Goal: Entertainment & Leisure: Consume media (video, audio)

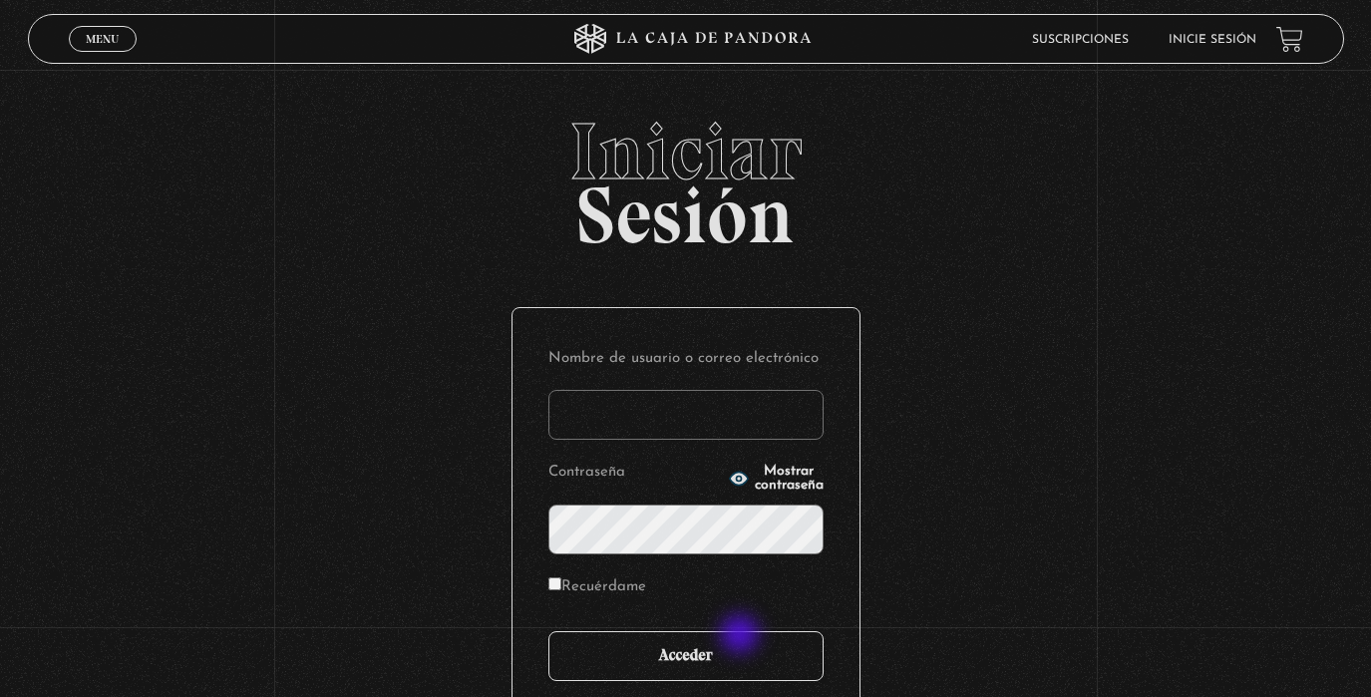
type input "analuciagandara@gmail.com"
click at [725, 647] on input "Acceder" at bounding box center [685, 656] width 275 height 50
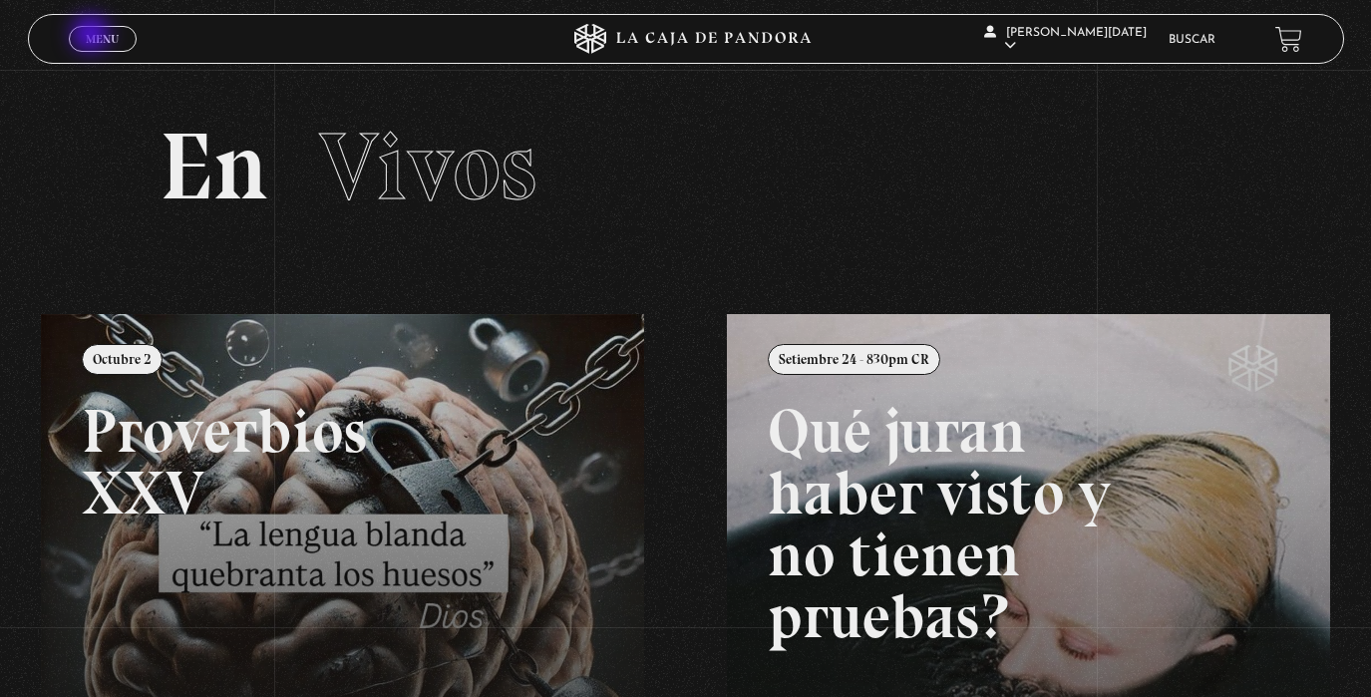
click at [94, 36] on span "Menu" at bounding box center [102, 39] width 33 height 12
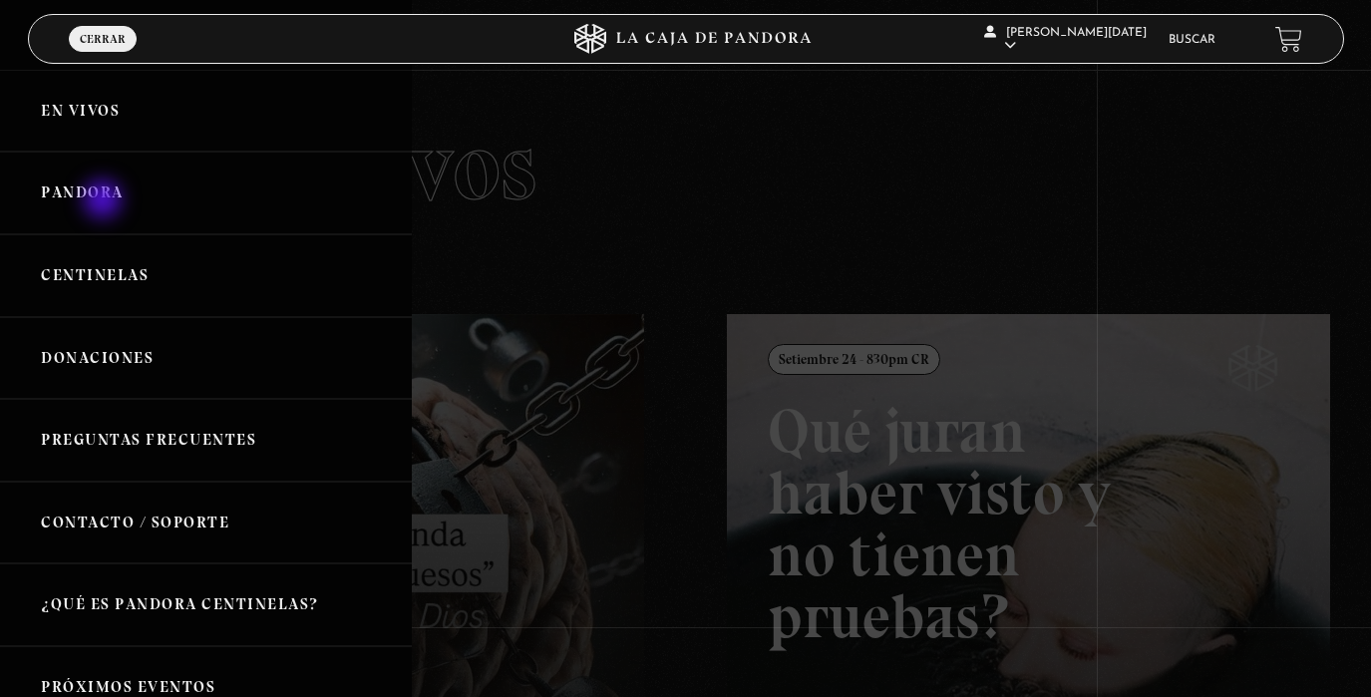
click at [105, 201] on link "Pandora" at bounding box center [206, 193] width 412 height 83
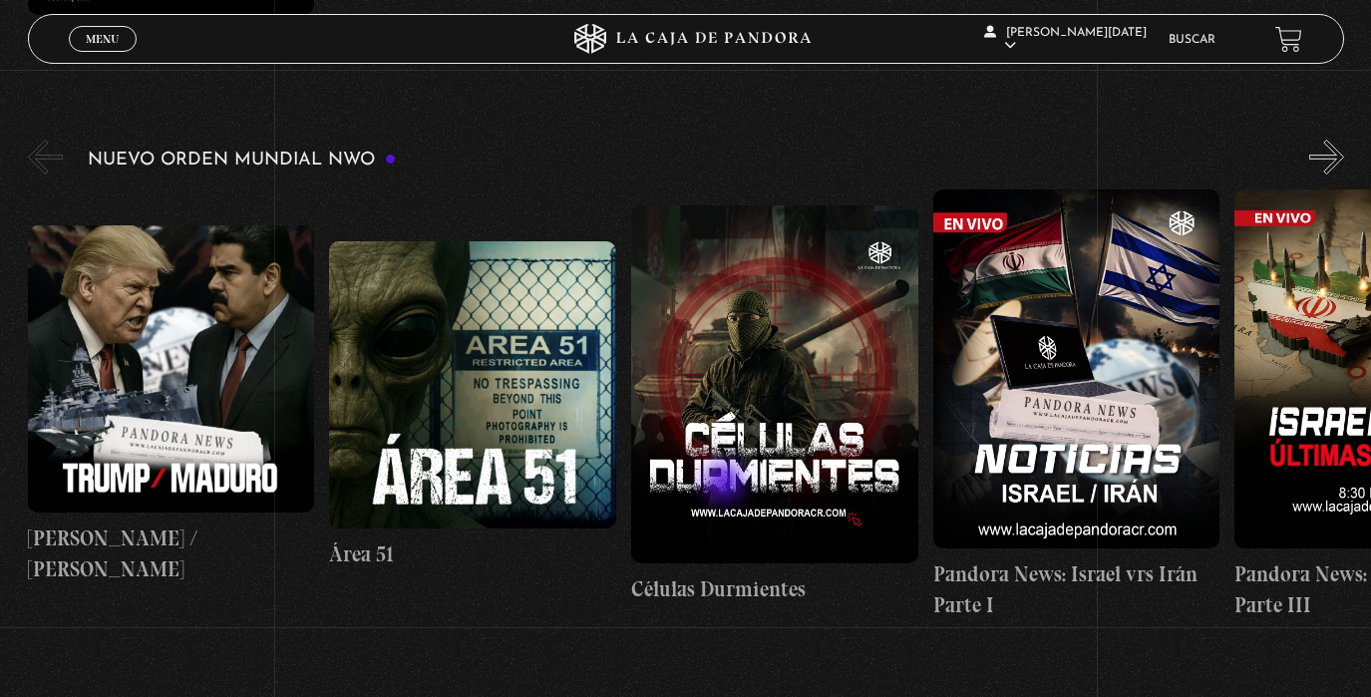
scroll to position [1305, 0]
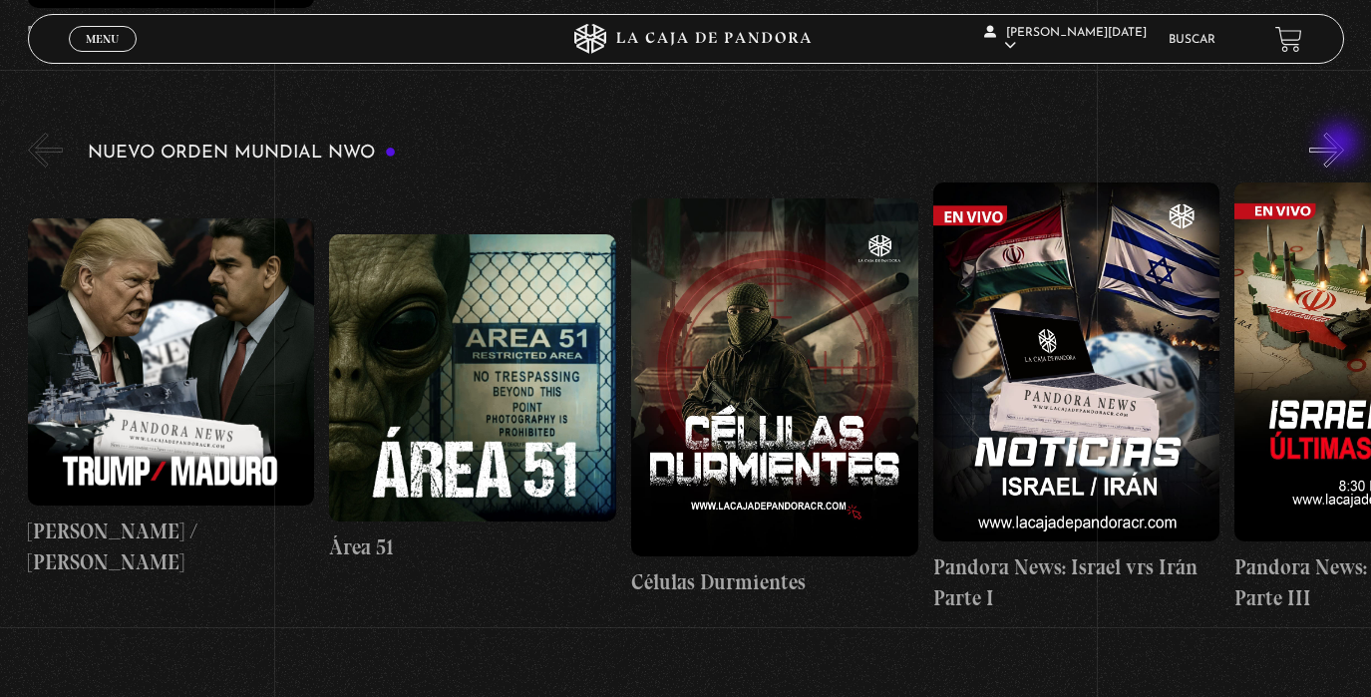
click at [1340, 146] on button "»" at bounding box center [1326, 150] width 35 height 35
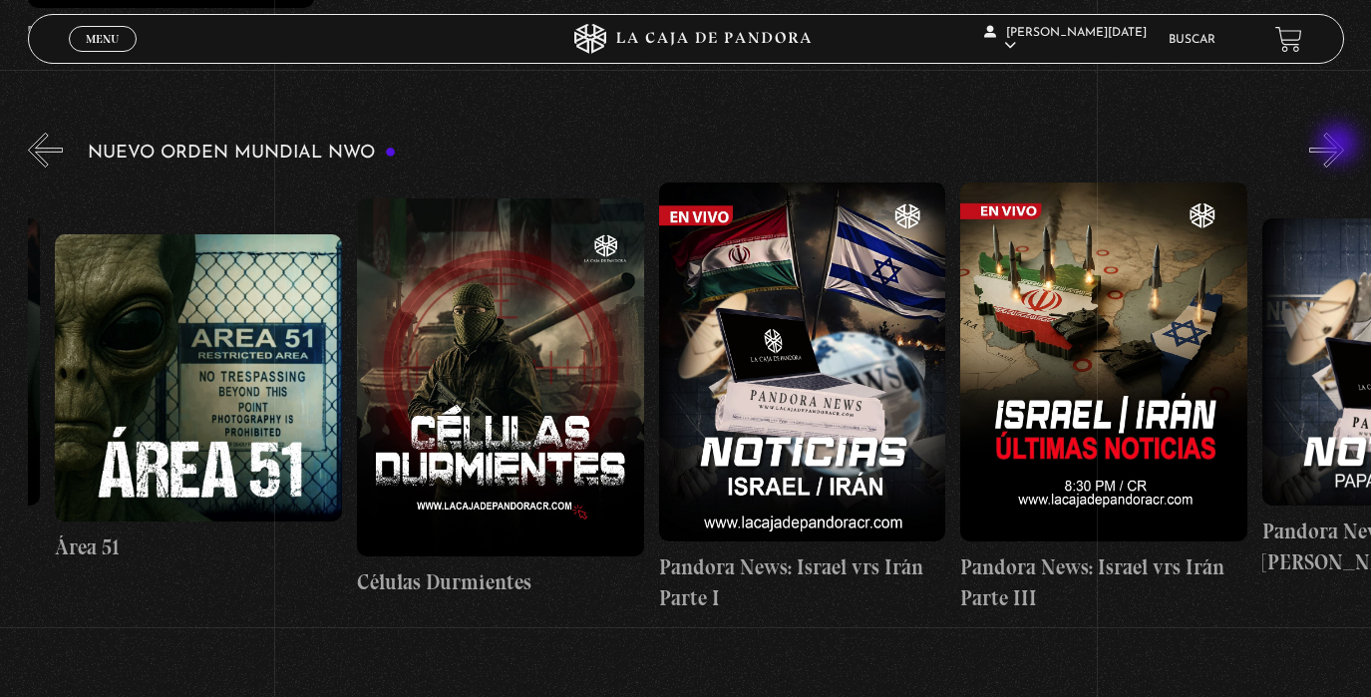
click at [1340, 146] on button "»" at bounding box center [1326, 150] width 35 height 35
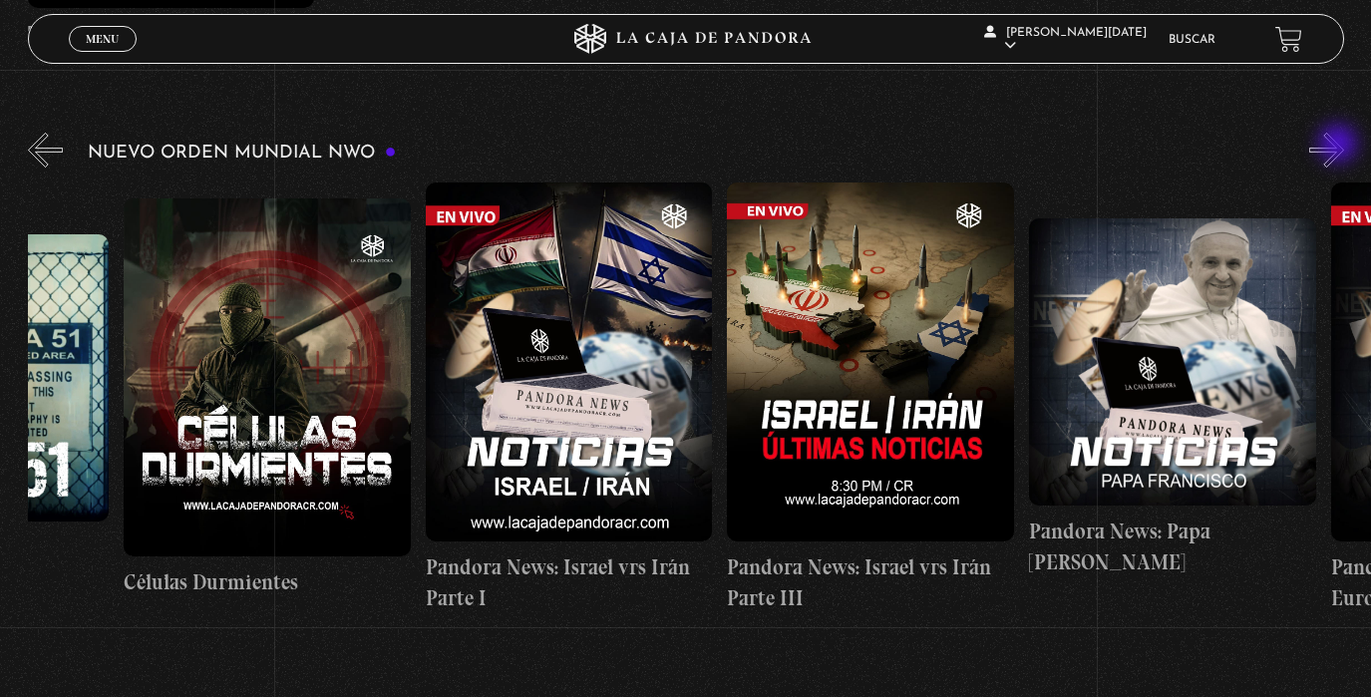
click at [1340, 146] on button "»" at bounding box center [1326, 150] width 35 height 35
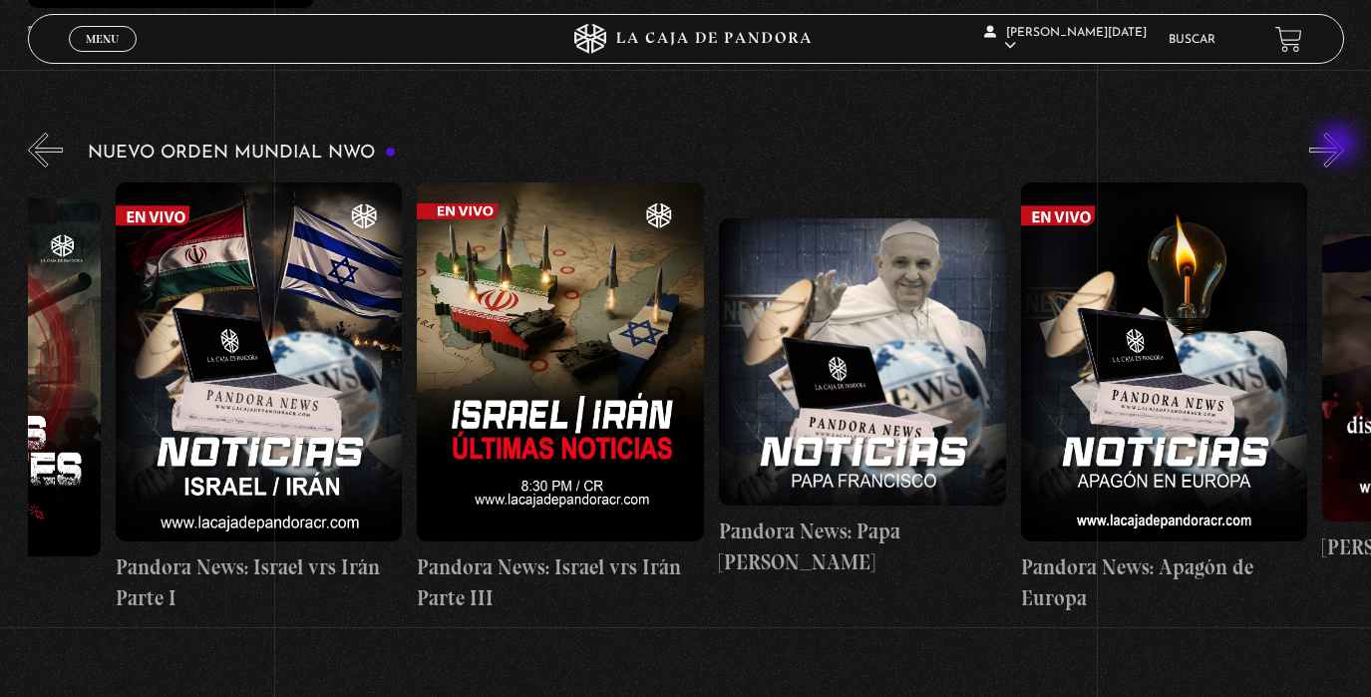
click at [1340, 146] on button "»" at bounding box center [1326, 150] width 35 height 35
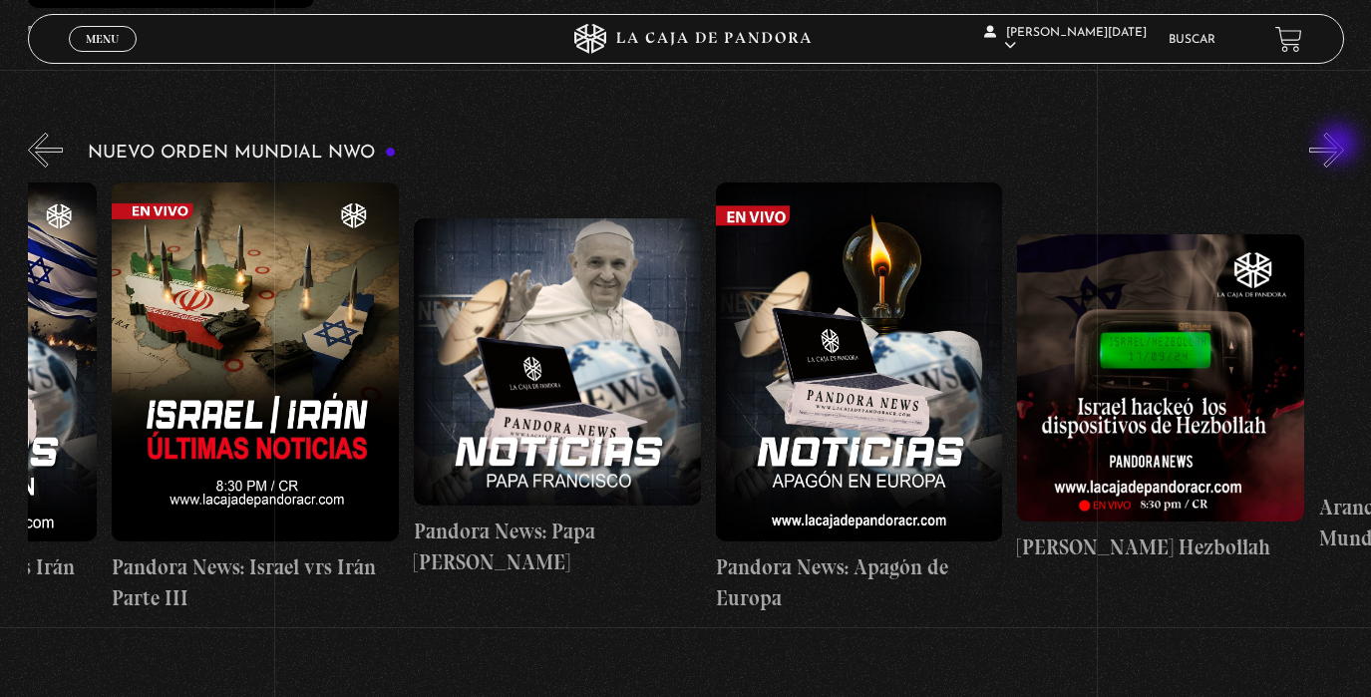
click at [1340, 146] on button "»" at bounding box center [1326, 150] width 35 height 35
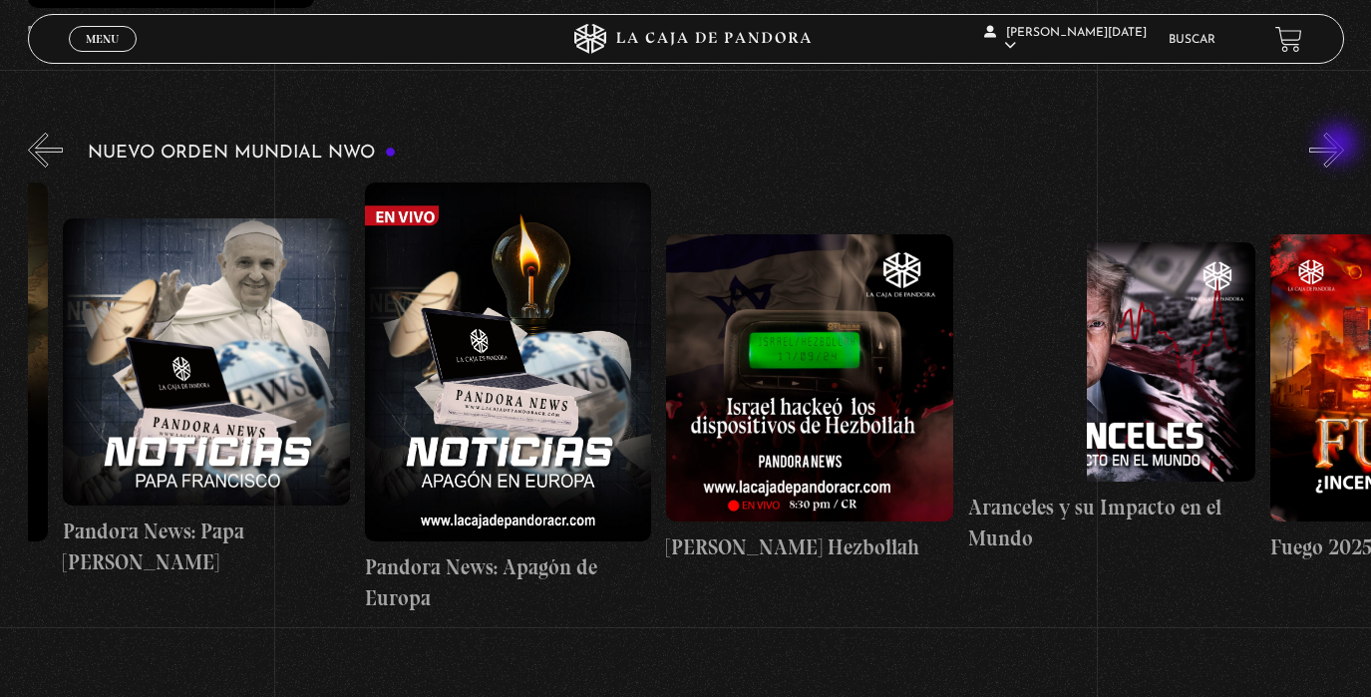
click at [1340, 146] on button "»" at bounding box center [1326, 150] width 35 height 35
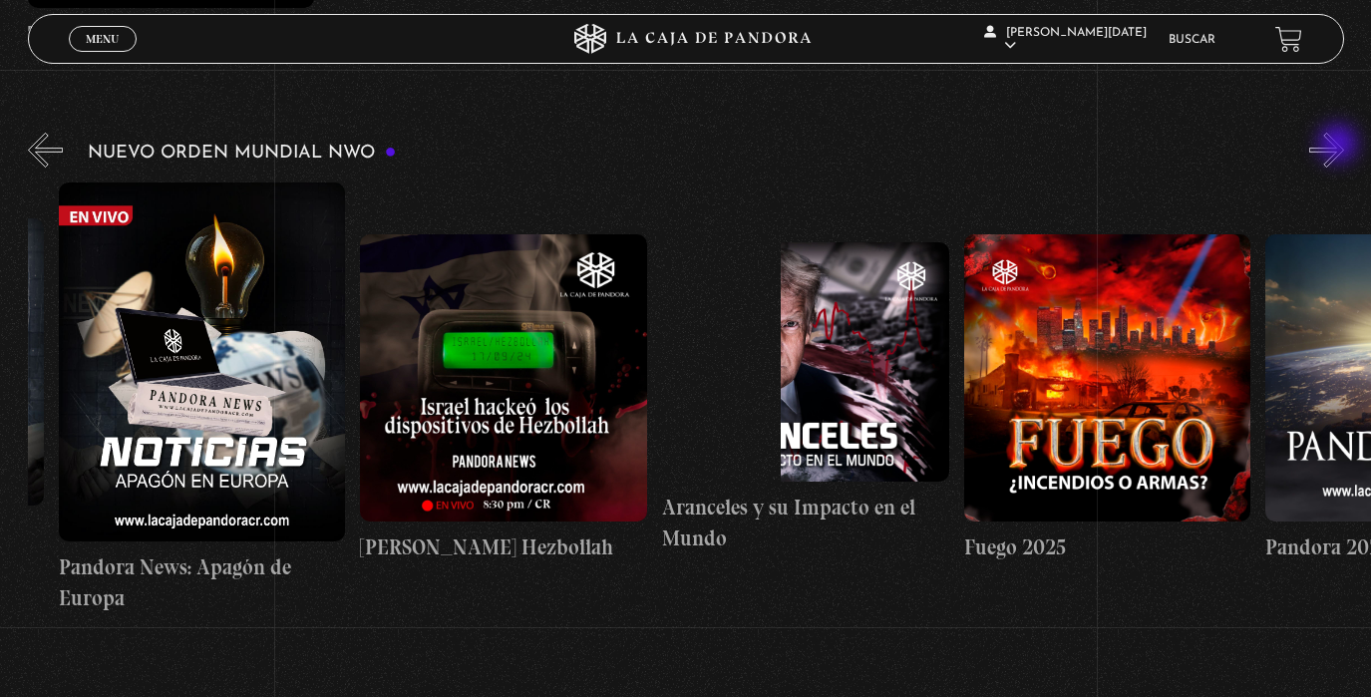
click at [1340, 146] on button "»" at bounding box center [1326, 150] width 35 height 35
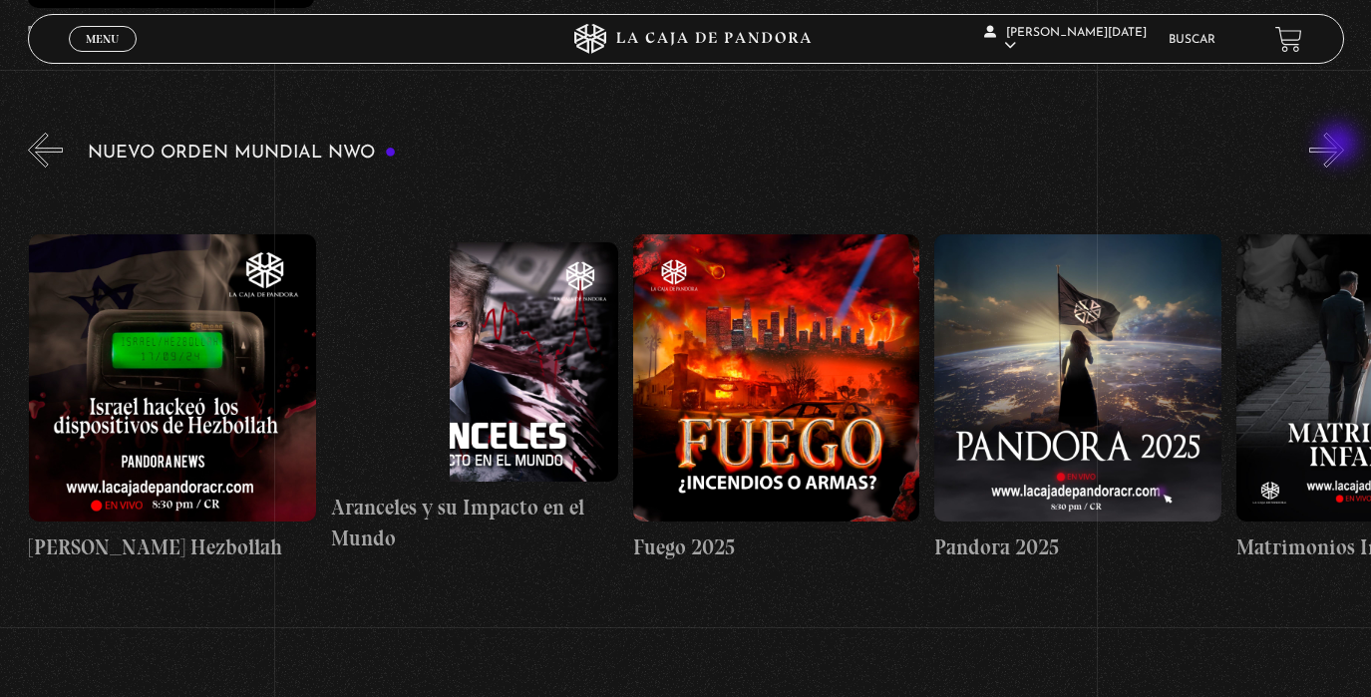
click at [1340, 146] on button "»" at bounding box center [1326, 150] width 35 height 35
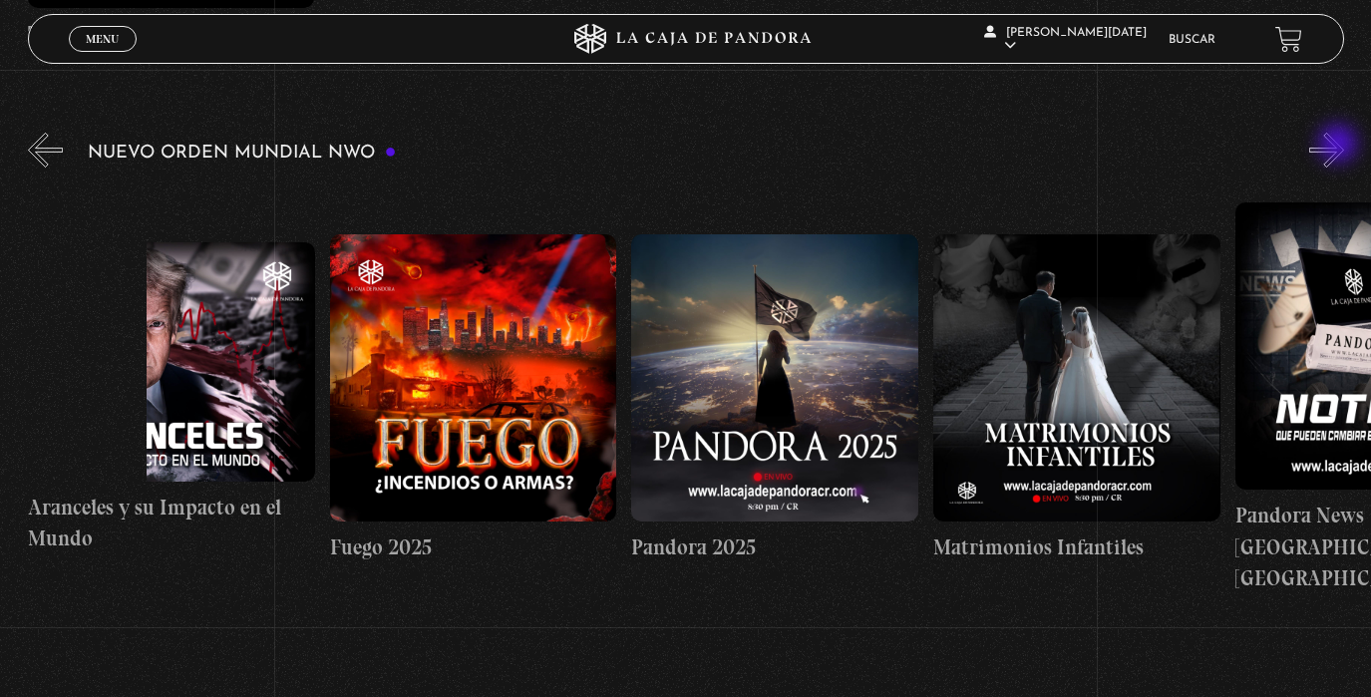
click at [1340, 146] on button "»" at bounding box center [1326, 150] width 35 height 35
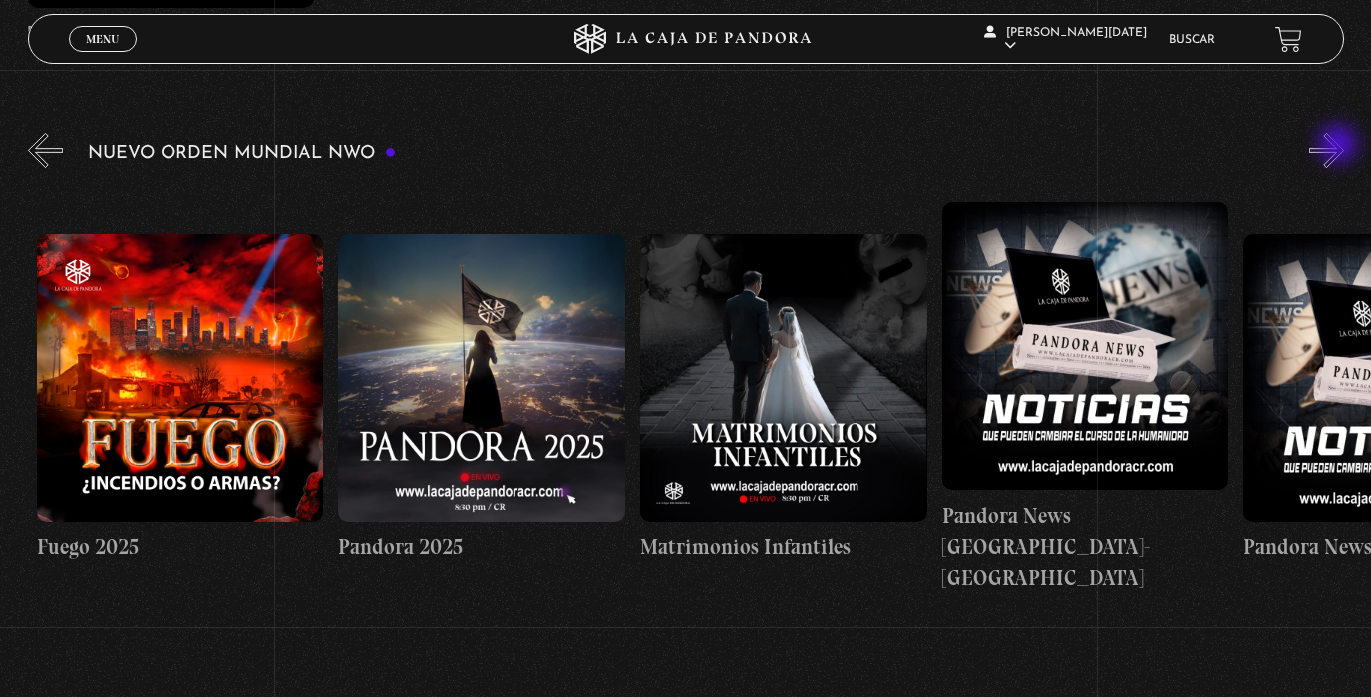
click at [1340, 146] on button "»" at bounding box center [1326, 150] width 35 height 35
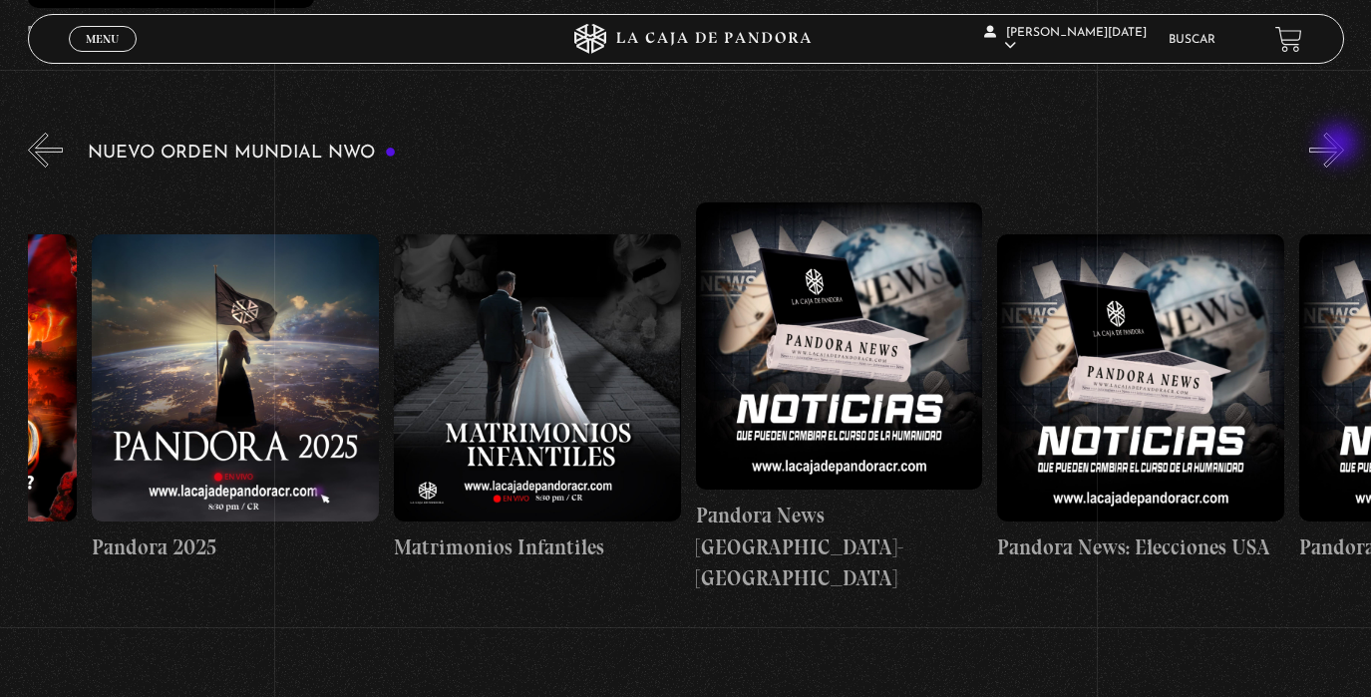
click at [1340, 146] on button "»" at bounding box center [1326, 150] width 35 height 35
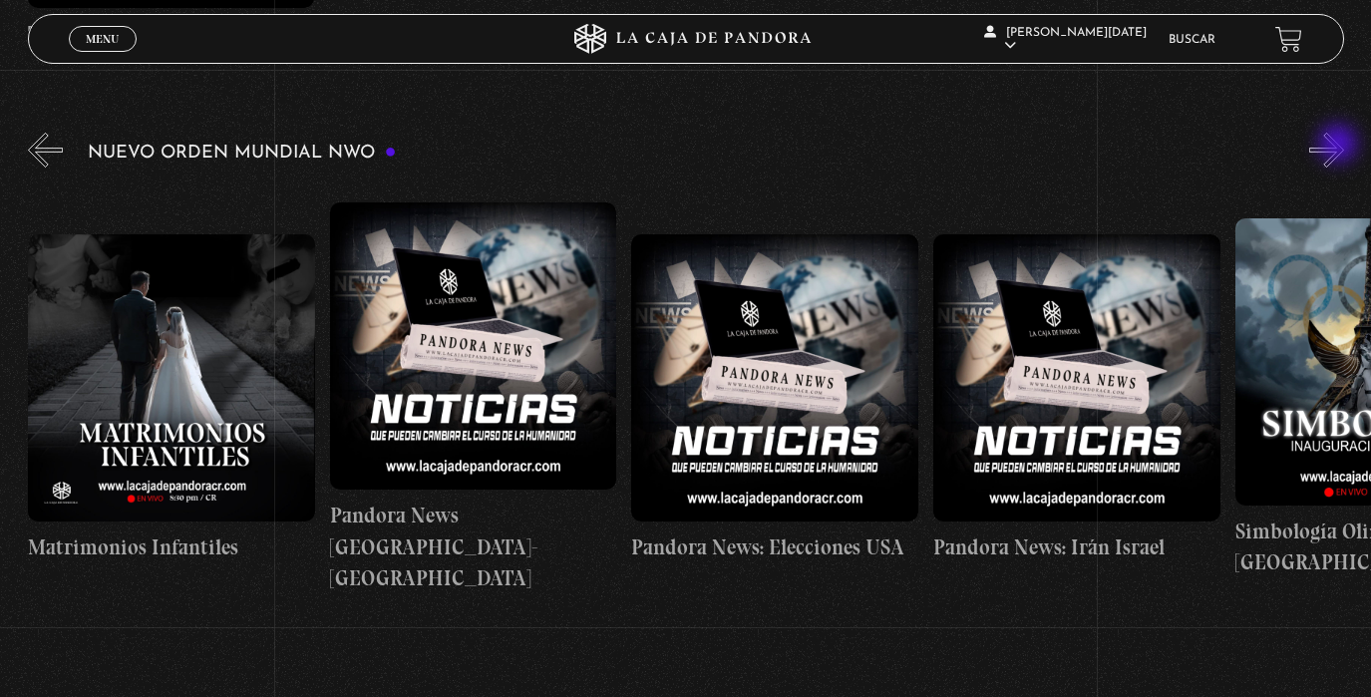
click at [1340, 146] on button "»" at bounding box center [1326, 150] width 35 height 35
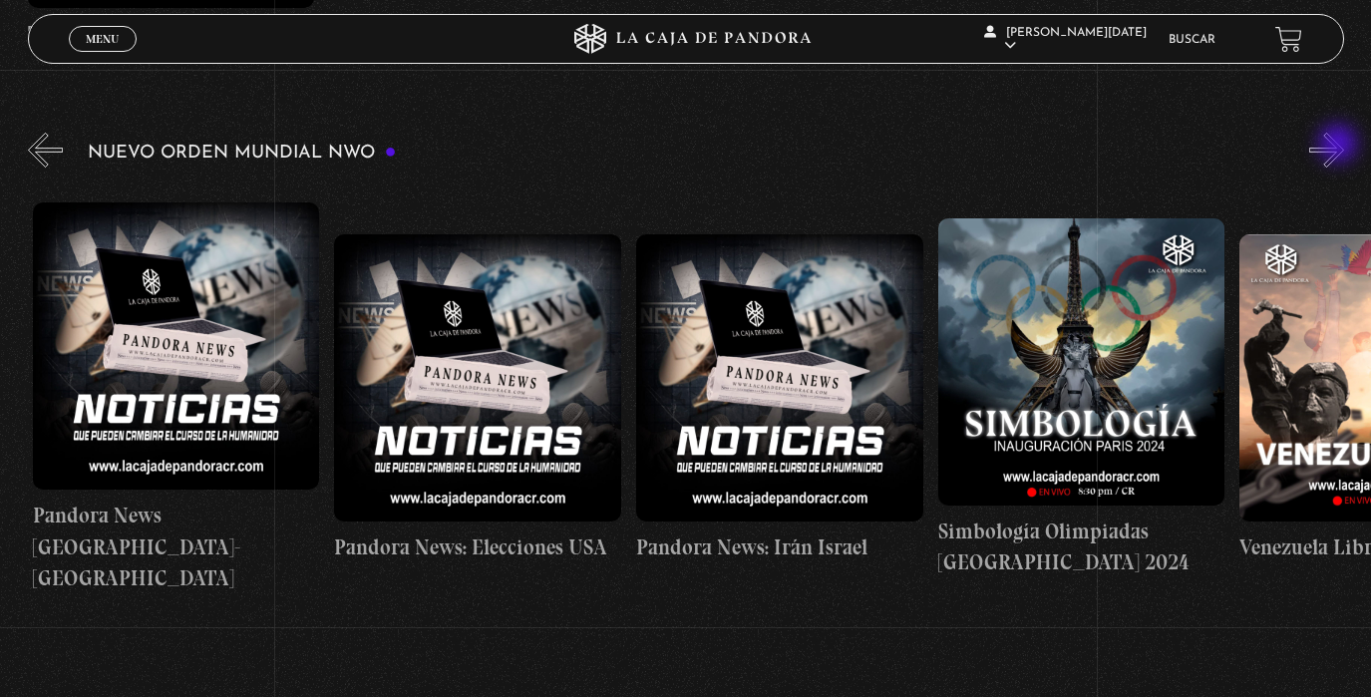
click at [1340, 146] on button "»" at bounding box center [1326, 150] width 35 height 35
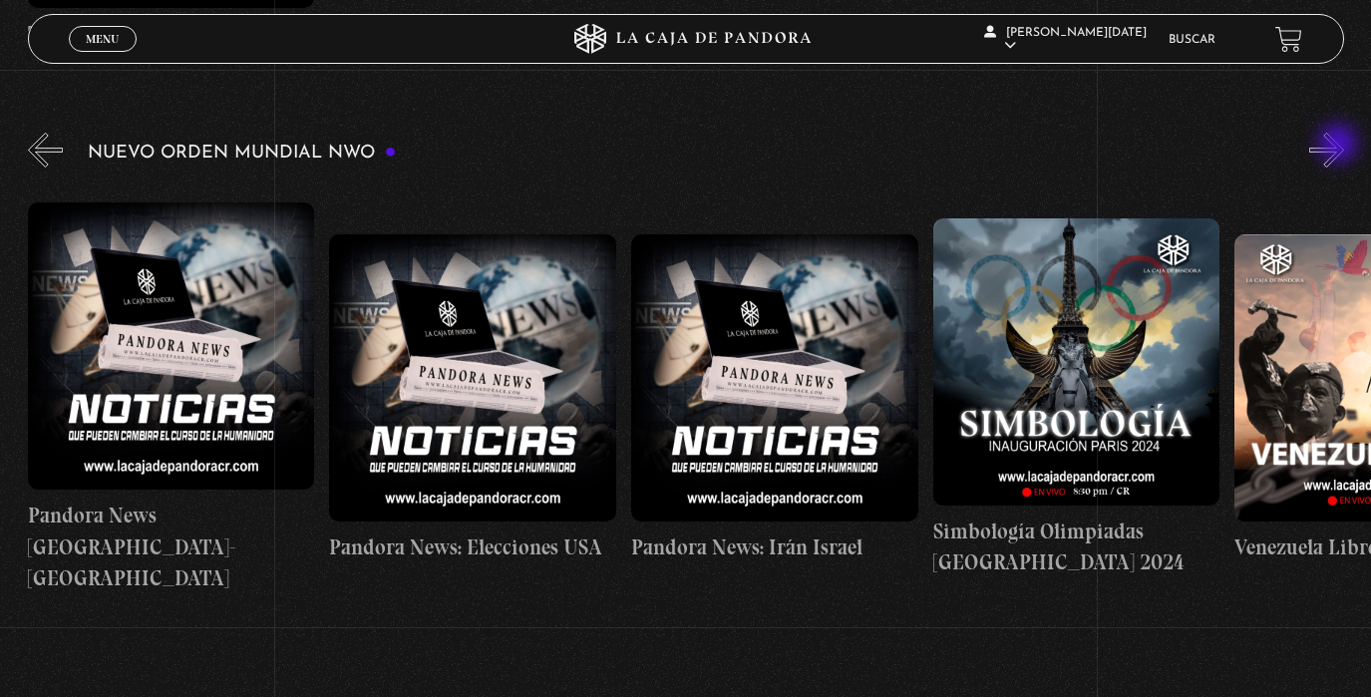
scroll to position [0, 3922]
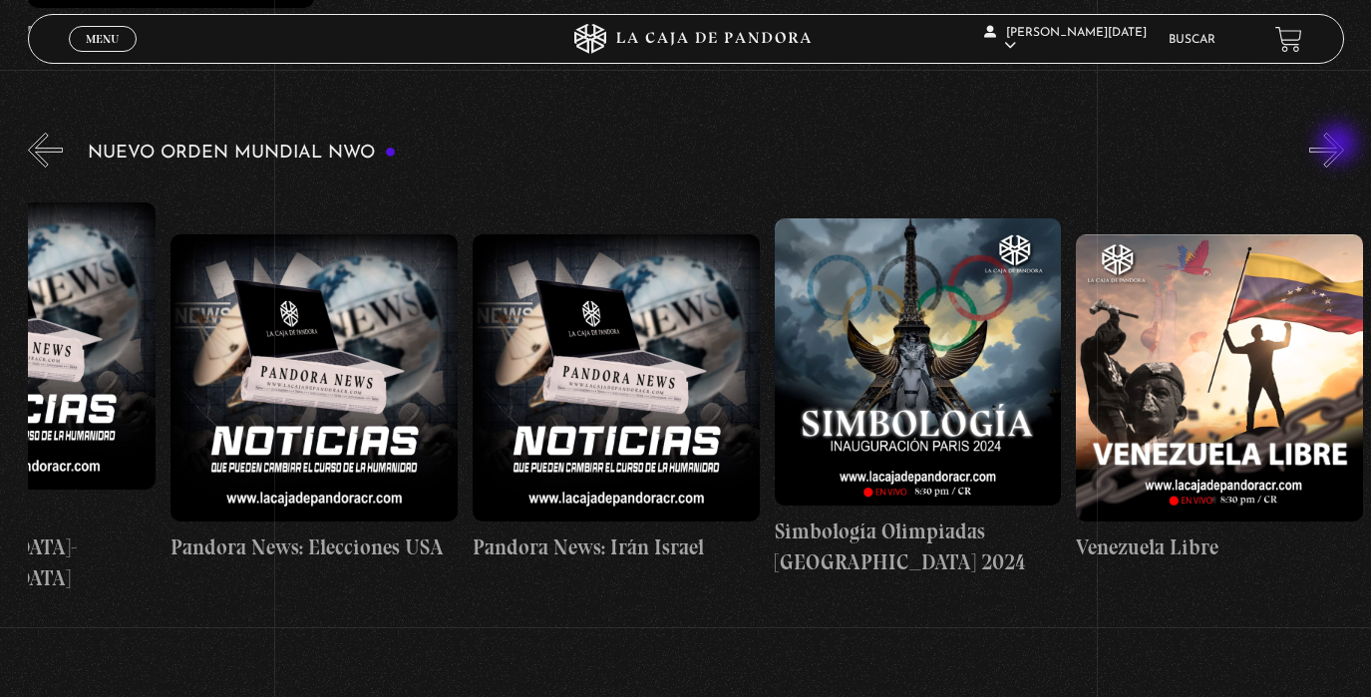
click at [1340, 146] on button "»" at bounding box center [1326, 150] width 35 height 35
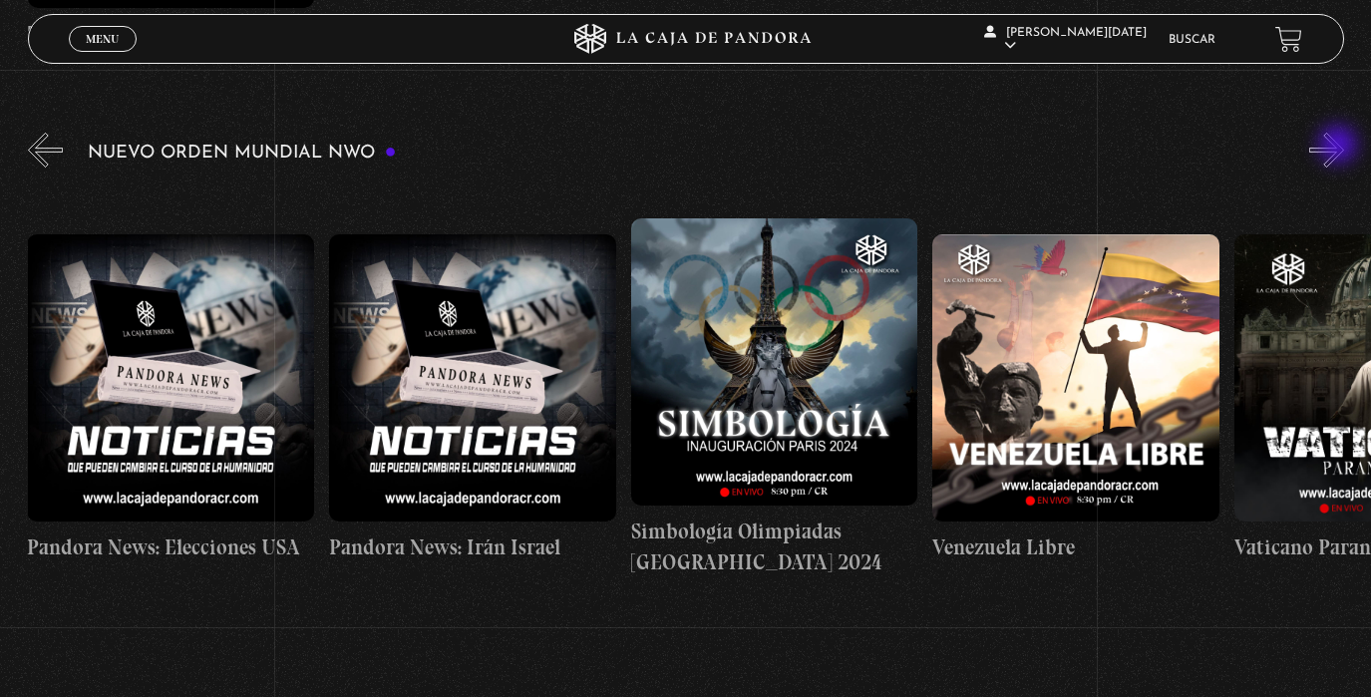
click at [1340, 147] on button "»" at bounding box center [1326, 150] width 35 height 35
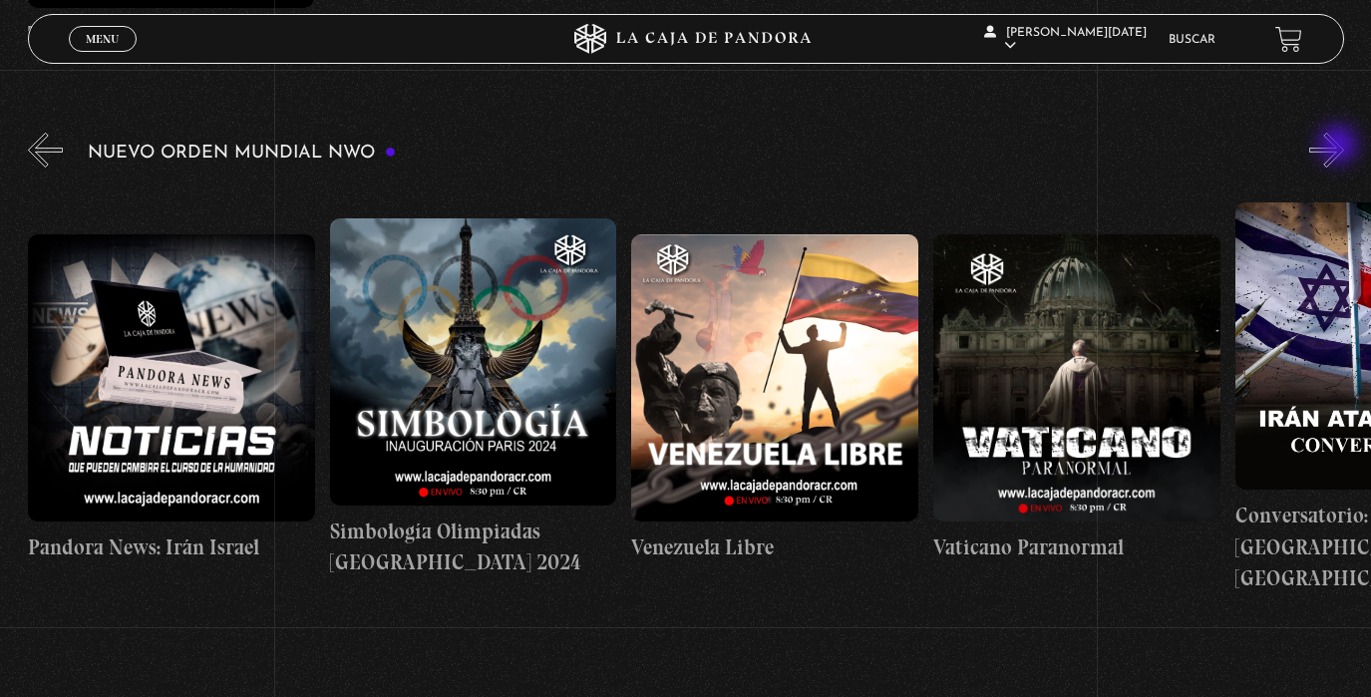
click at [1340, 147] on button "»" at bounding box center [1326, 150] width 35 height 35
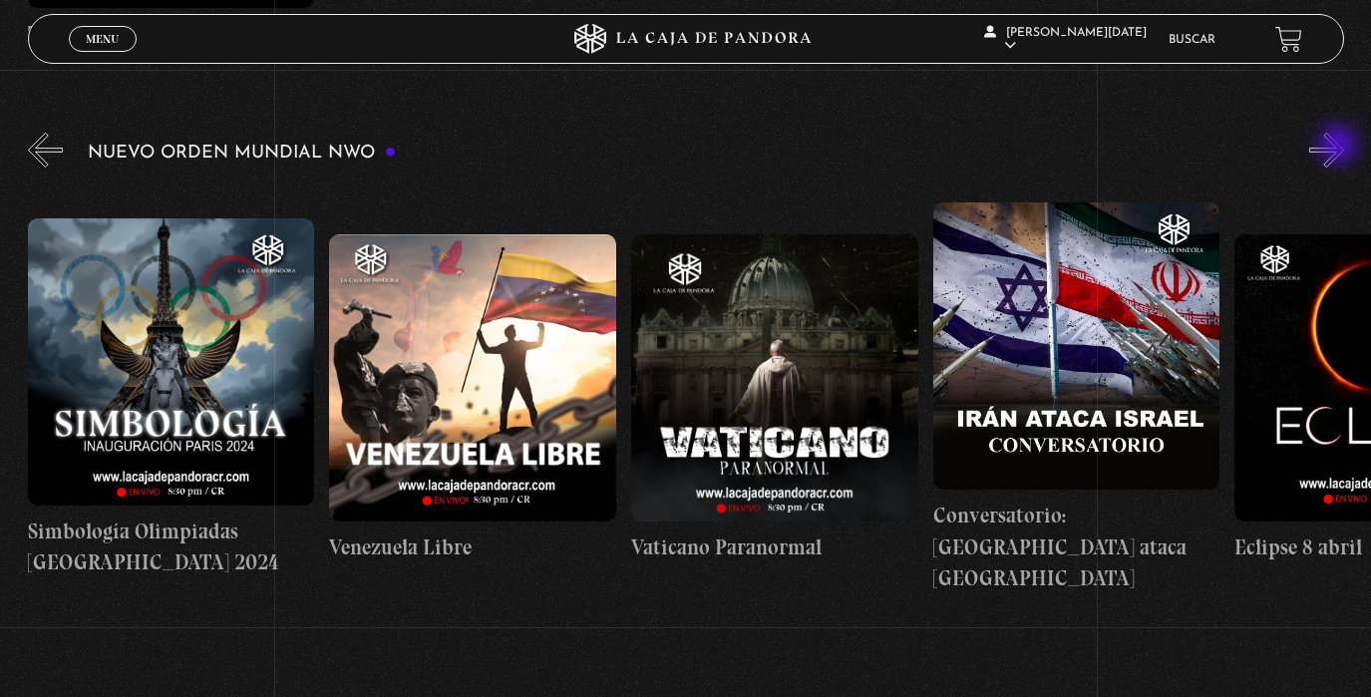
click at [1340, 147] on button "»" at bounding box center [1326, 150] width 35 height 35
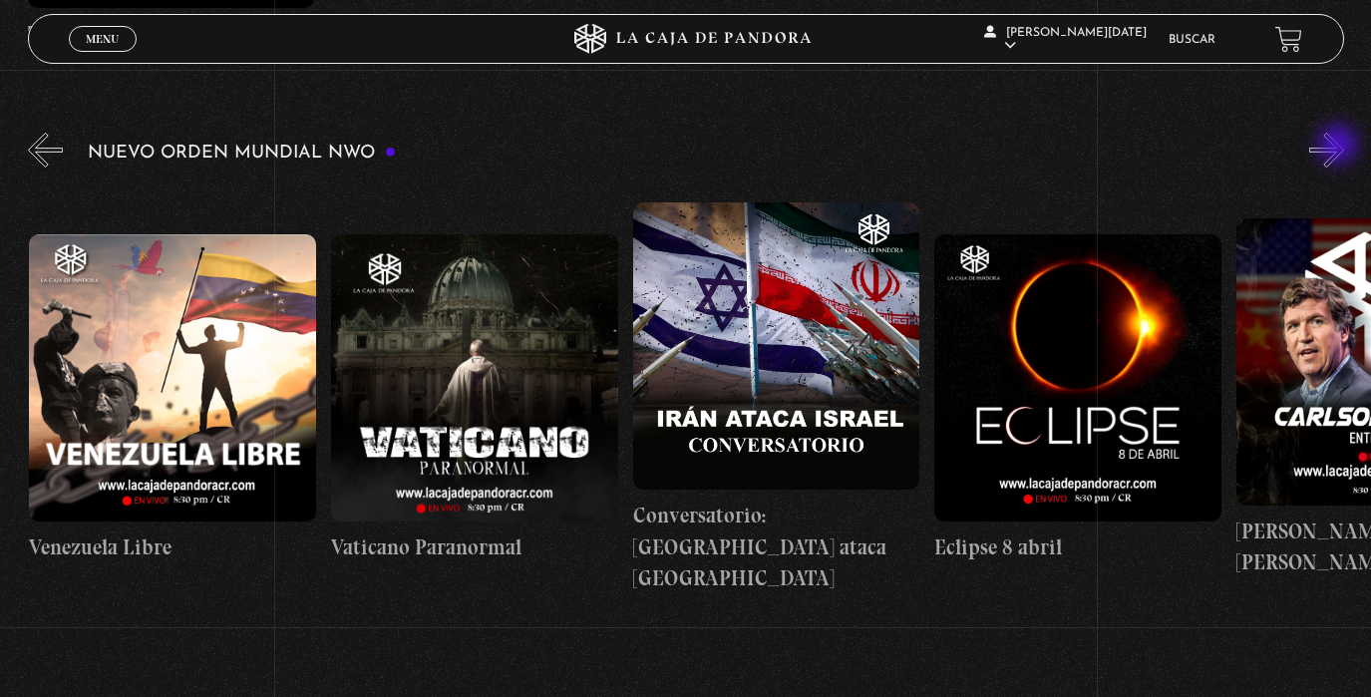
click at [1340, 147] on button "»" at bounding box center [1326, 150] width 35 height 35
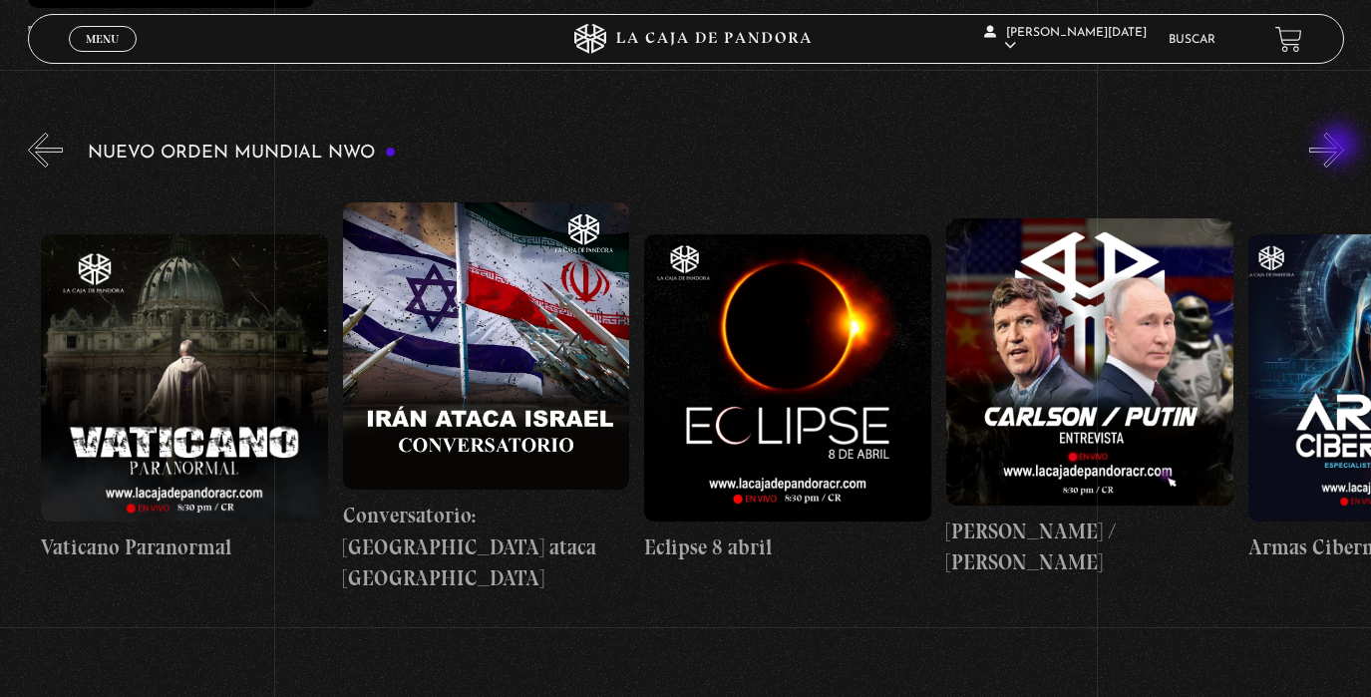
click at [1340, 147] on button "»" at bounding box center [1326, 150] width 35 height 35
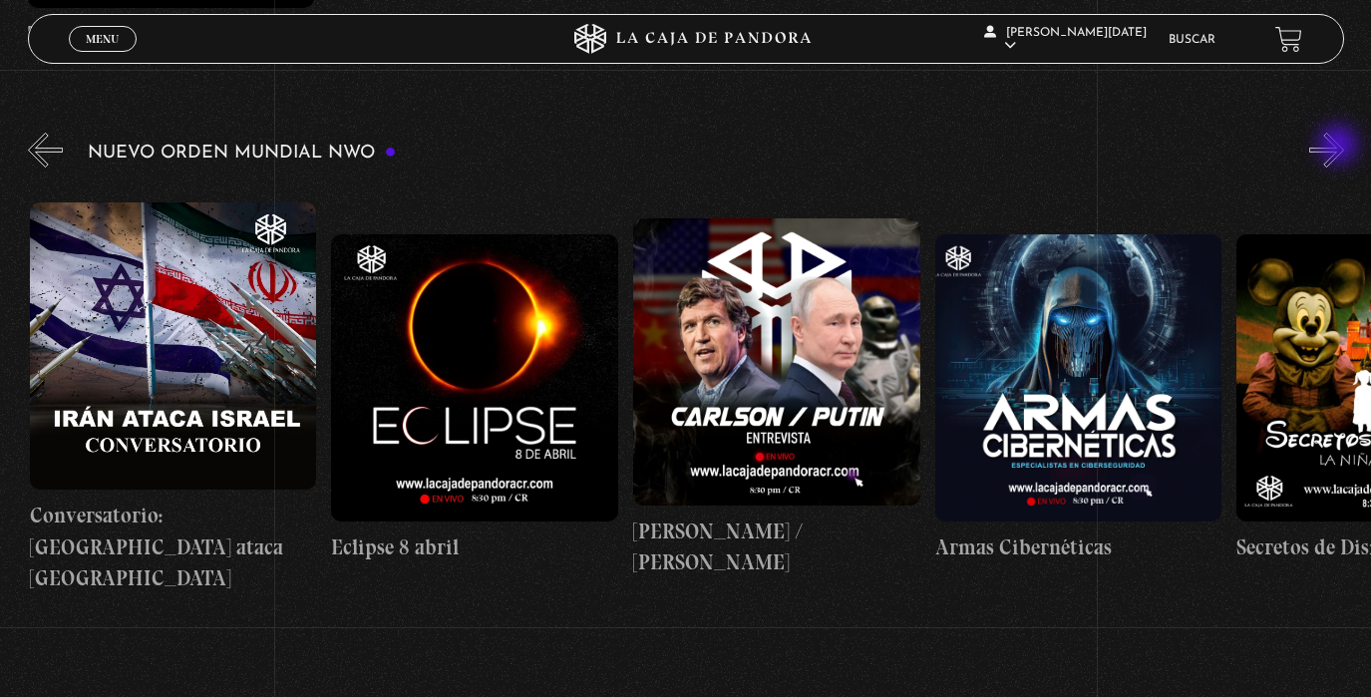
click at [1340, 147] on button "»" at bounding box center [1326, 150] width 35 height 35
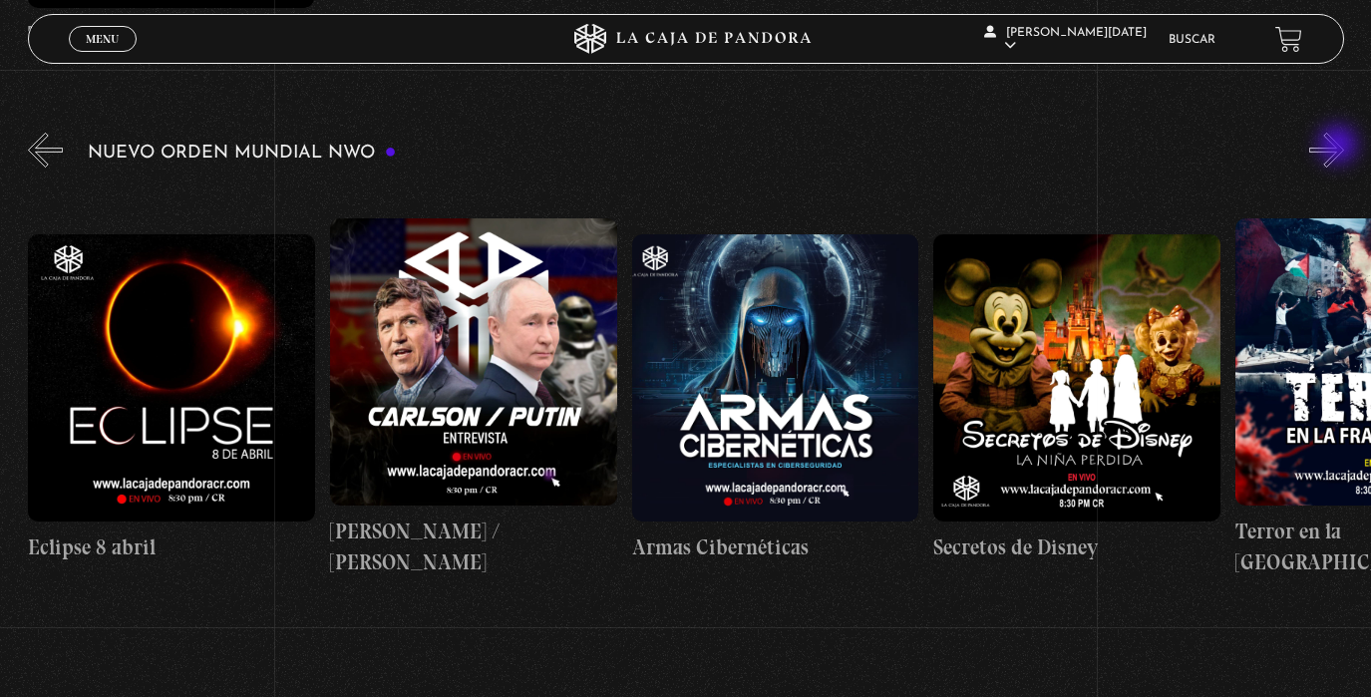
click at [1340, 147] on button "»" at bounding box center [1326, 150] width 35 height 35
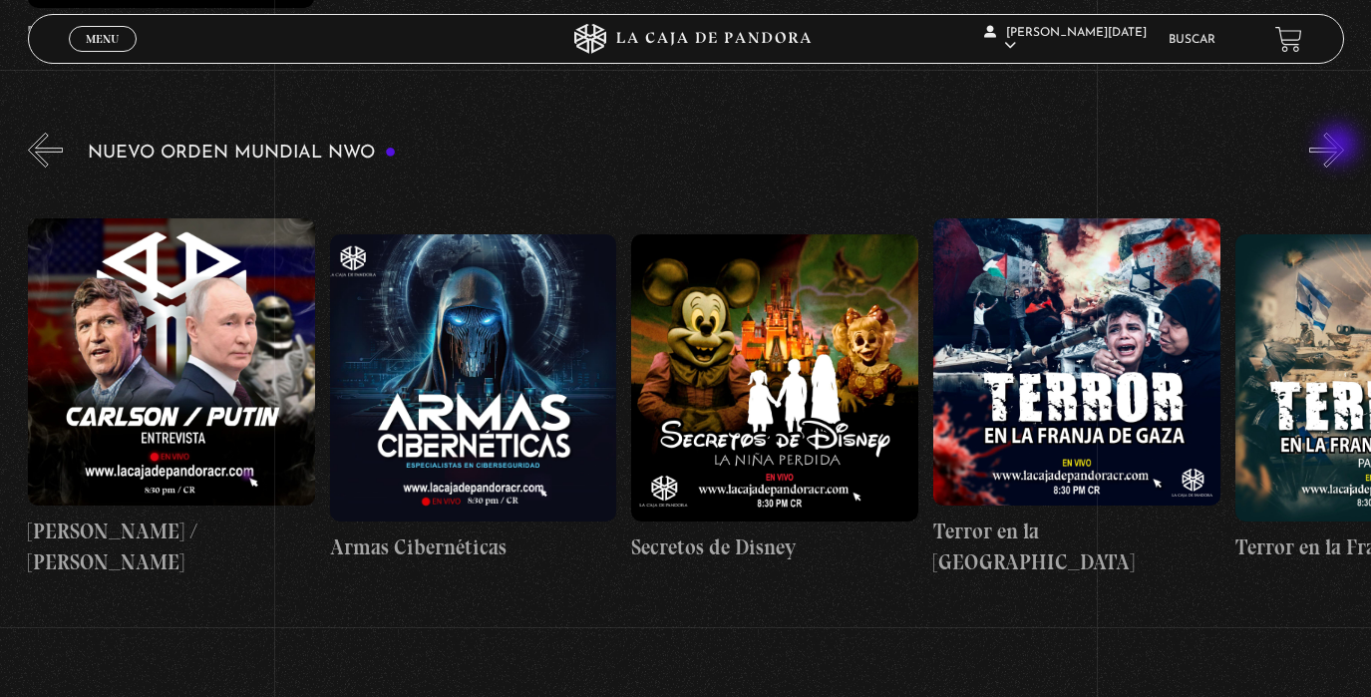
click at [1340, 147] on button "»" at bounding box center [1326, 150] width 35 height 35
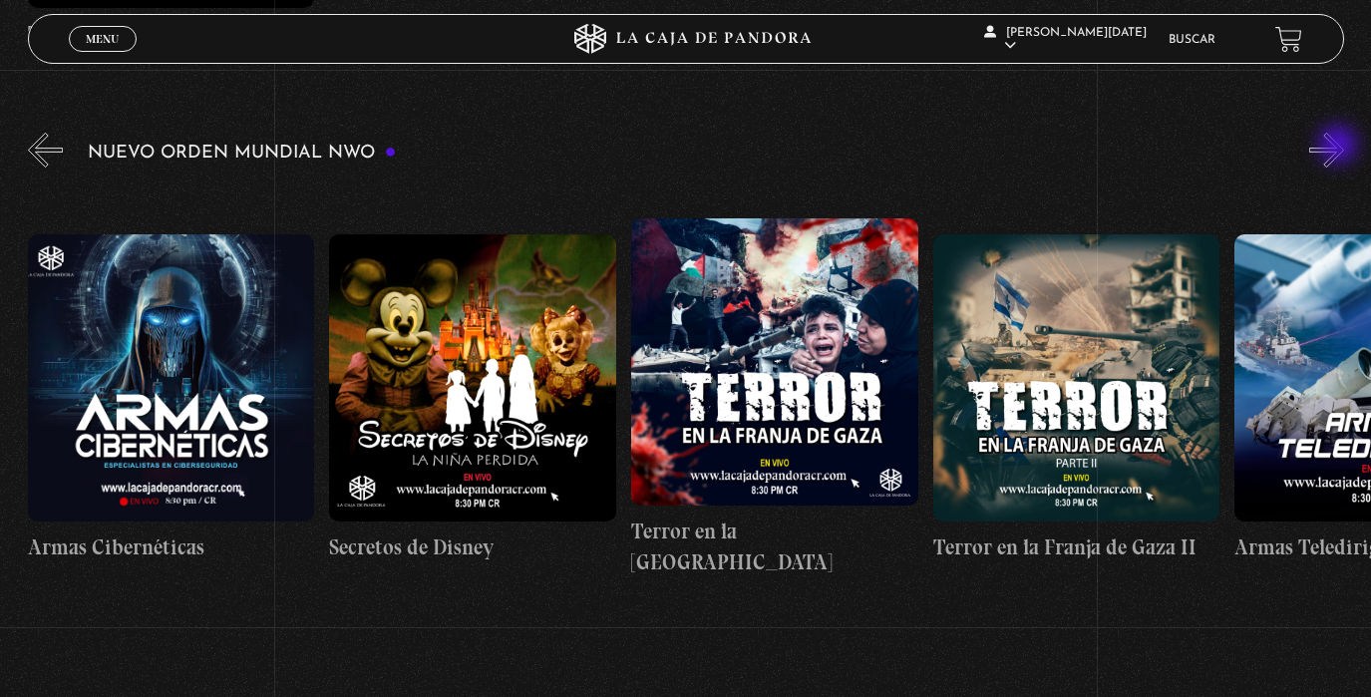
click at [1340, 147] on button "»" at bounding box center [1326, 150] width 35 height 35
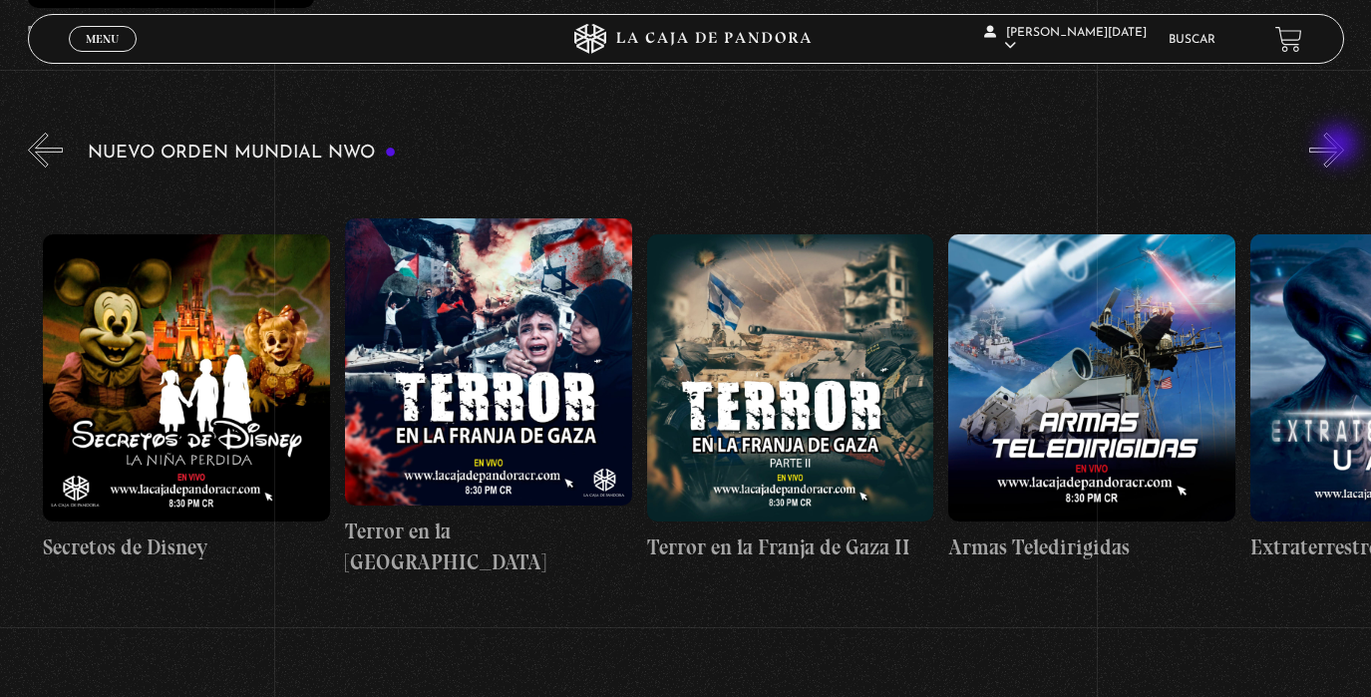
click at [1340, 147] on button "»" at bounding box center [1326, 150] width 35 height 35
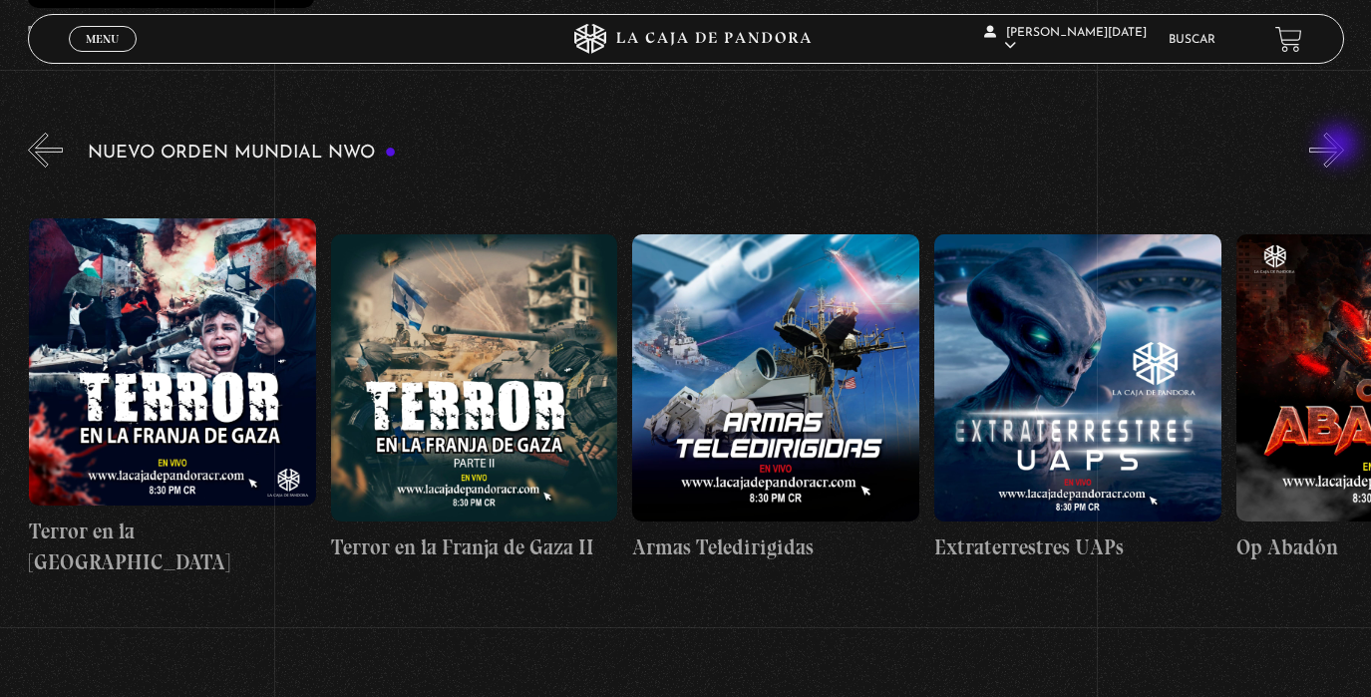
scroll to position [0, 6939]
click at [1340, 147] on button "»" at bounding box center [1326, 150] width 35 height 35
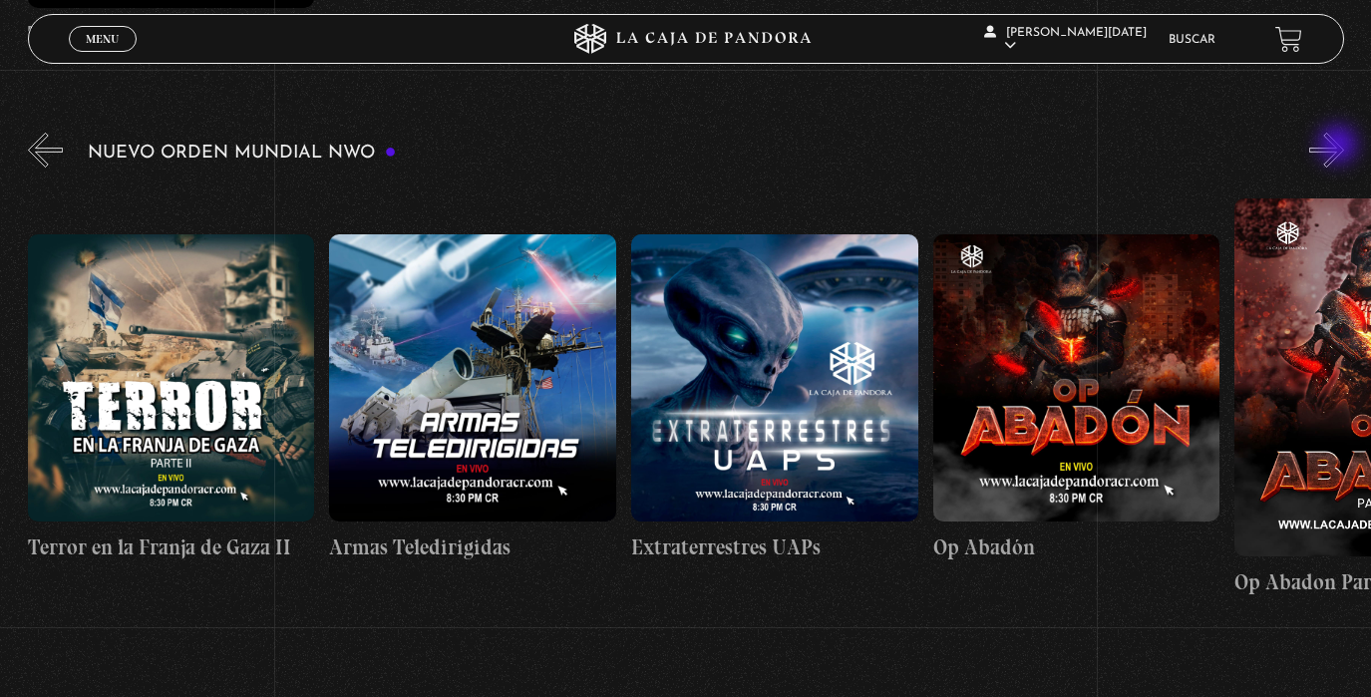
click at [1340, 147] on button "»" at bounding box center [1326, 150] width 35 height 35
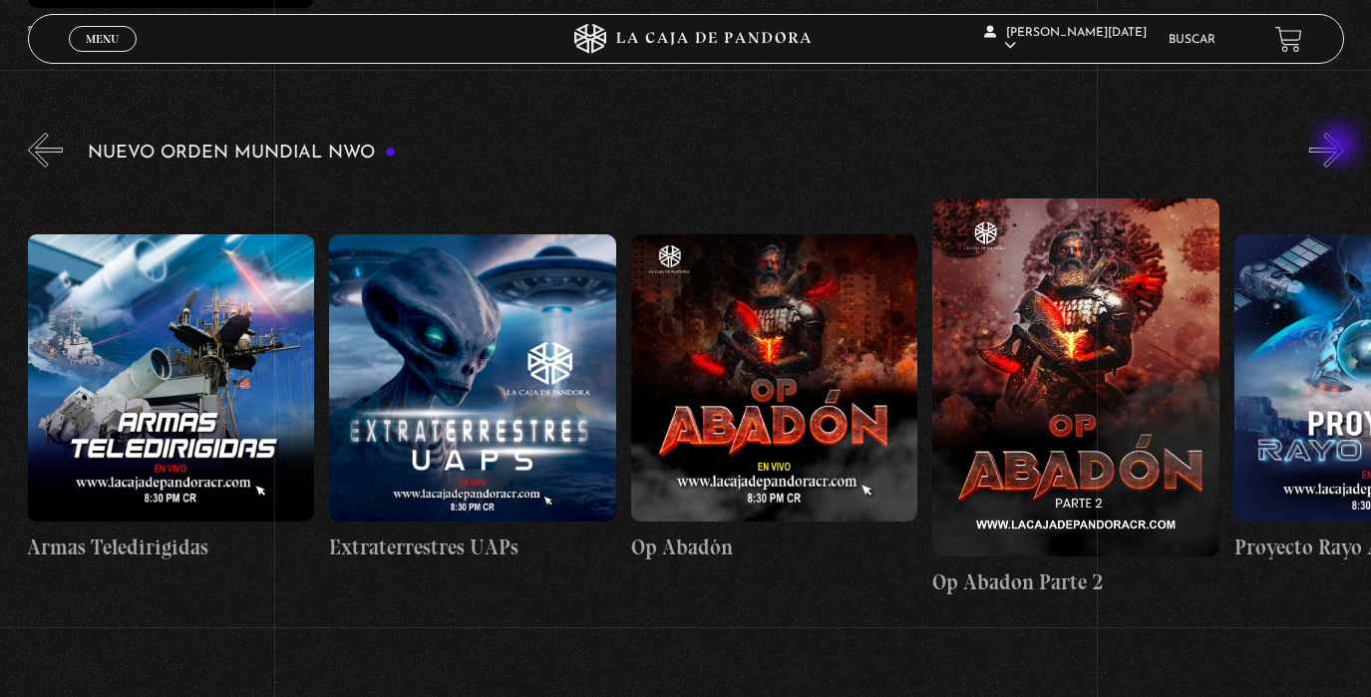
click at [1340, 147] on button "»" at bounding box center [1326, 150] width 35 height 35
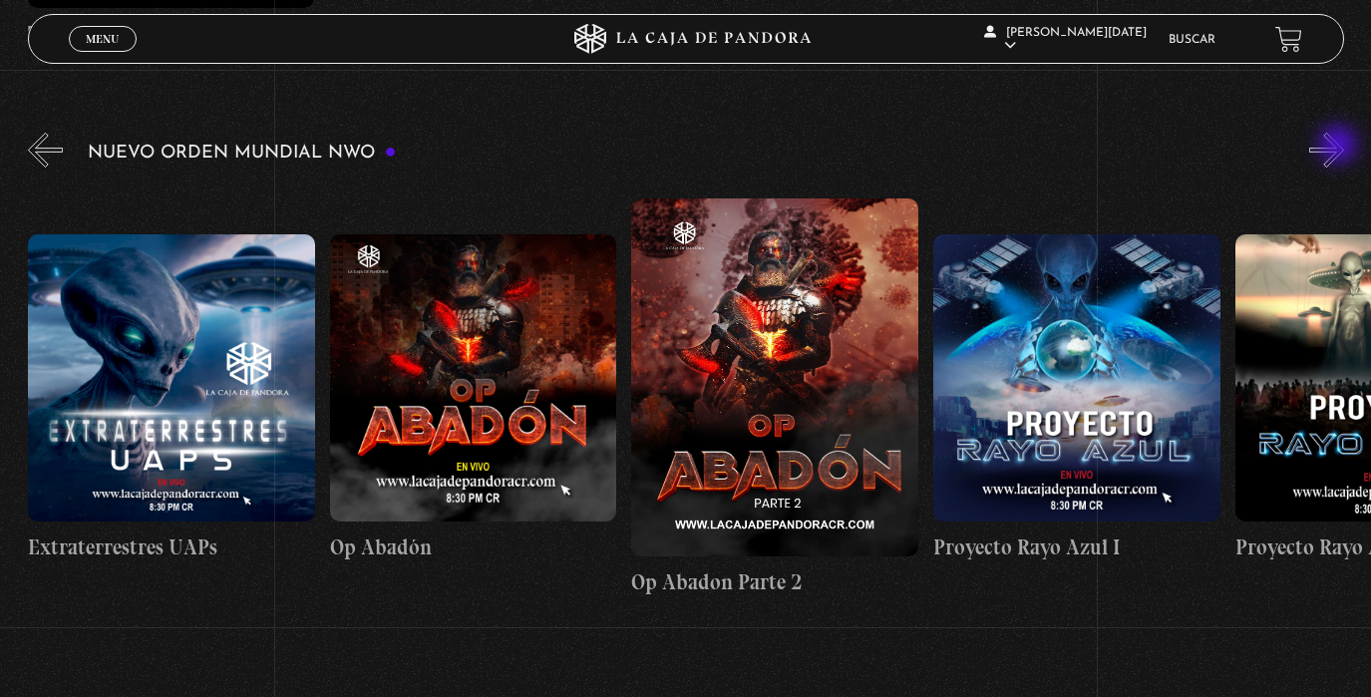
click at [1340, 147] on button "»" at bounding box center [1326, 150] width 35 height 35
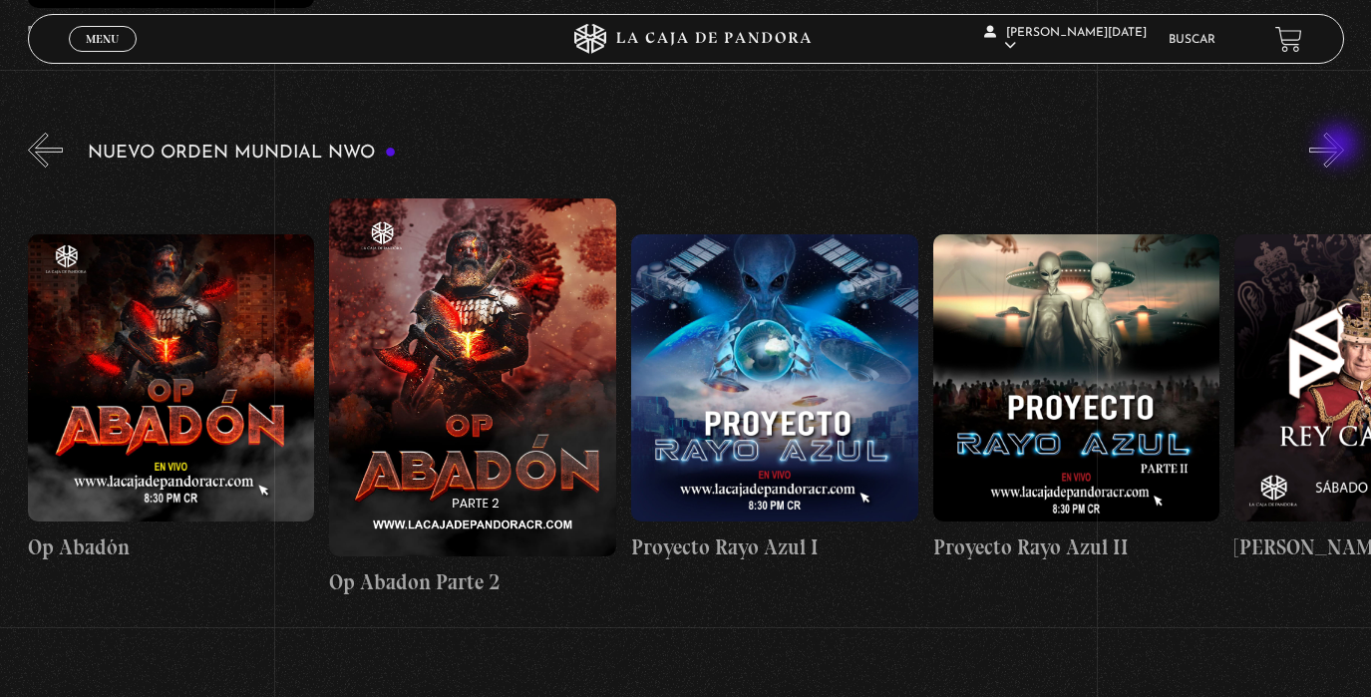
click at [1340, 147] on button "»" at bounding box center [1326, 150] width 35 height 35
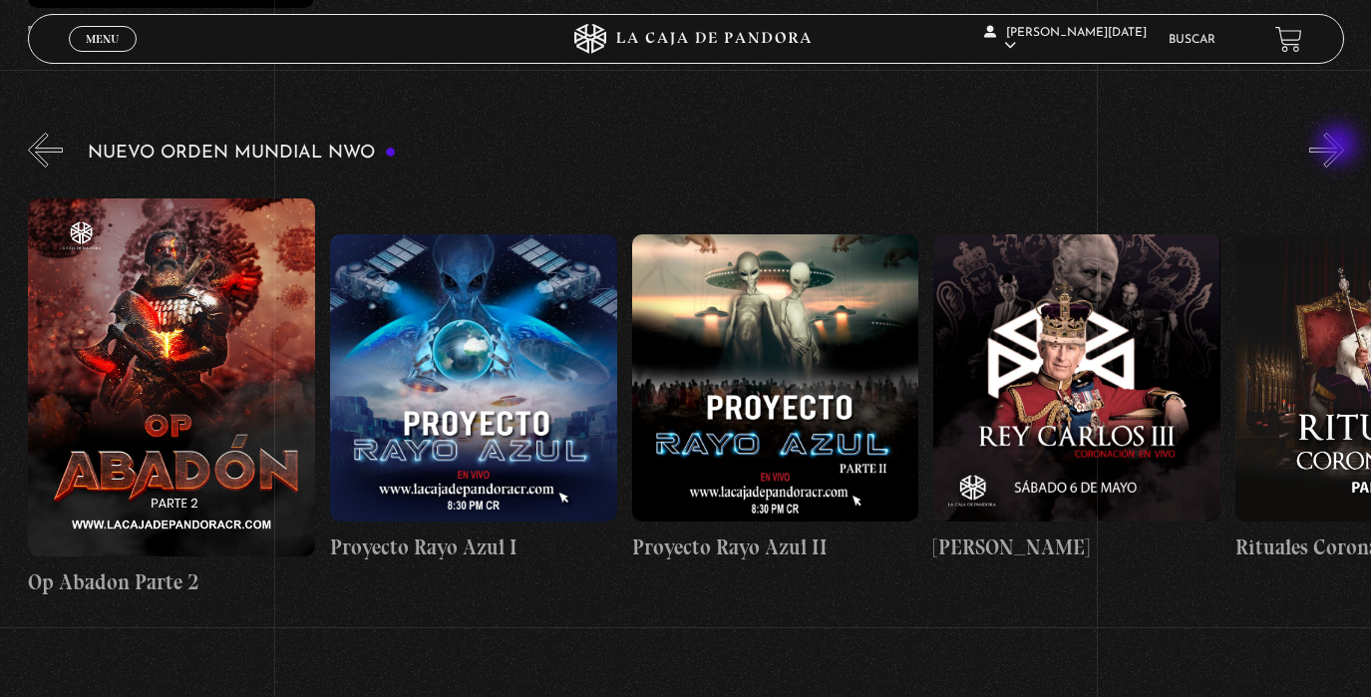
click at [1340, 147] on button "»" at bounding box center [1326, 150] width 35 height 35
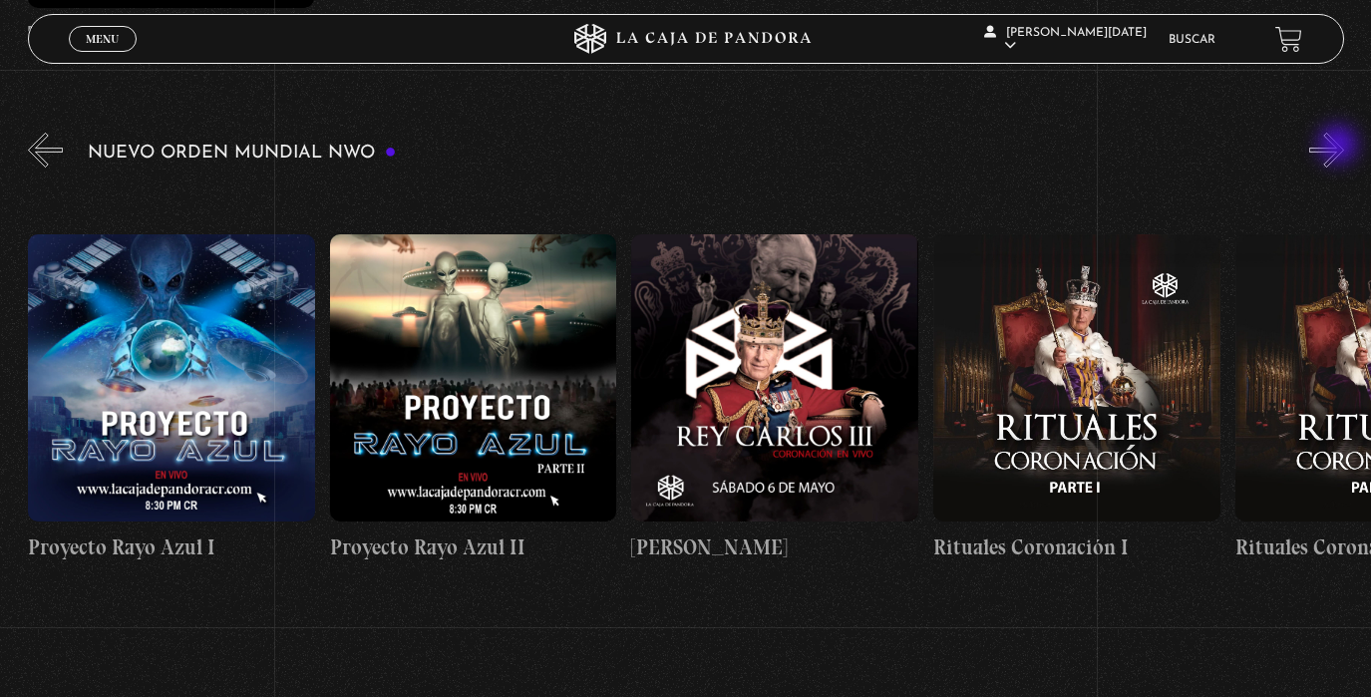
click at [1340, 147] on button "»" at bounding box center [1326, 150] width 35 height 35
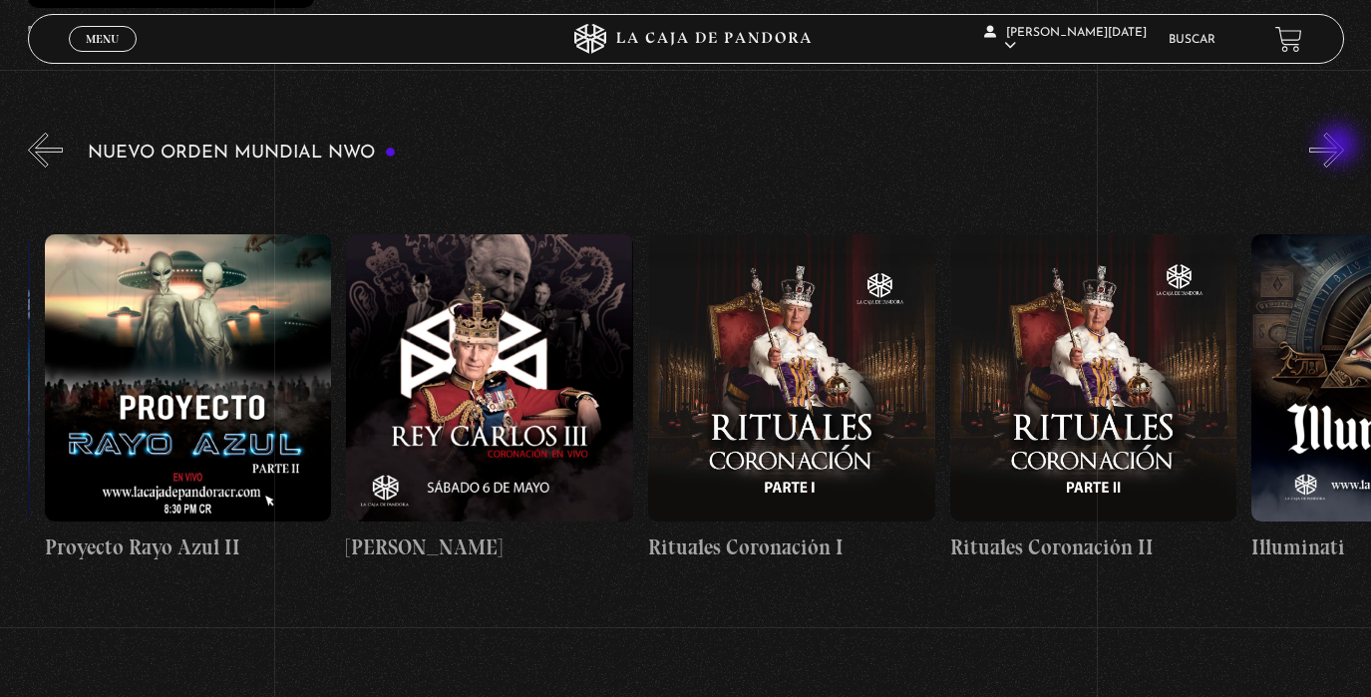
click at [1340, 147] on button "»" at bounding box center [1326, 150] width 35 height 35
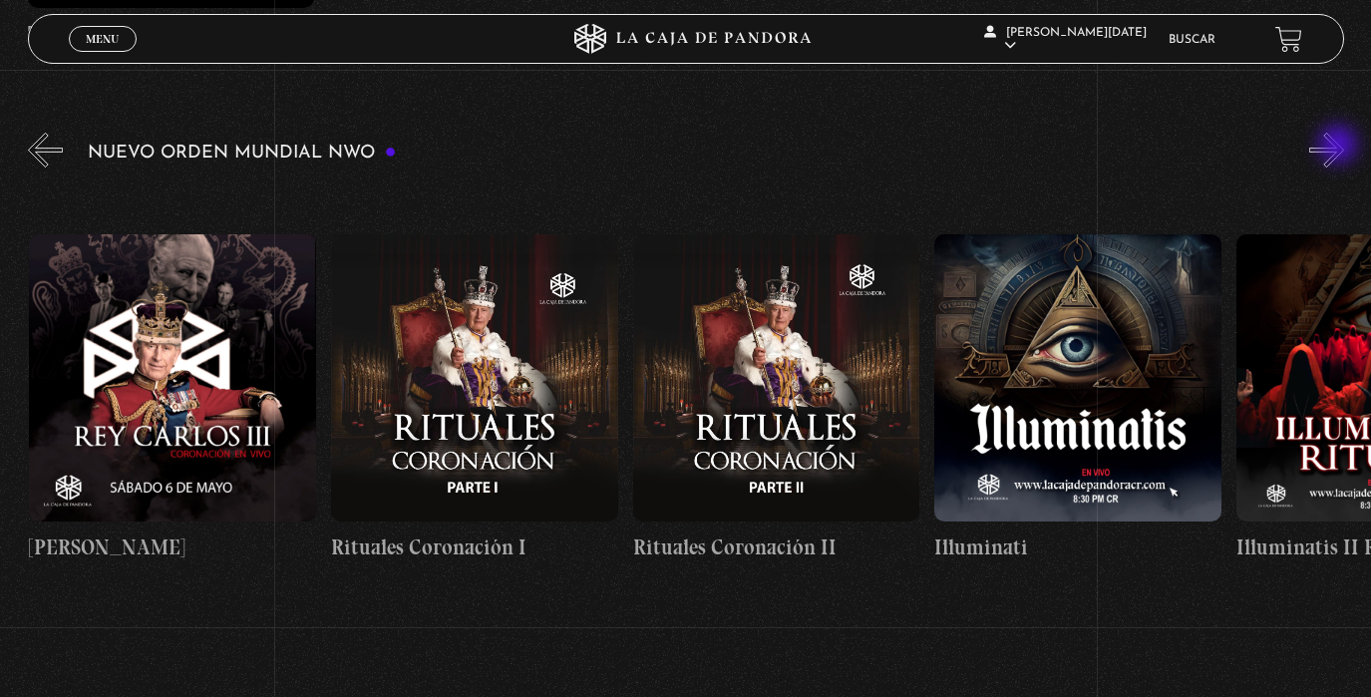
click at [1340, 147] on button "»" at bounding box center [1326, 150] width 35 height 35
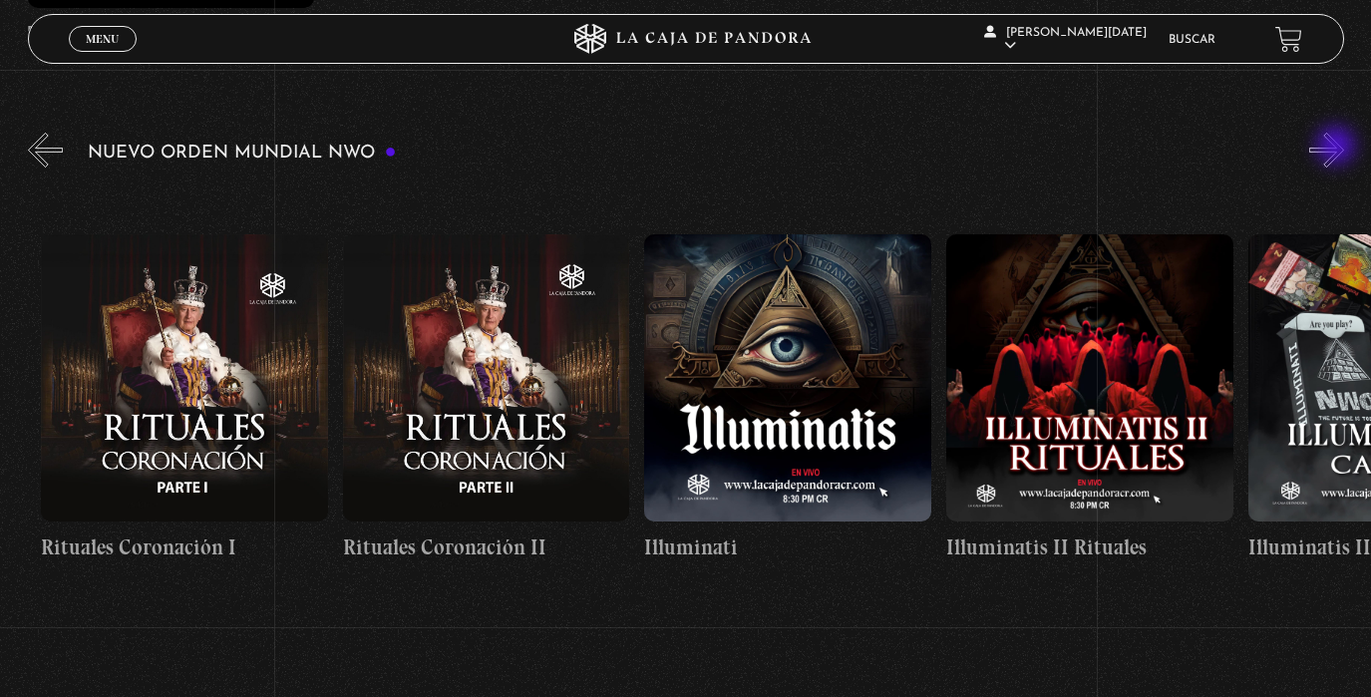
click at [1338, 148] on button "»" at bounding box center [1326, 150] width 35 height 35
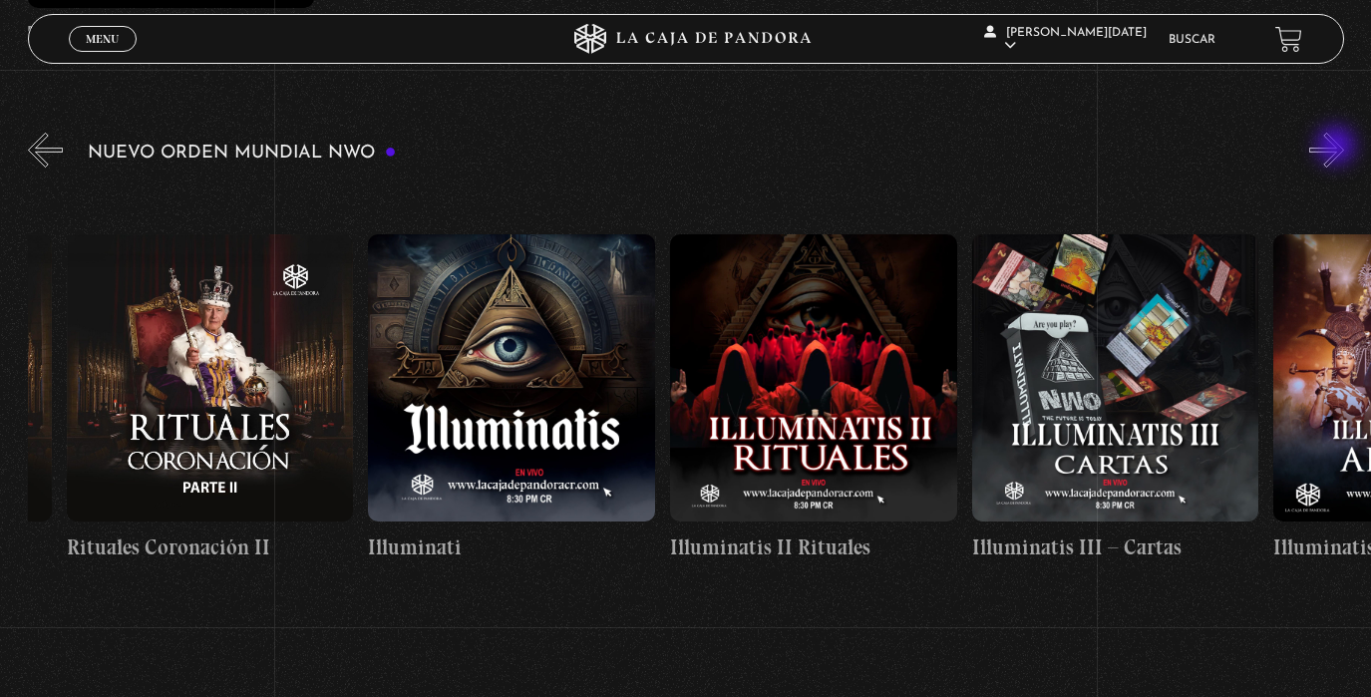
click at [1338, 148] on button "»" at bounding box center [1326, 150] width 35 height 35
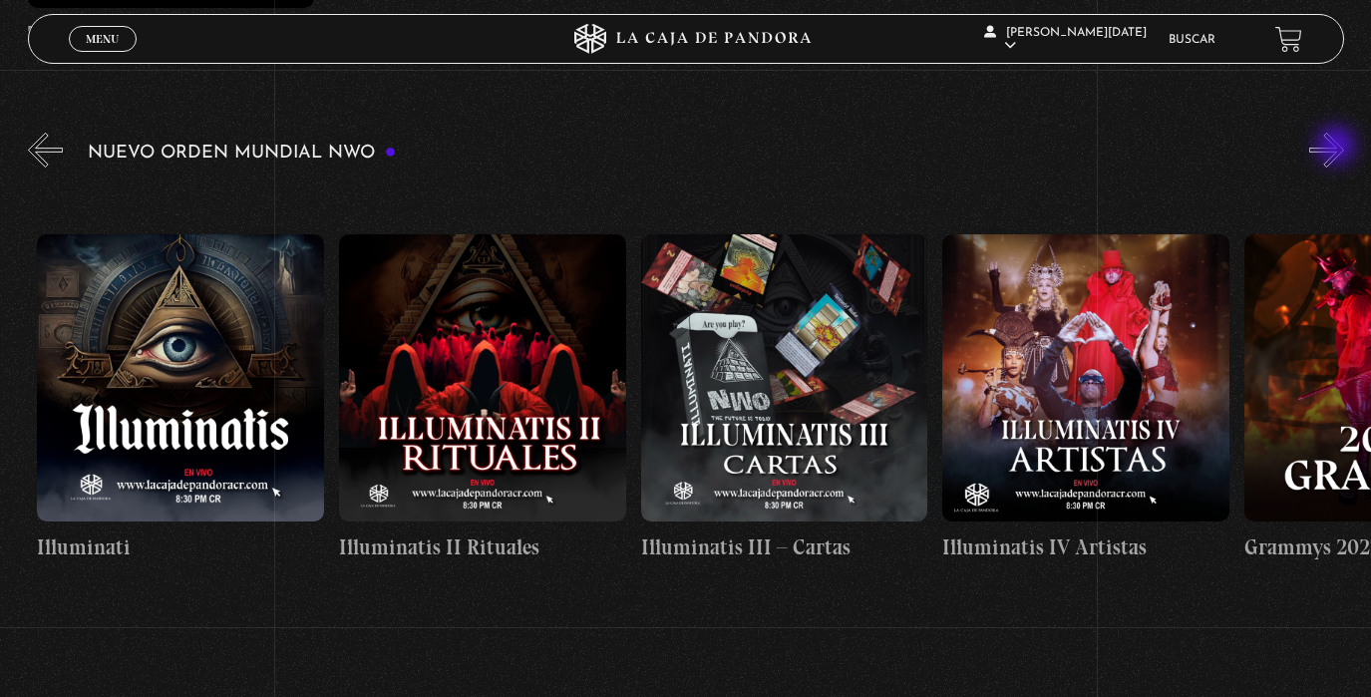
click at [1338, 148] on button "»" at bounding box center [1326, 150] width 35 height 35
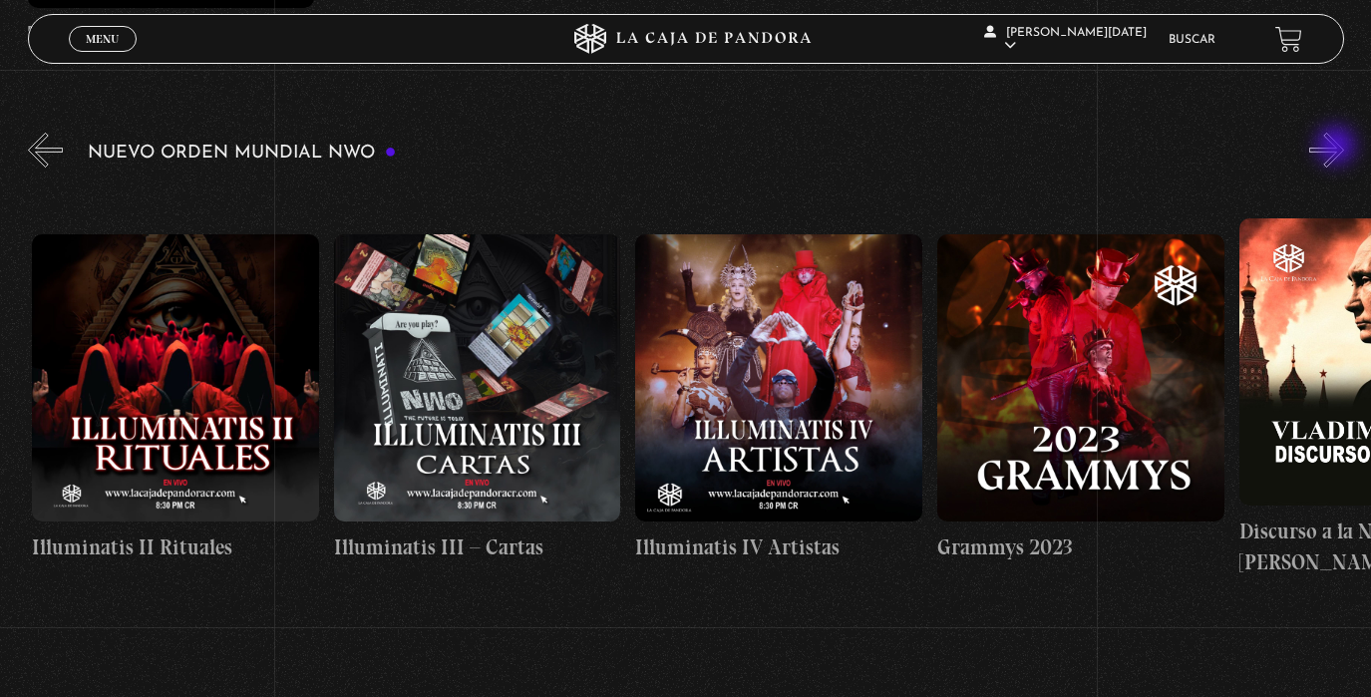
click at [1338, 148] on button "»" at bounding box center [1326, 150] width 35 height 35
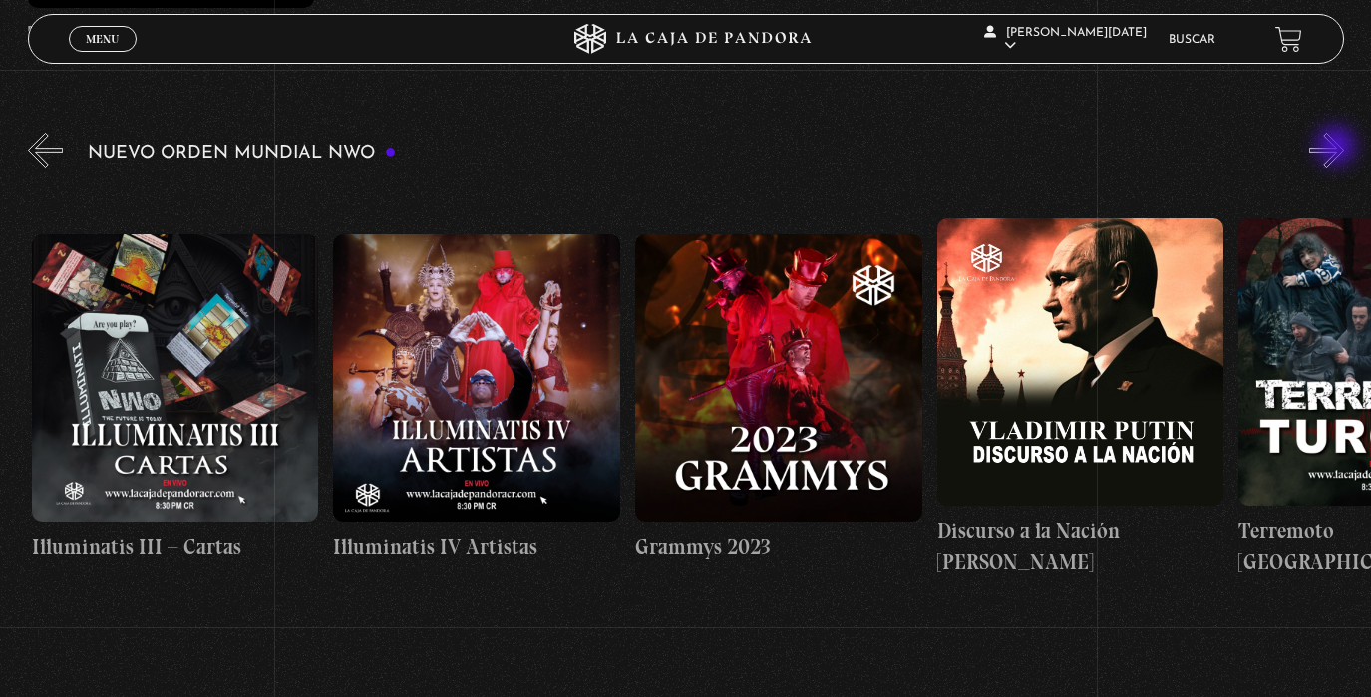
click at [1338, 148] on button "»" at bounding box center [1326, 150] width 35 height 35
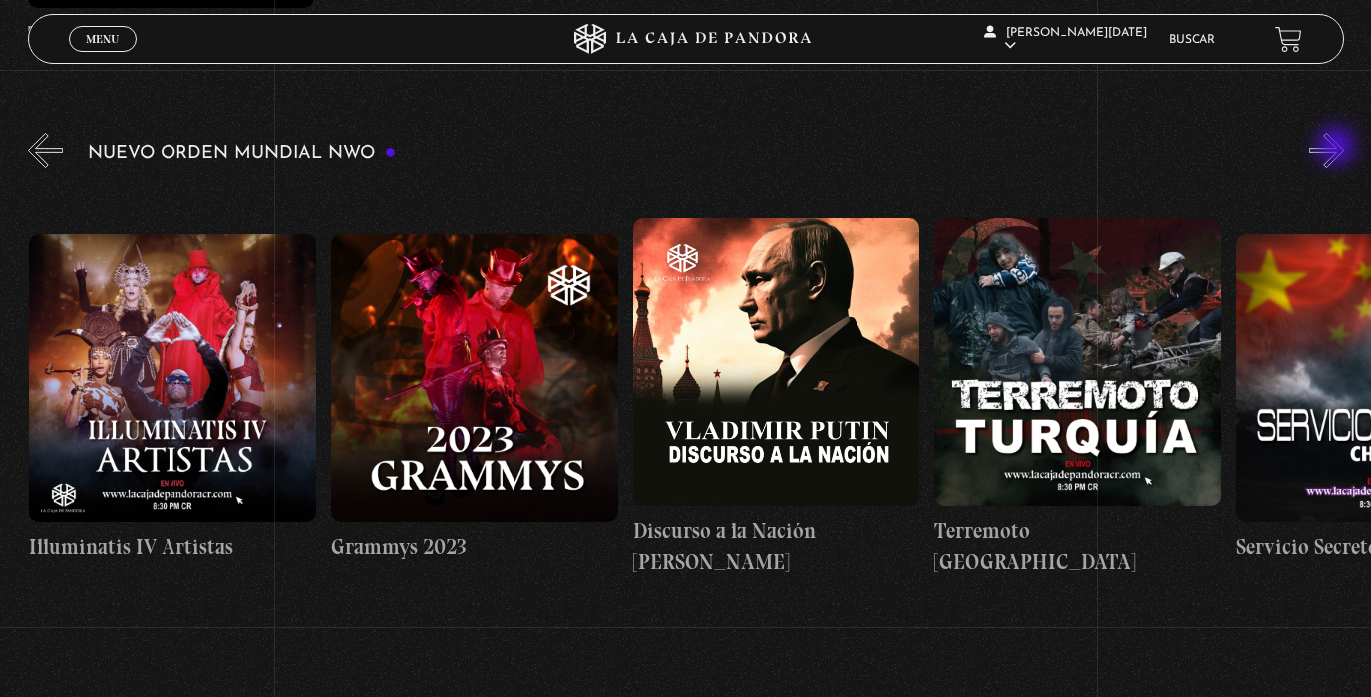
click at [1338, 148] on button "»" at bounding box center [1326, 150] width 35 height 35
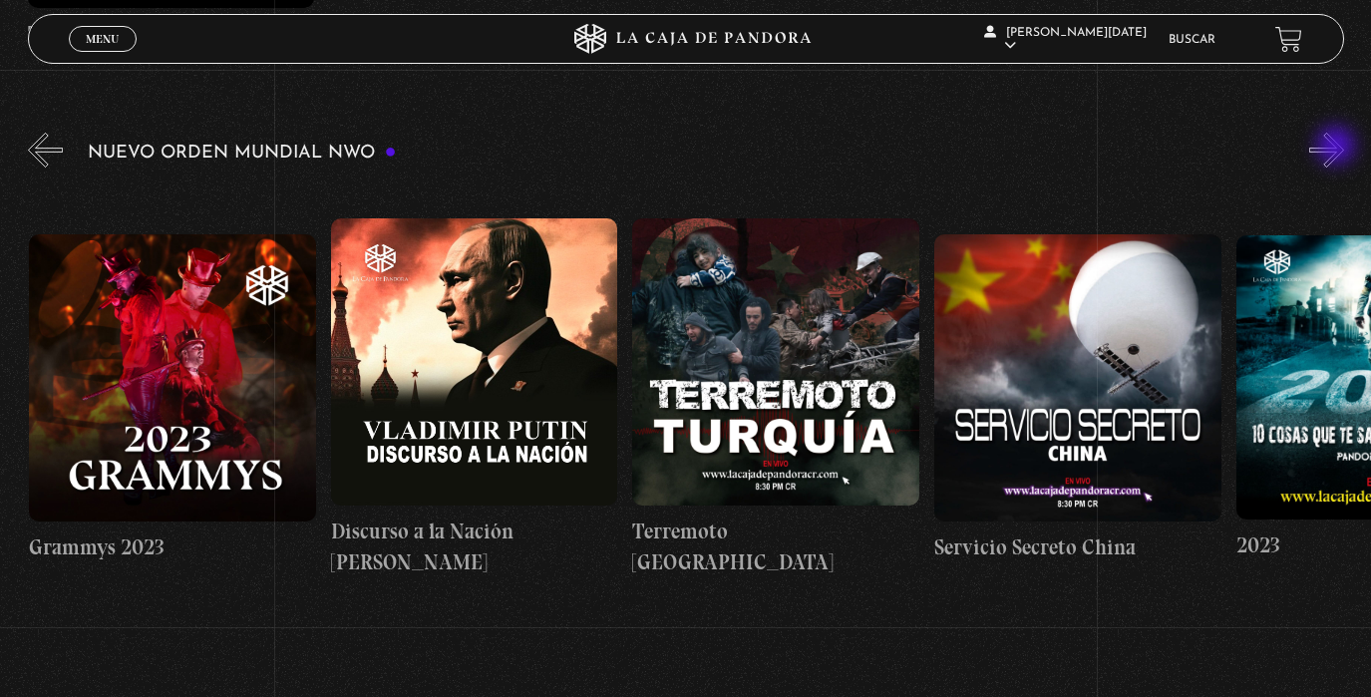
click at [1338, 148] on button "»" at bounding box center [1326, 150] width 35 height 35
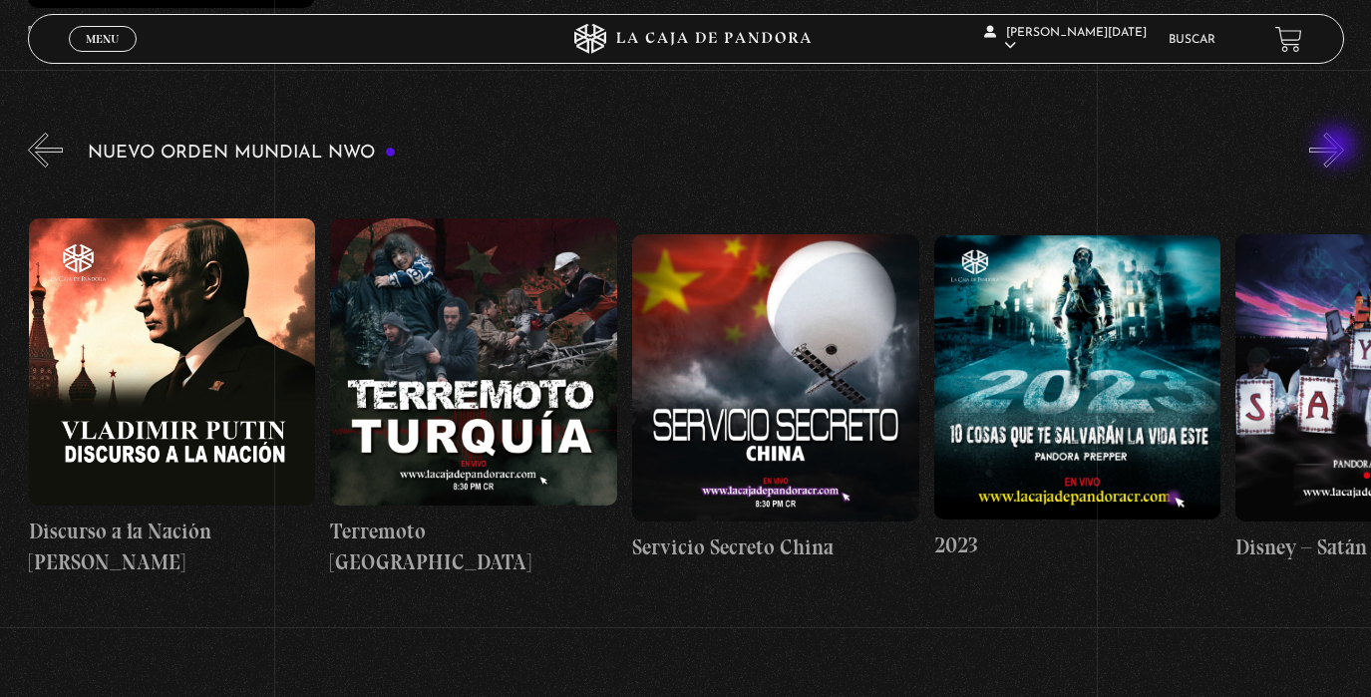
click at [1338, 148] on button "»" at bounding box center [1326, 150] width 35 height 35
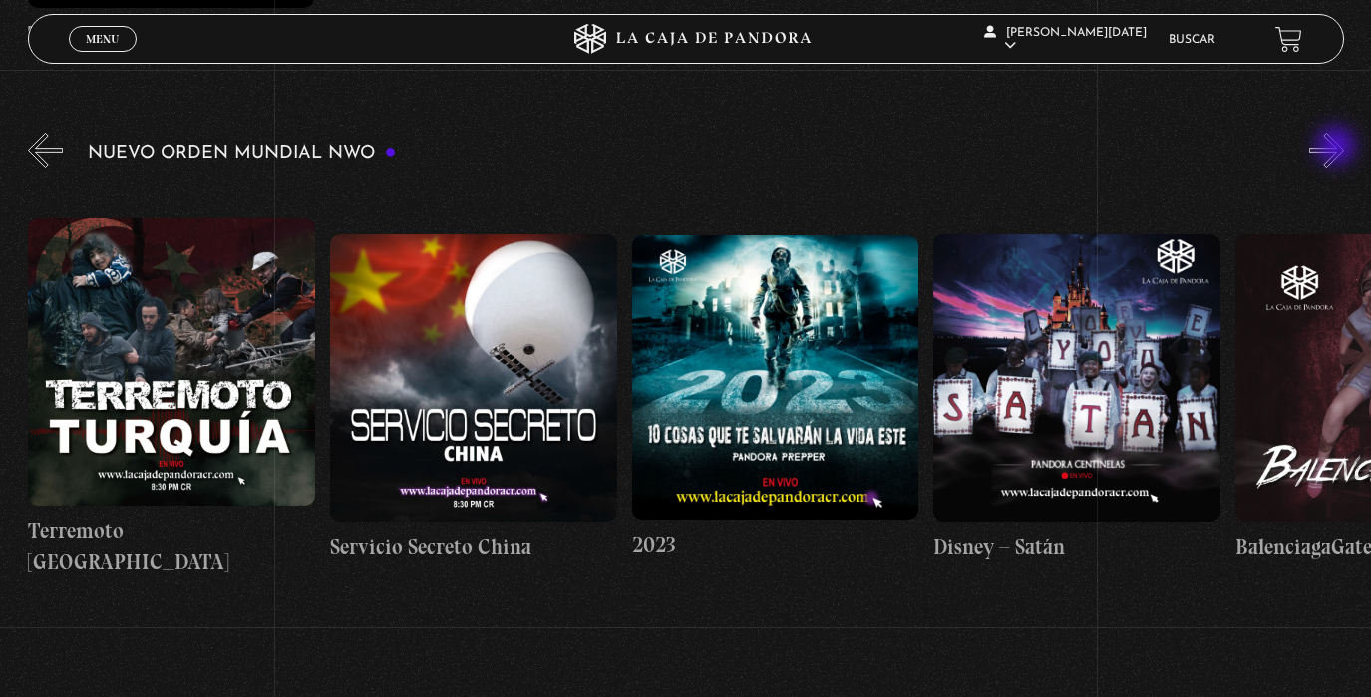
click at [1338, 148] on button "»" at bounding box center [1326, 150] width 35 height 35
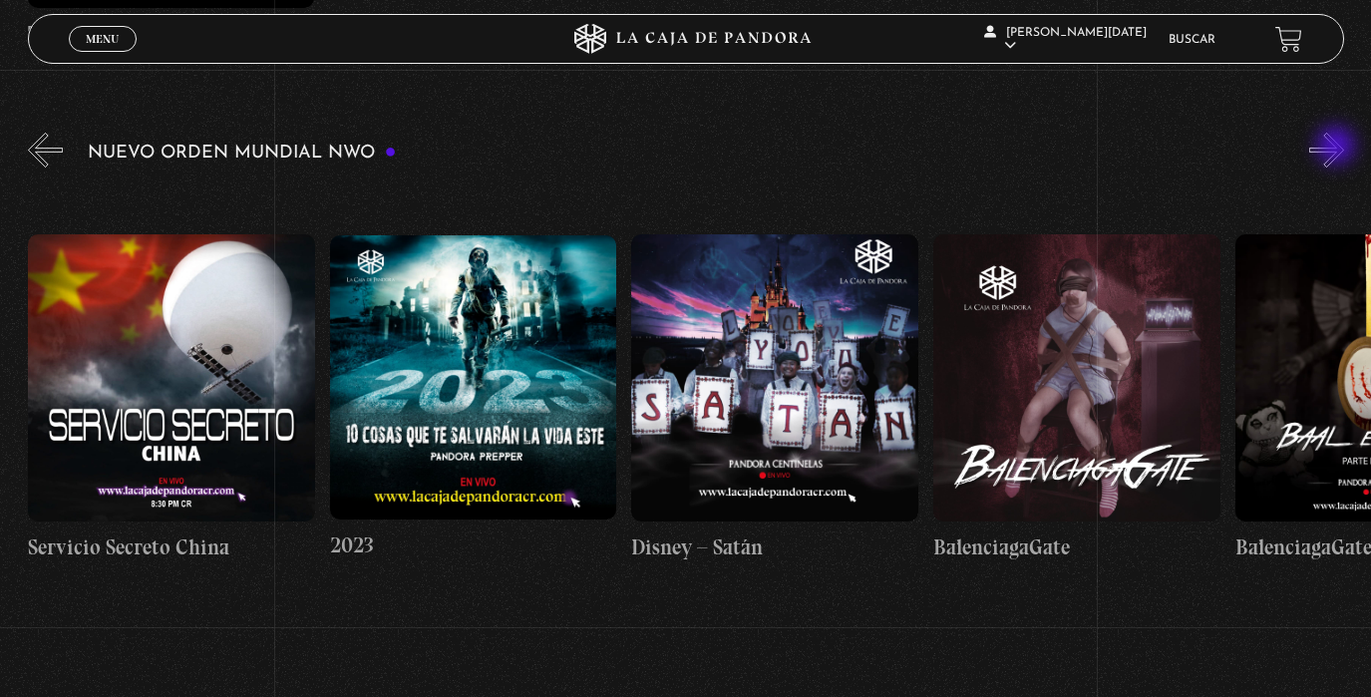
click at [1338, 148] on button "»" at bounding box center [1326, 150] width 35 height 35
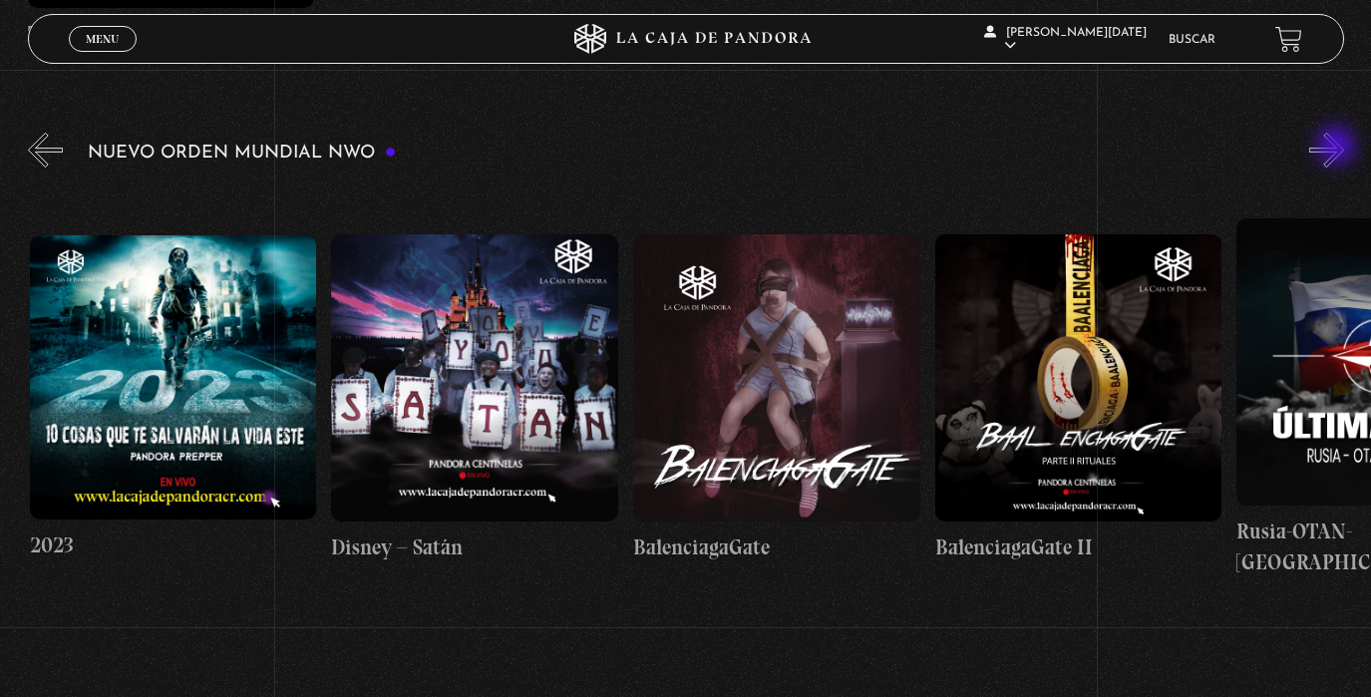
click at [1338, 148] on button "»" at bounding box center [1326, 150] width 35 height 35
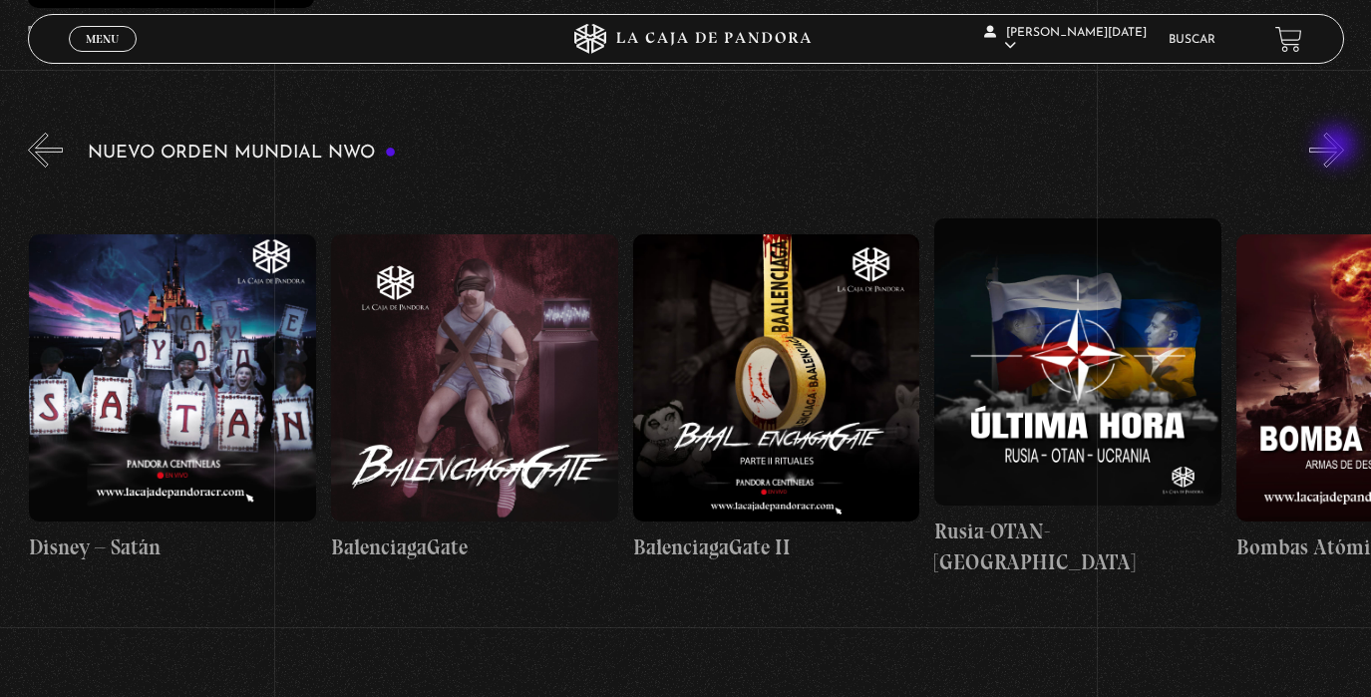
click at [1338, 148] on button "»" at bounding box center [1326, 150] width 35 height 35
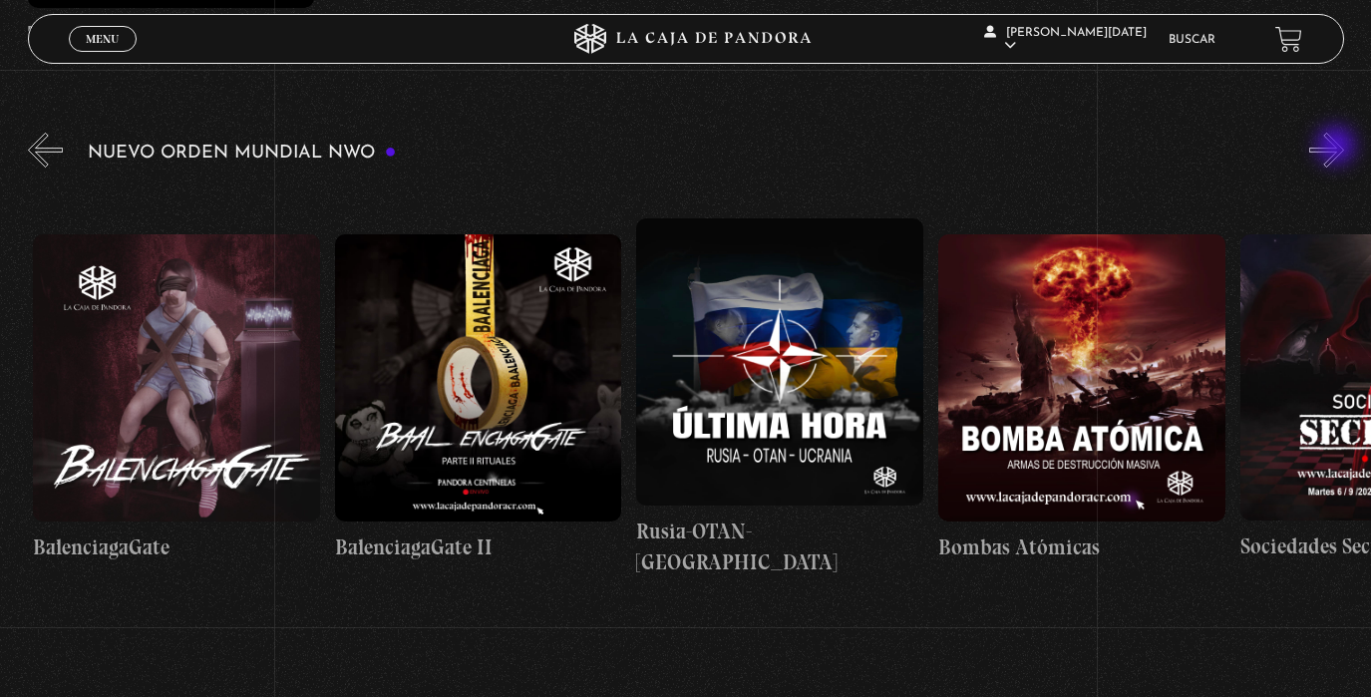
click at [1338, 148] on button "»" at bounding box center [1326, 150] width 35 height 35
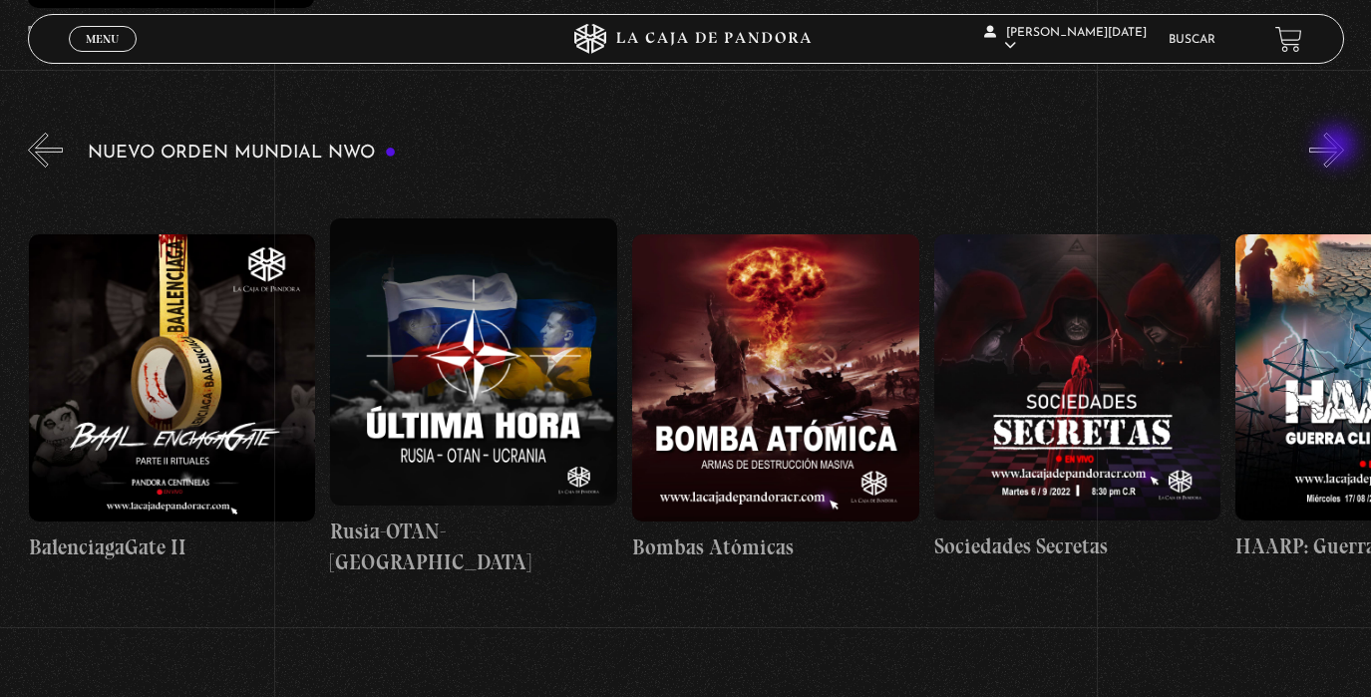
click at [1337, 148] on button "»" at bounding box center [1326, 150] width 35 height 35
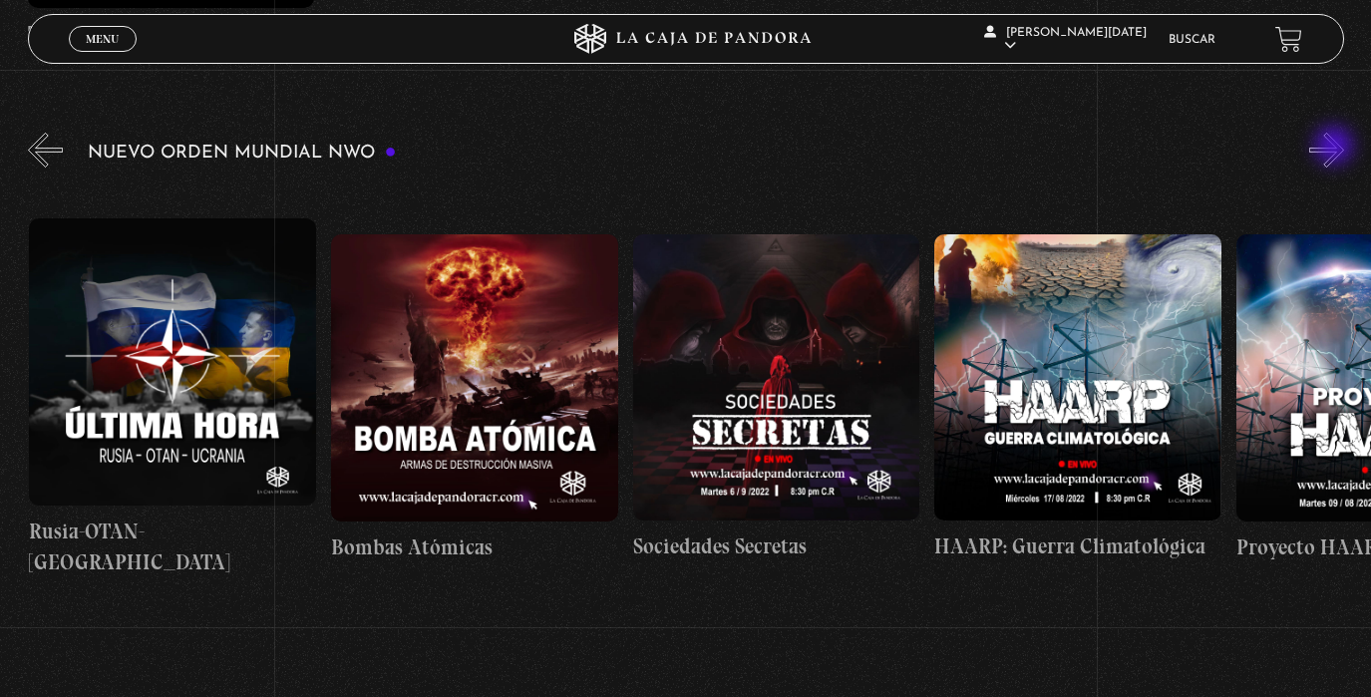
click at [1336, 148] on button "»" at bounding box center [1326, 150] width 35 height 35
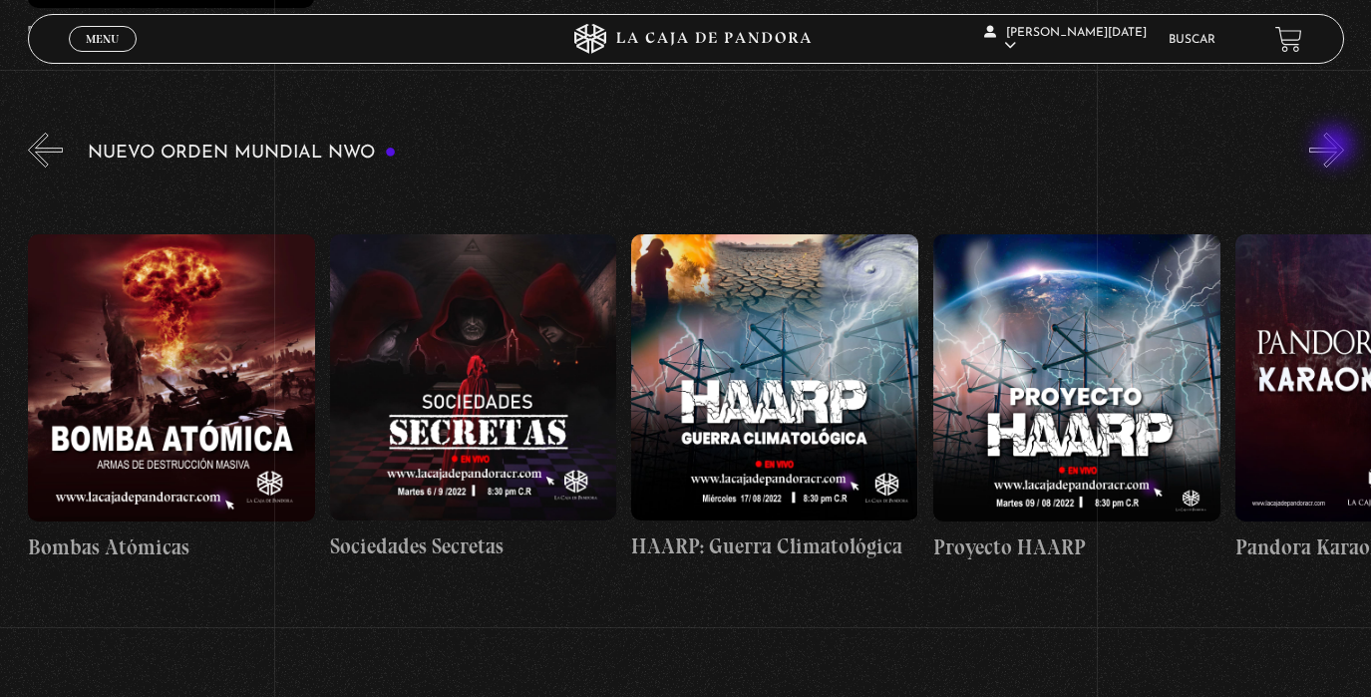
click at [1336, 148] on button "»" at bounding box center [1326, 150] width 35 height 35
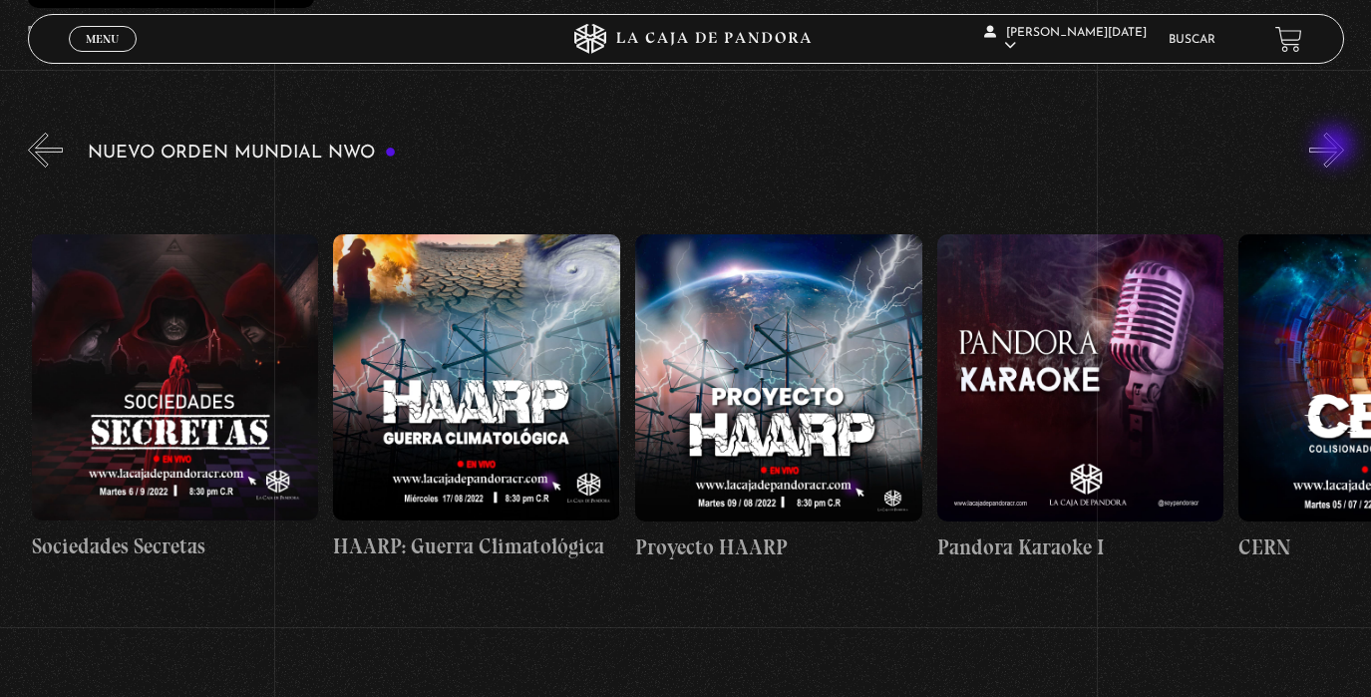
click at [1336, 148] on button "»" at bounding box center [1326, 150] width 35 height 35
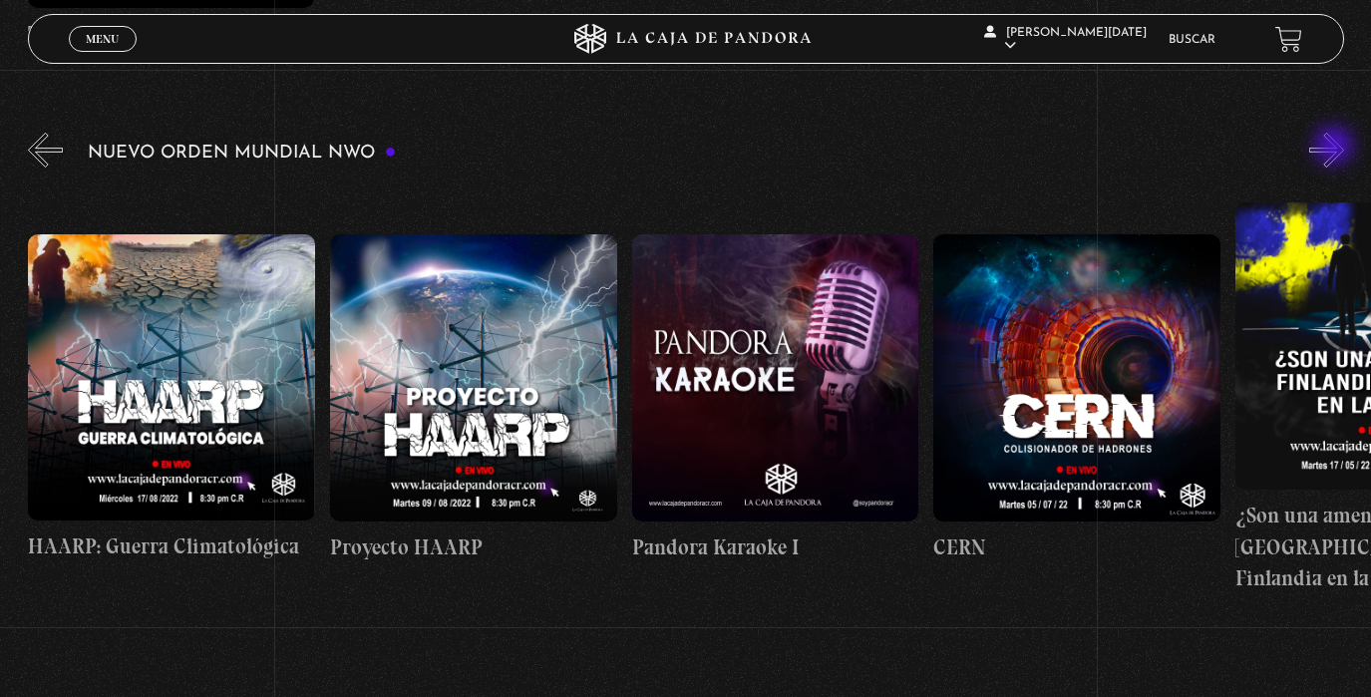
click at [1336, 148] on button "»" at bounding box center [1326, 150] width 35 height 35
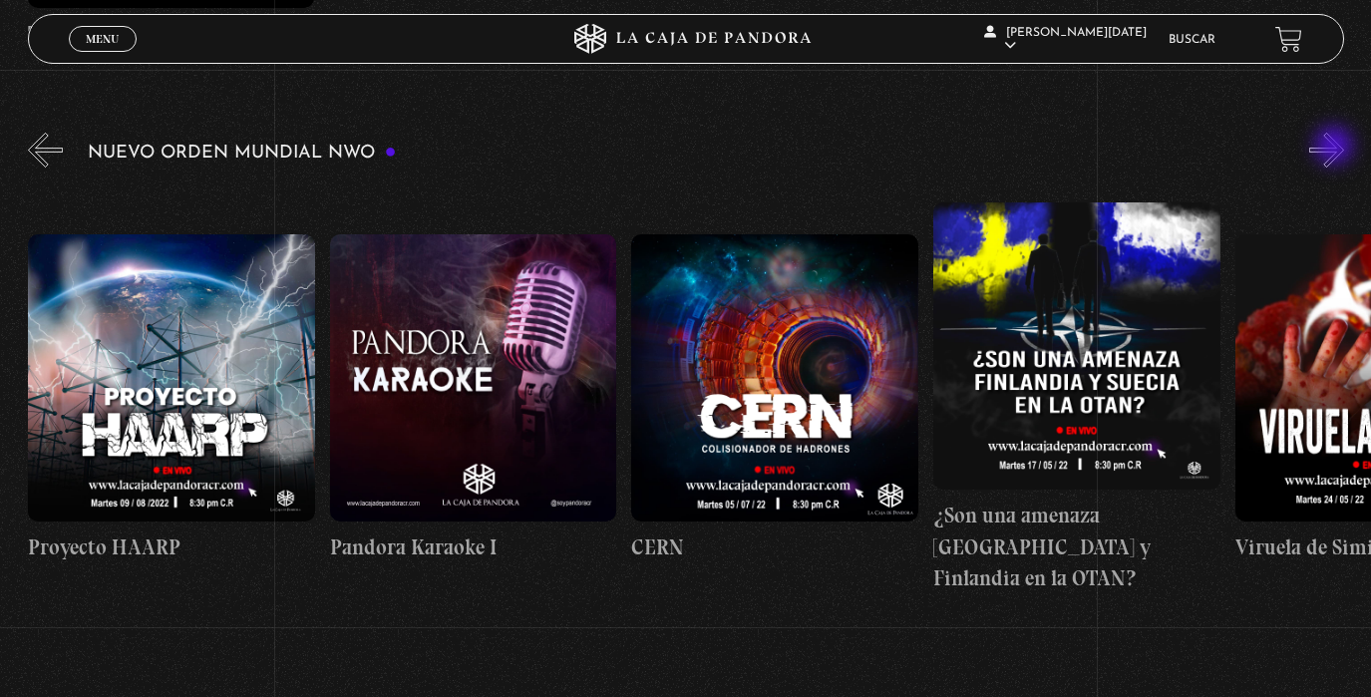
click at [1336, 148] on button "»" at bounding box center [1326, 150] width 35 height 35
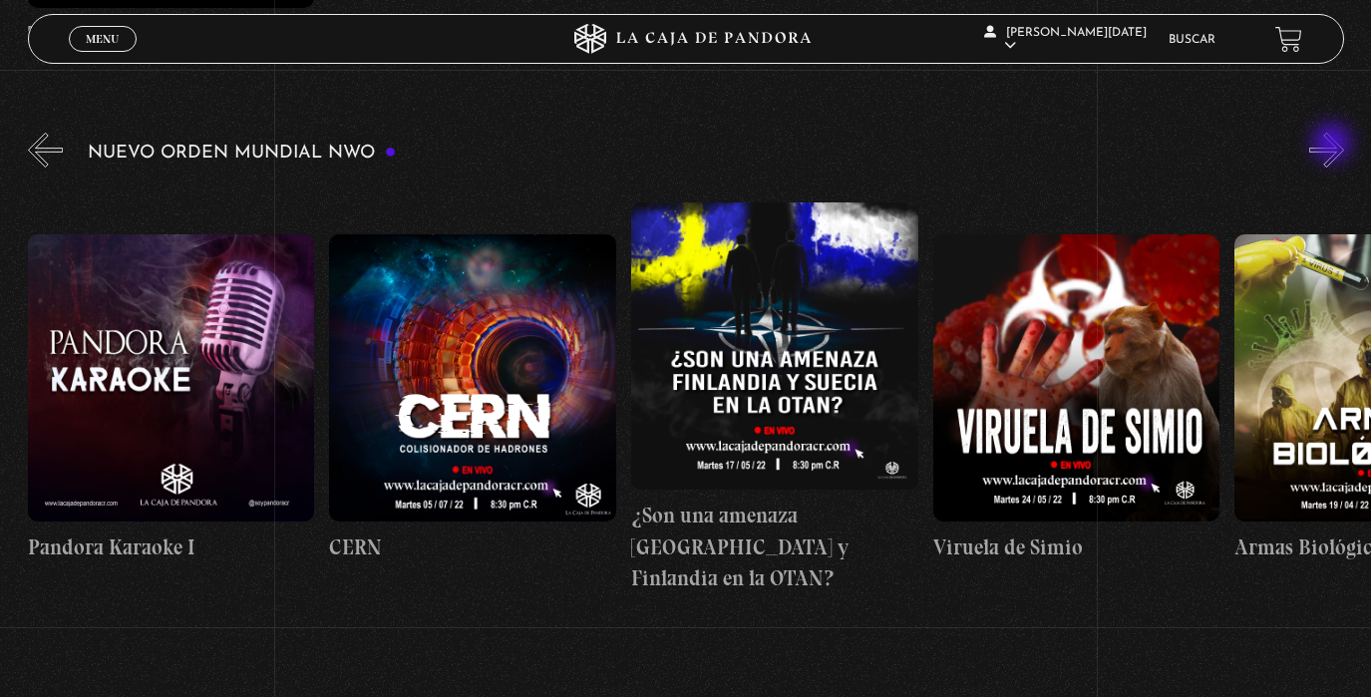
scroll to position [0, 15386]
click at [1333, 152] on button "»" at bounding box center [1326, 150] width 35 height 35
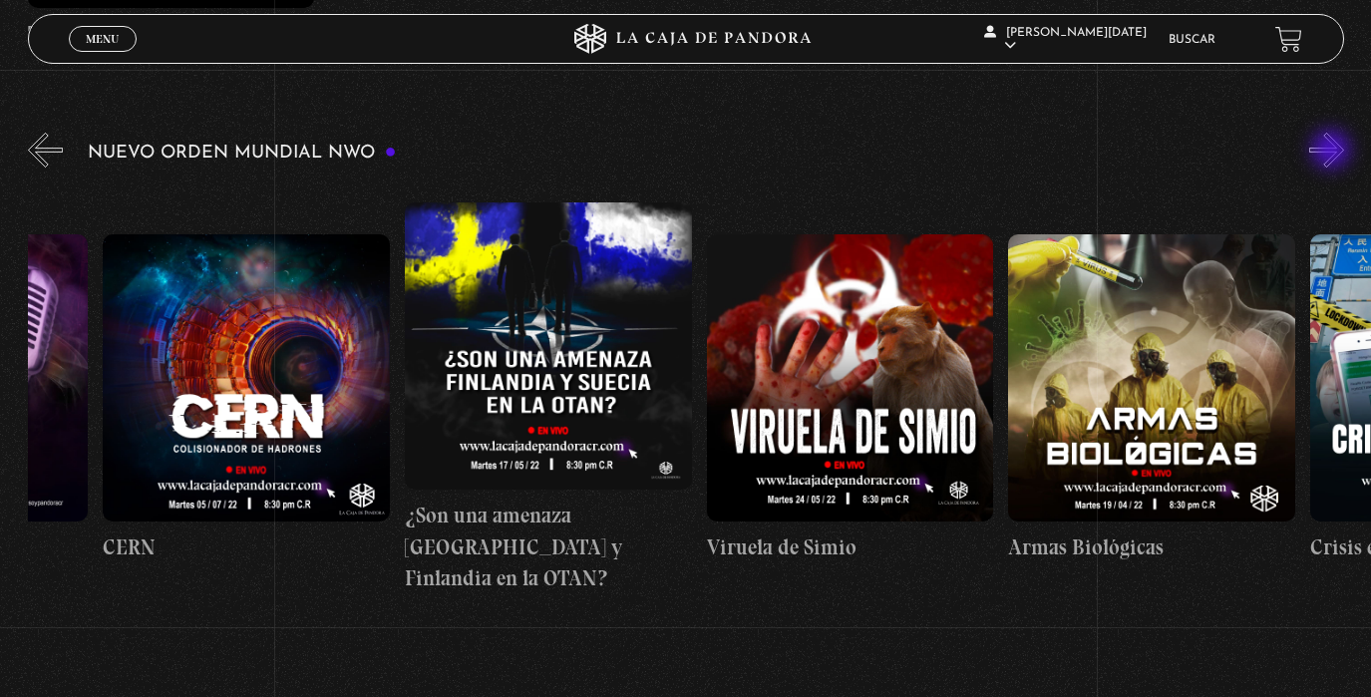
click at [1333, 152] on button "»" at bounding box center [1326, 150] width 35 height 35
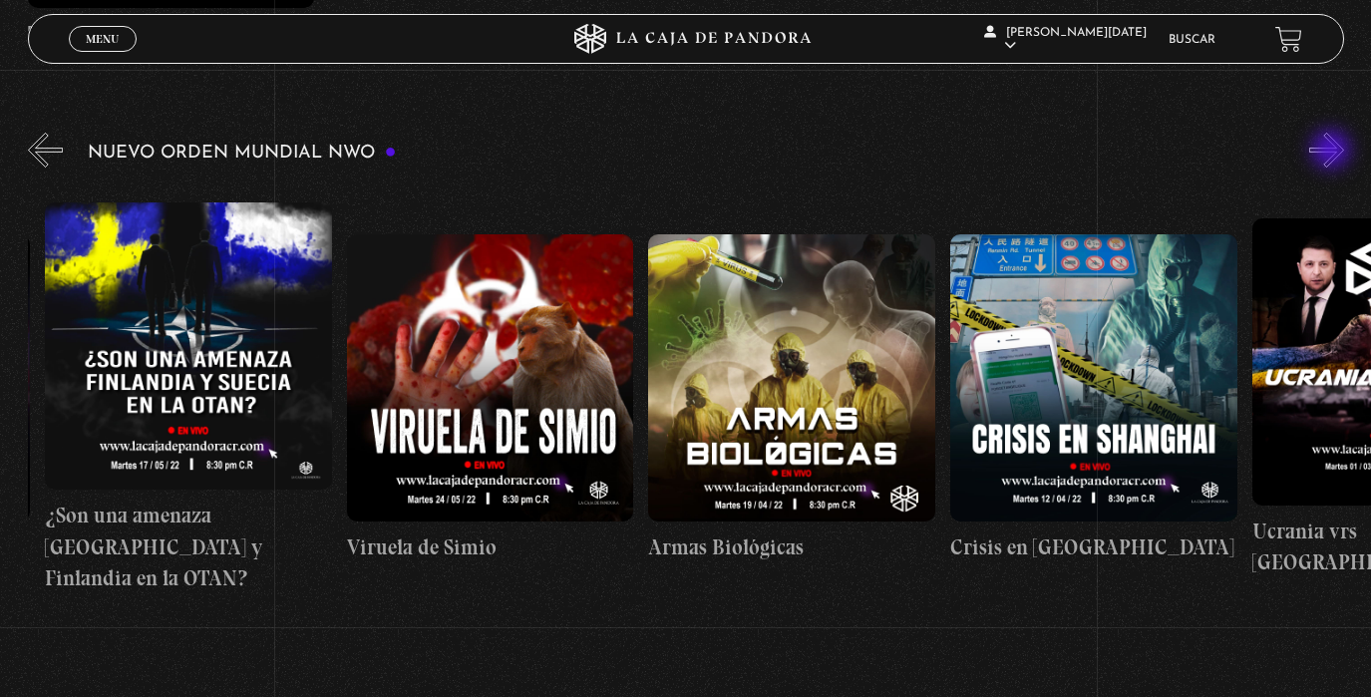
click at [1333, 152] on button "»" at bounding box center [1326, 150] width 35 height 35
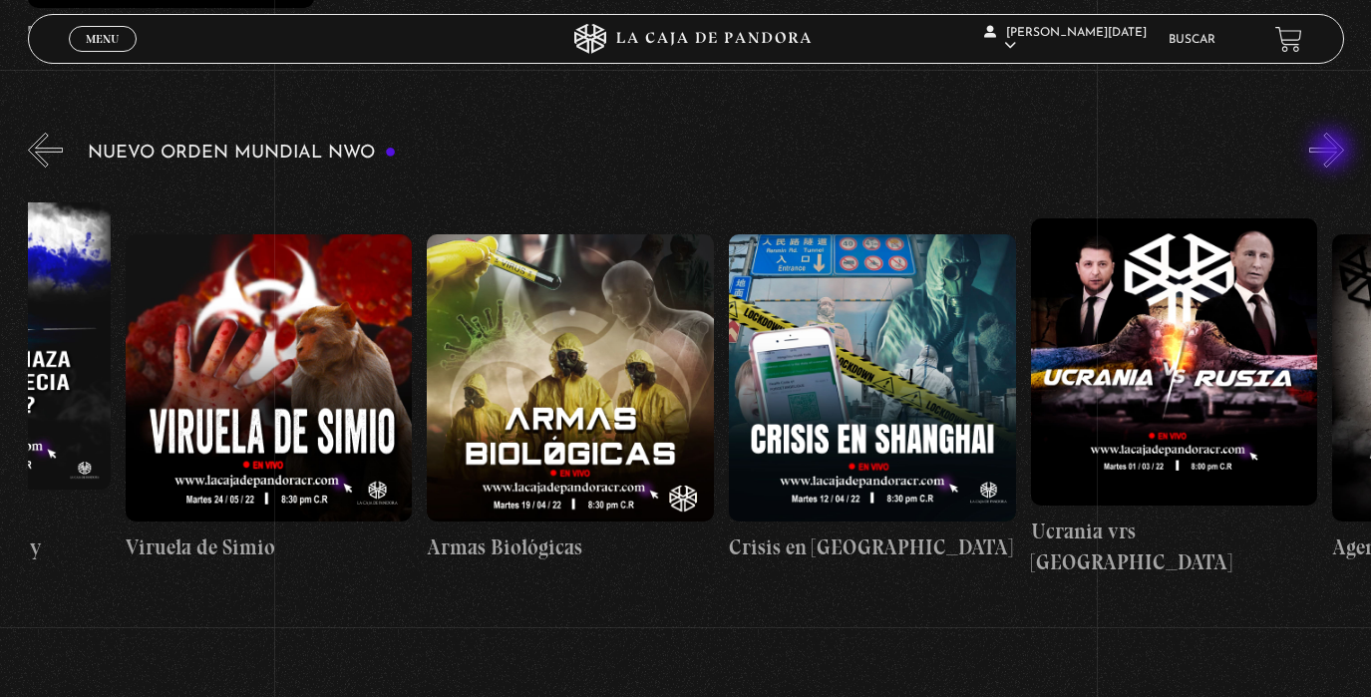
click at [1333, 152] on button "»" at bounding box center [1326, 150] width 35 height 35
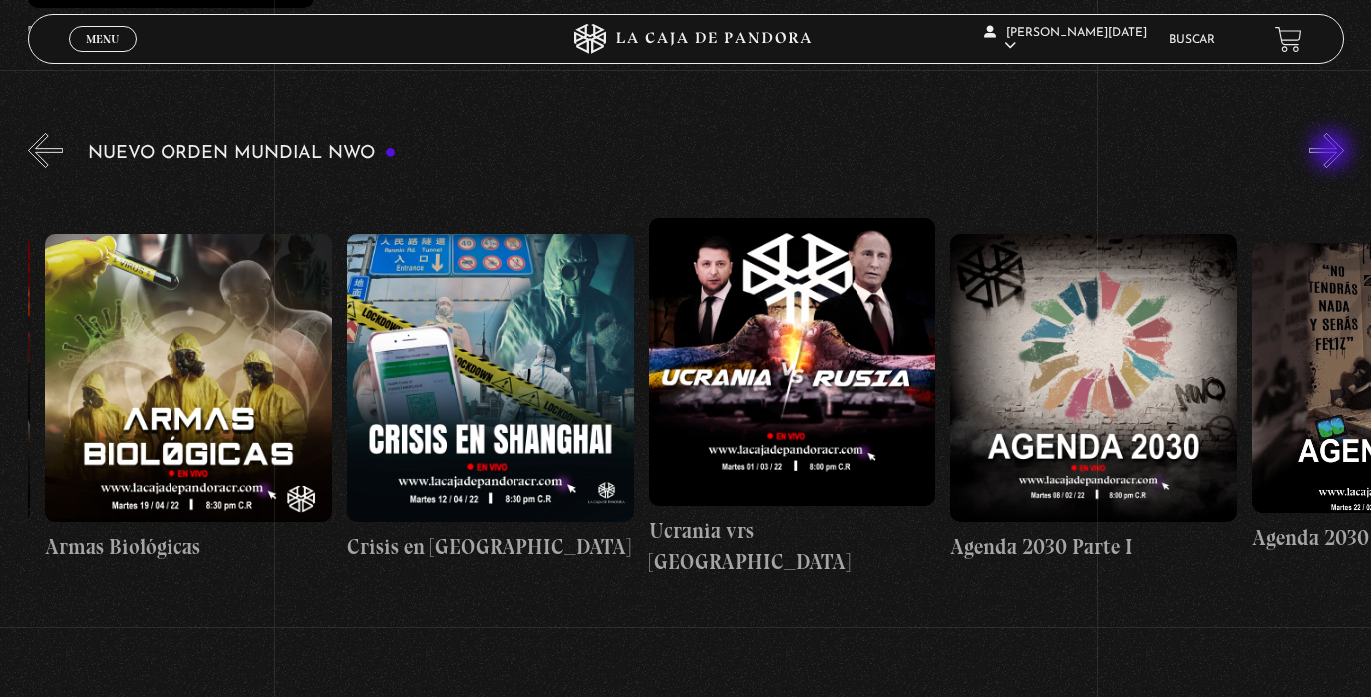
click at [1333, 152] on button "»" at bounding box center [1326, 150] width 35 height 35
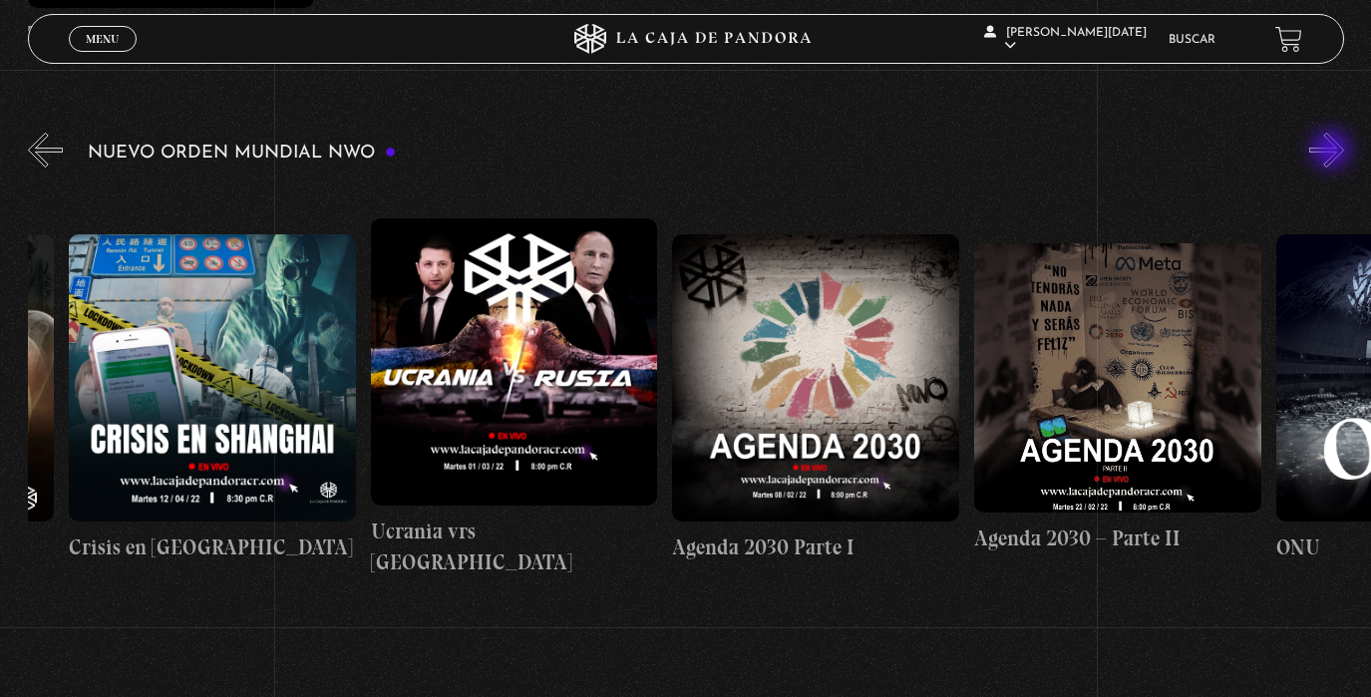
click at [1333, 152] on button "»" at bounding box center [1326, 150] width 35 height 35
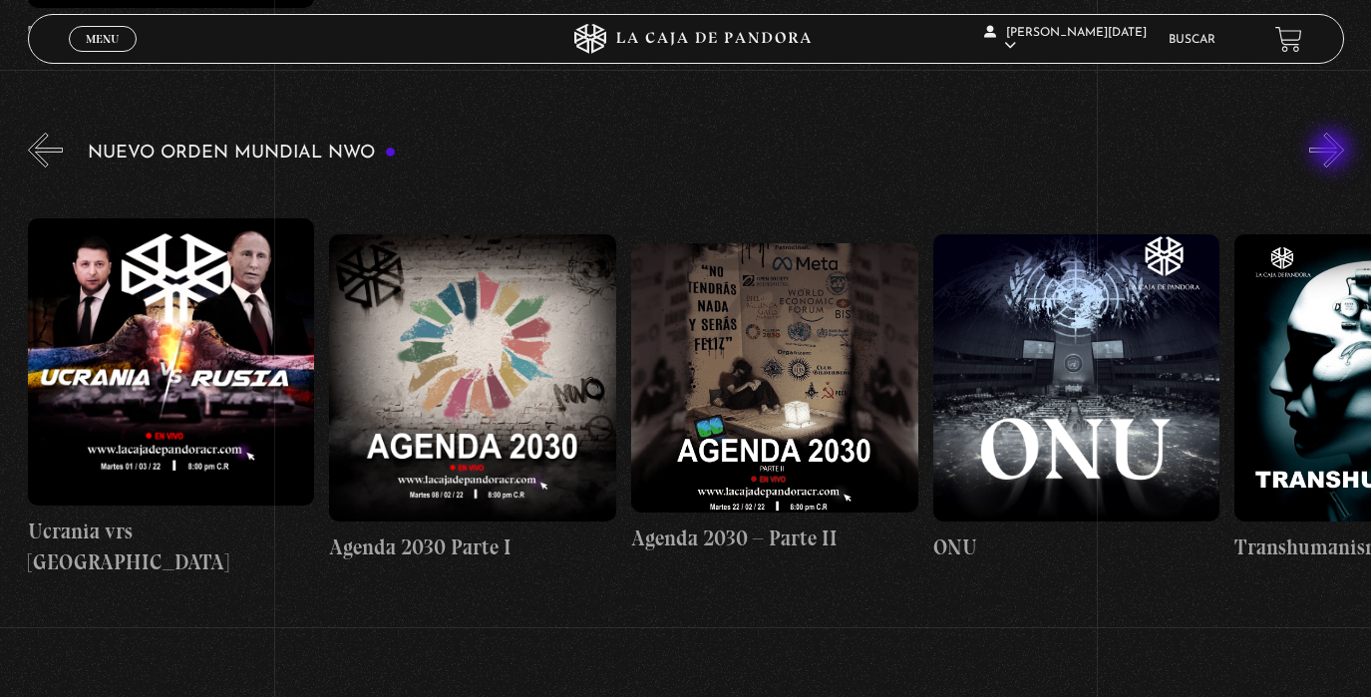
click at [1333, 152] on button "»" at bounding box center [1326, 150] width 35 height 35
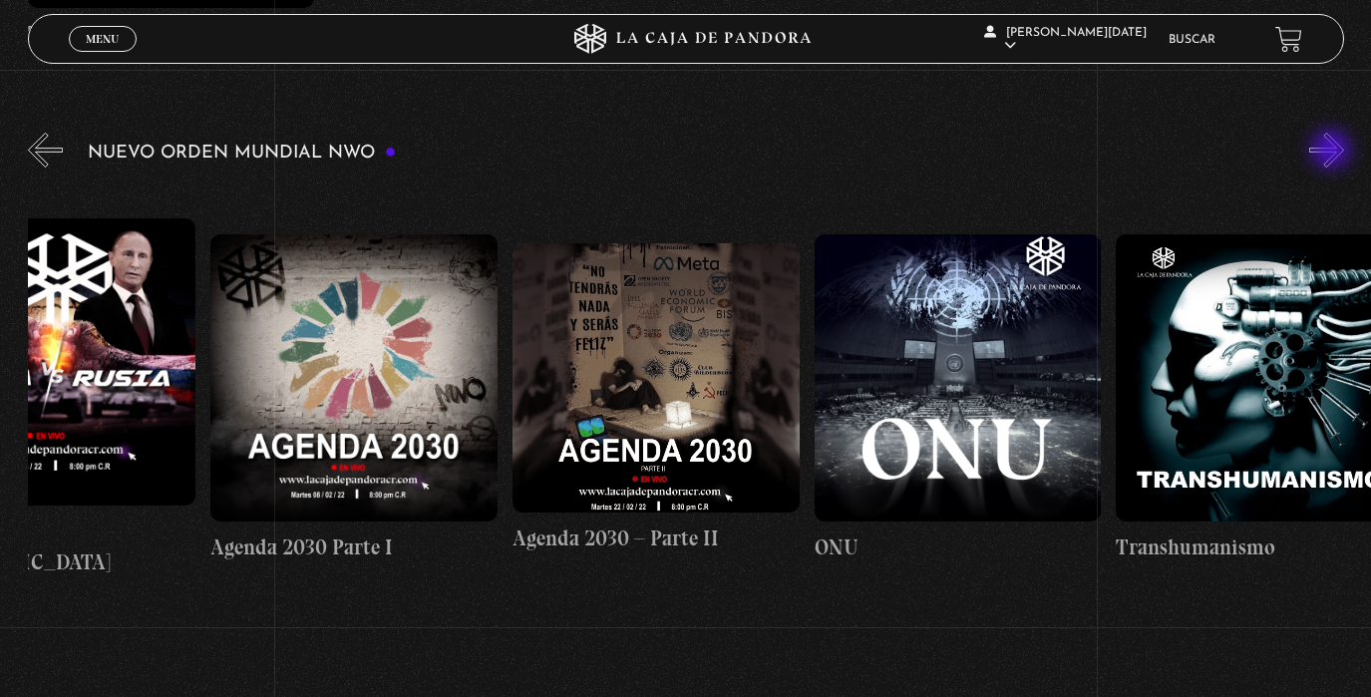
click at [1333, 152] on button "»" at bounding box center [1326, 150] width 35 height 35
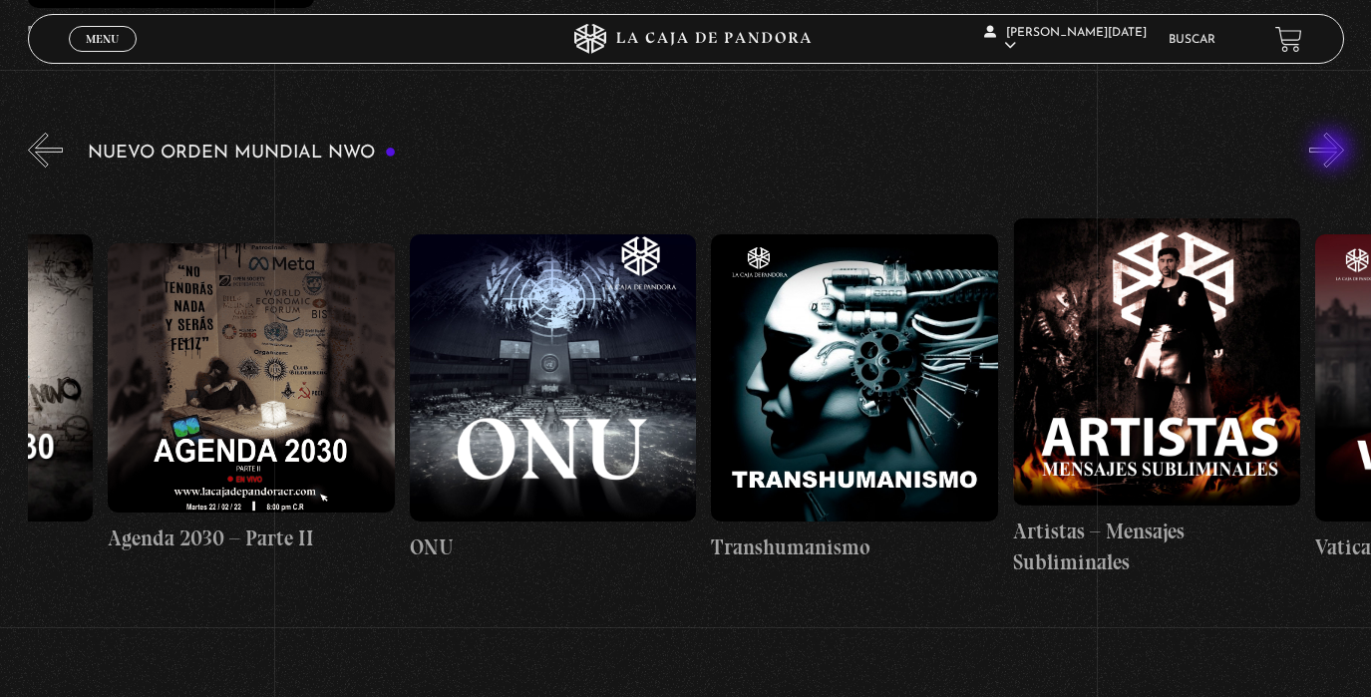
click at [1333, 152] on button "»" at bounding box center [1326, 150] width 35 height 35
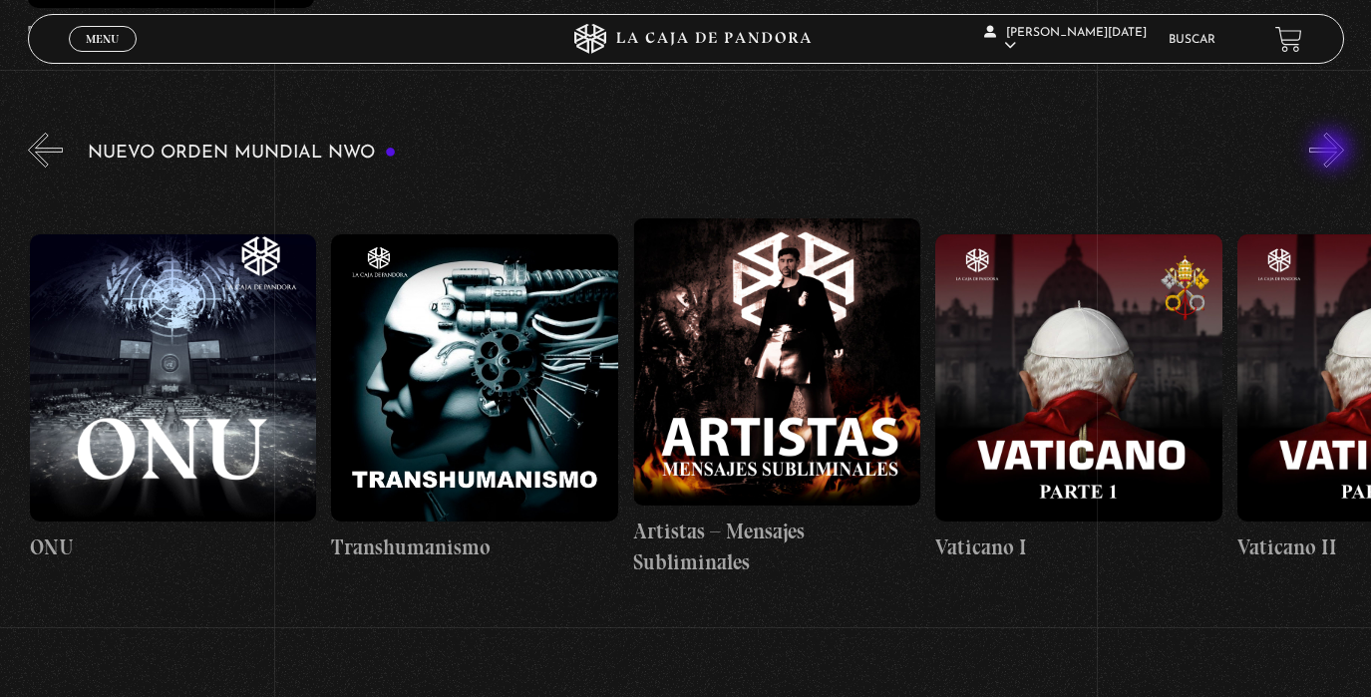
click at [1333, 152] on button "»" at bounding box center [1326, 150] width 35 height 35
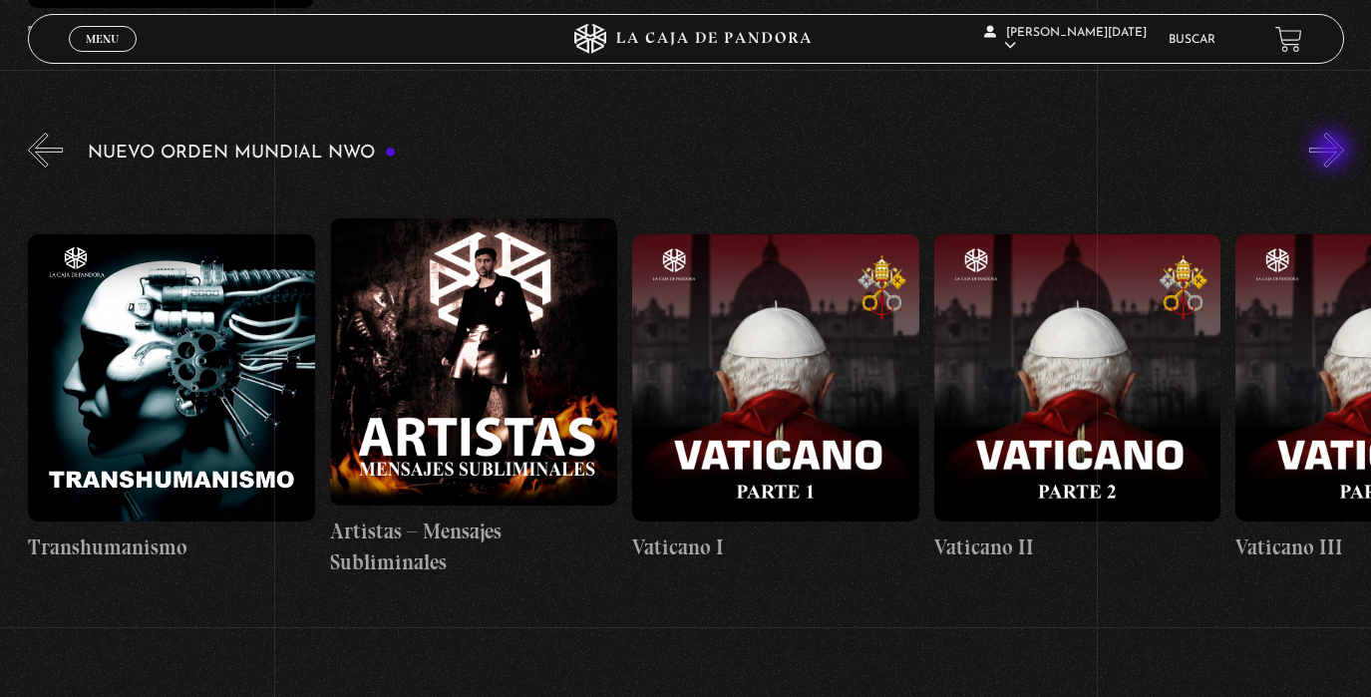
click at [1333, 152] on button "»" at bounding box center [1326, 150] width 35 height 35
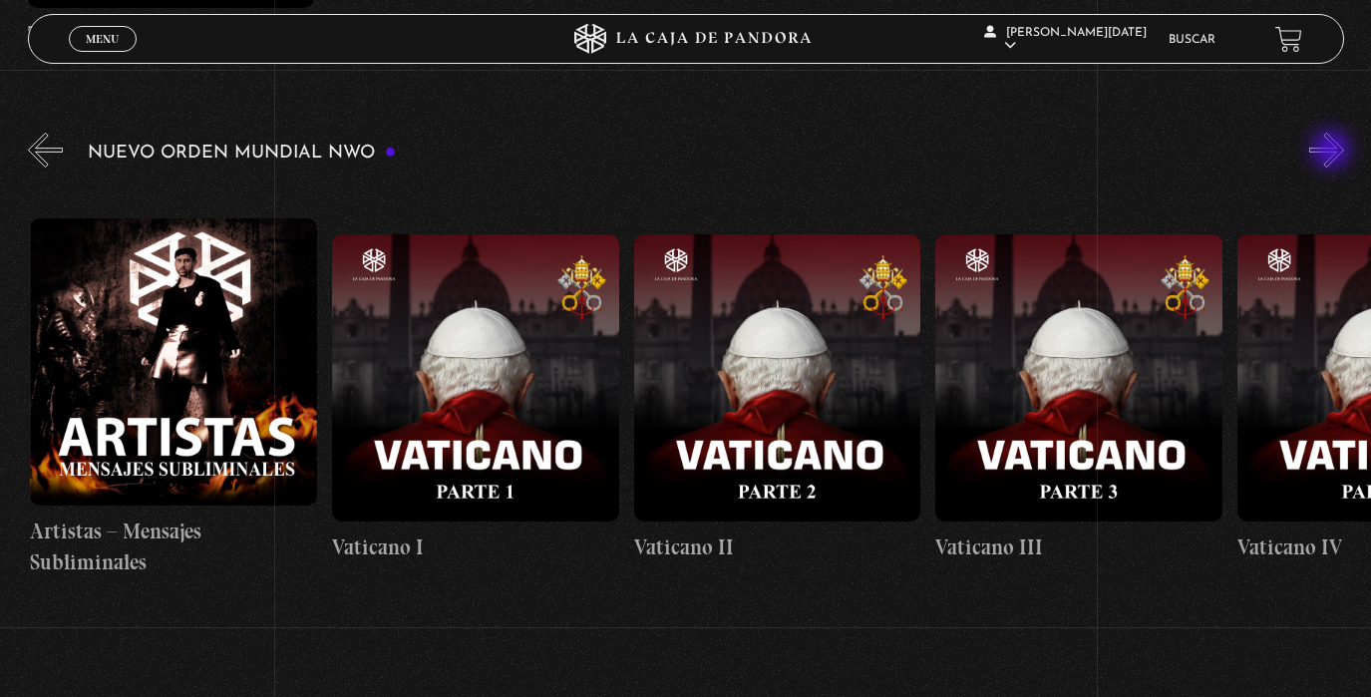
click at [1333, 152] on button "»" at bounding box center [1326, 150] width 35 height 35
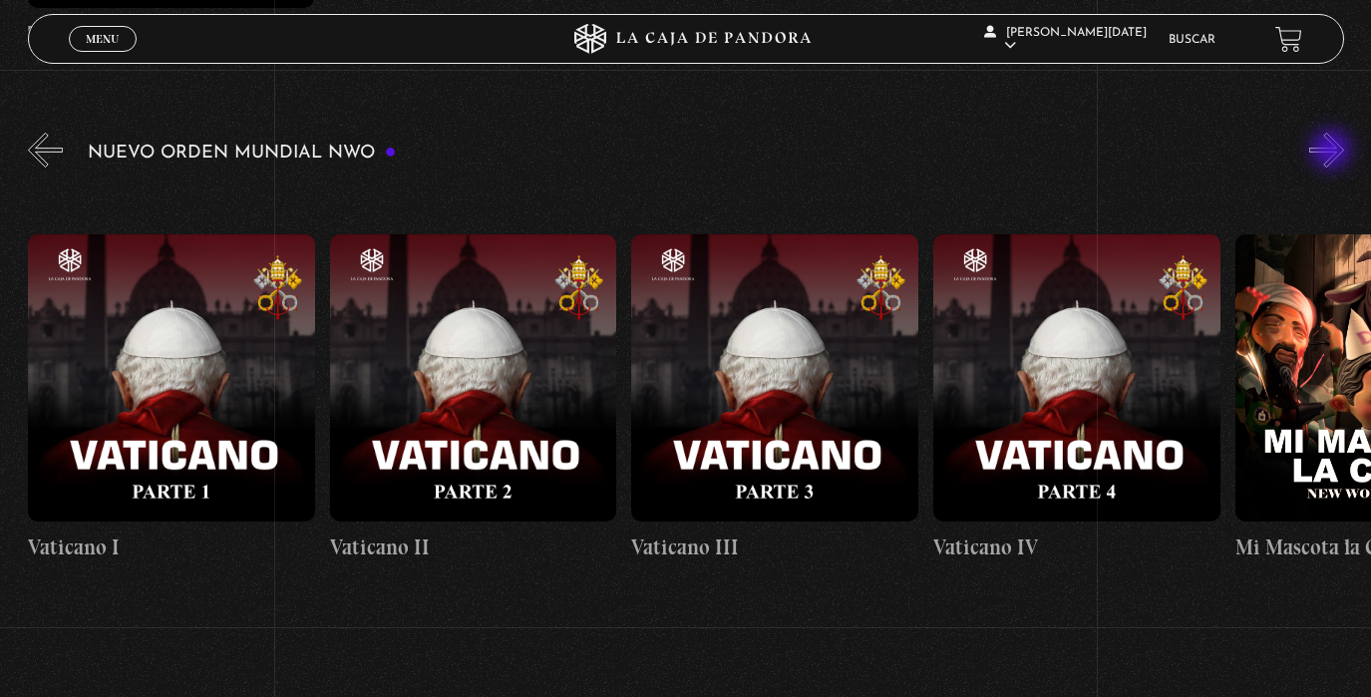
click at [1333, 152] on button "»" at bounding box center [1326, 150] width 35 height 35
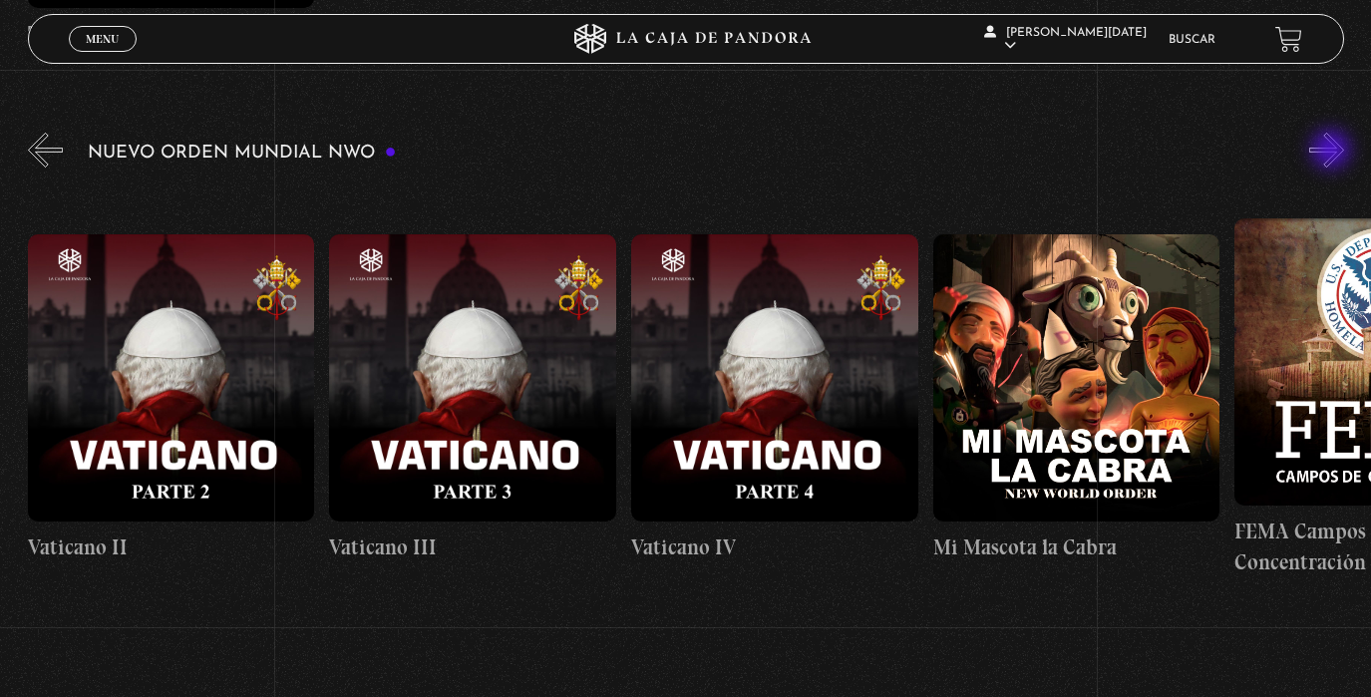
click at [1333, 152] on button "»" at bounding box center [1326, 150] width 35 height 35
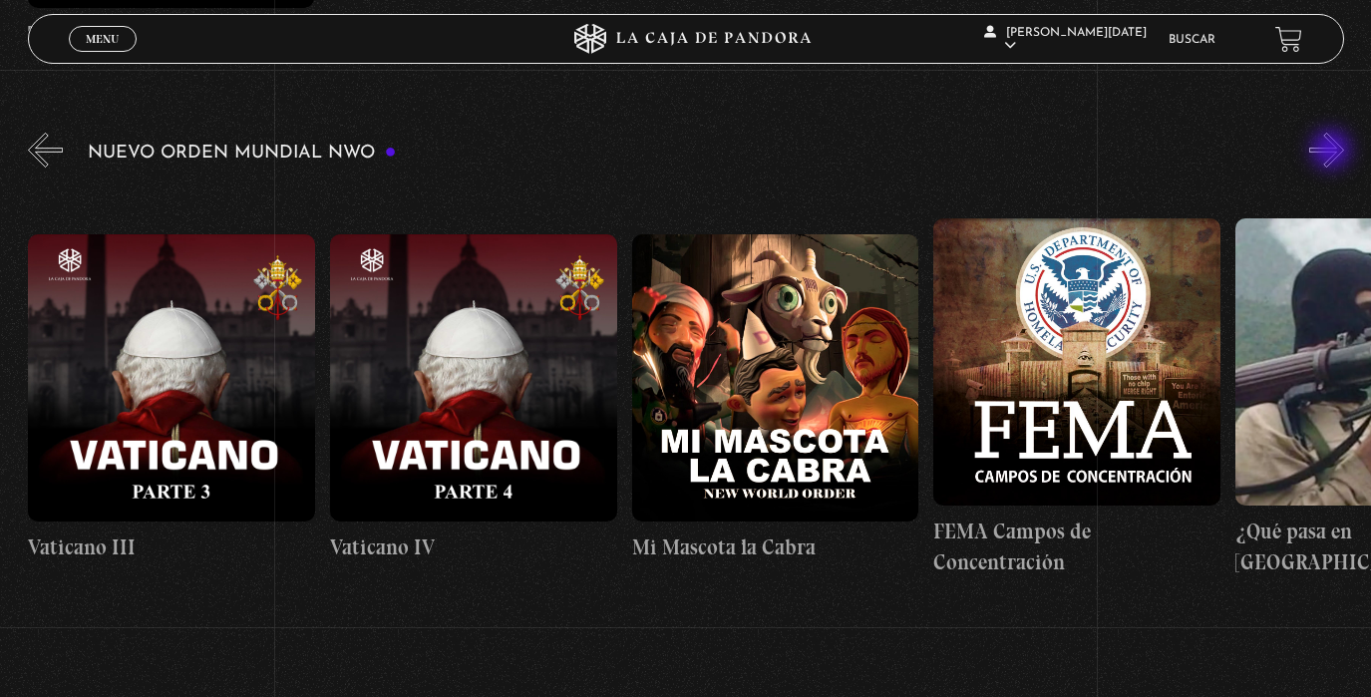
click at [1333, 152] on button "»" at bounding box center [1326, 150] width 35 height 35
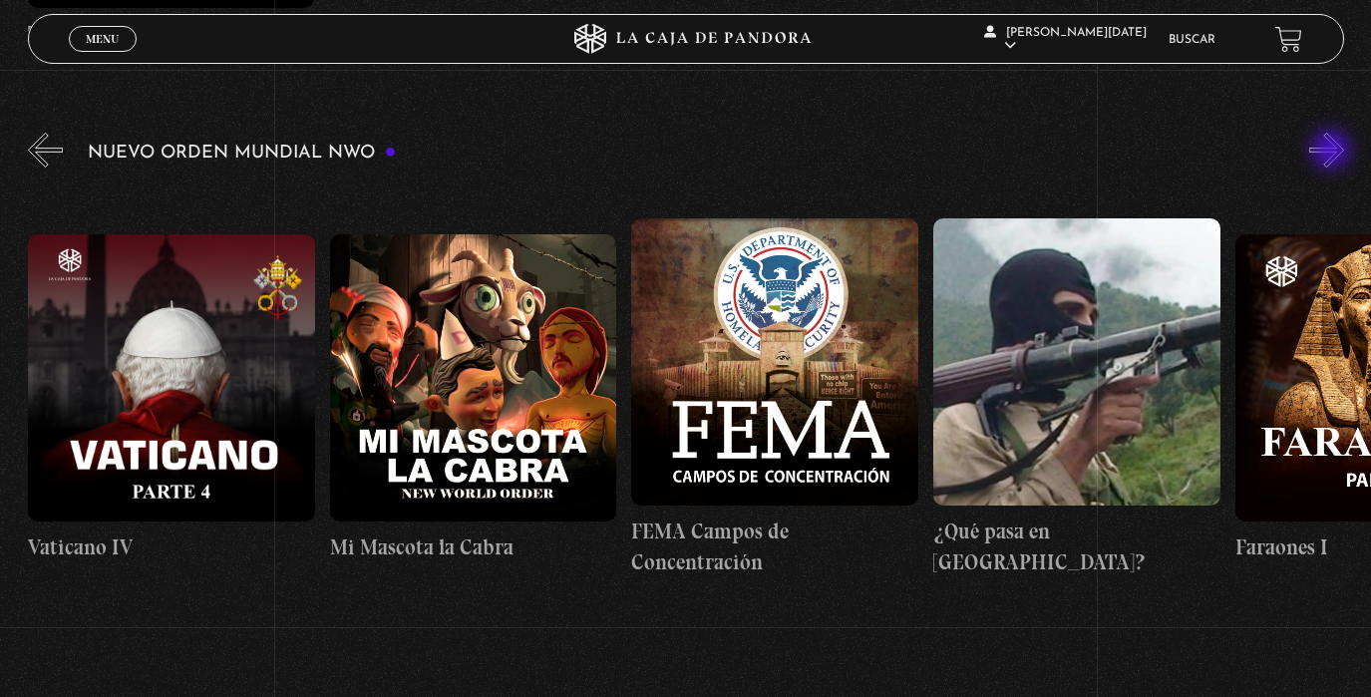
click at [1333, 152] on button "»" at bounding box center [1326, 150] width 35 height 35
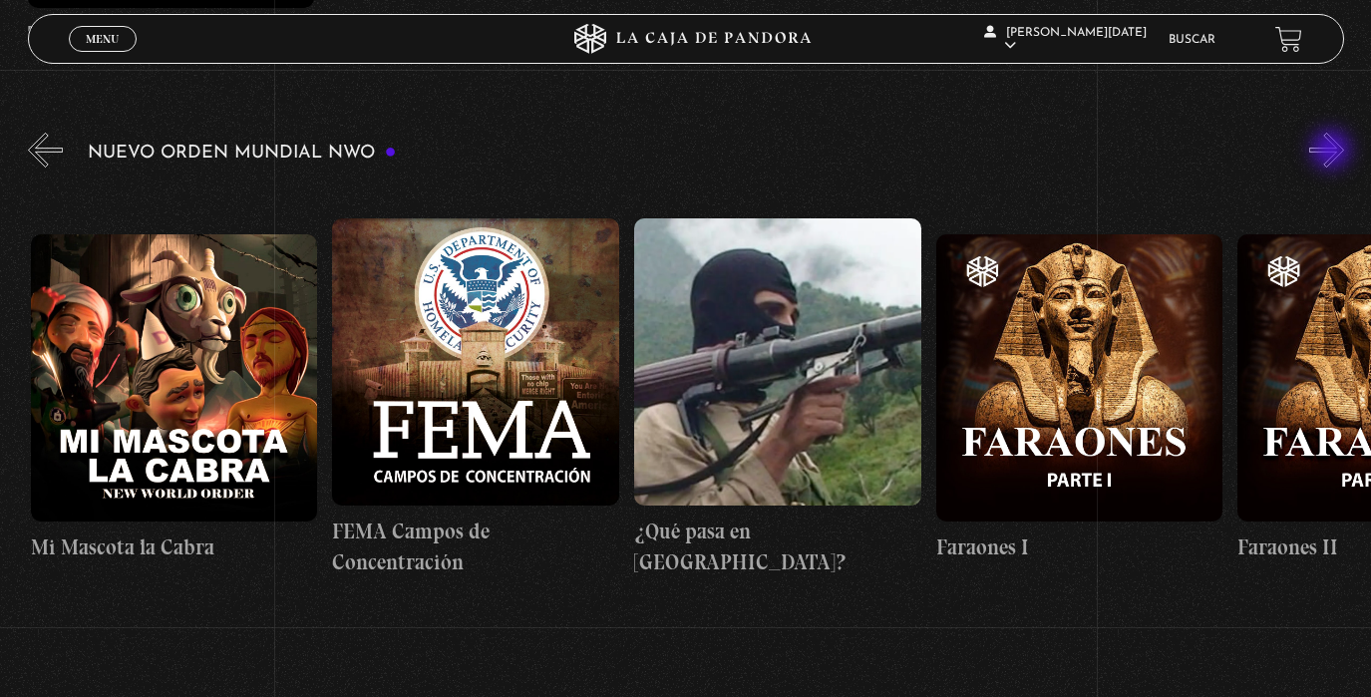
click at [1333, 152] on button "»" at bounding box center [1326, 150] width 35 height 35
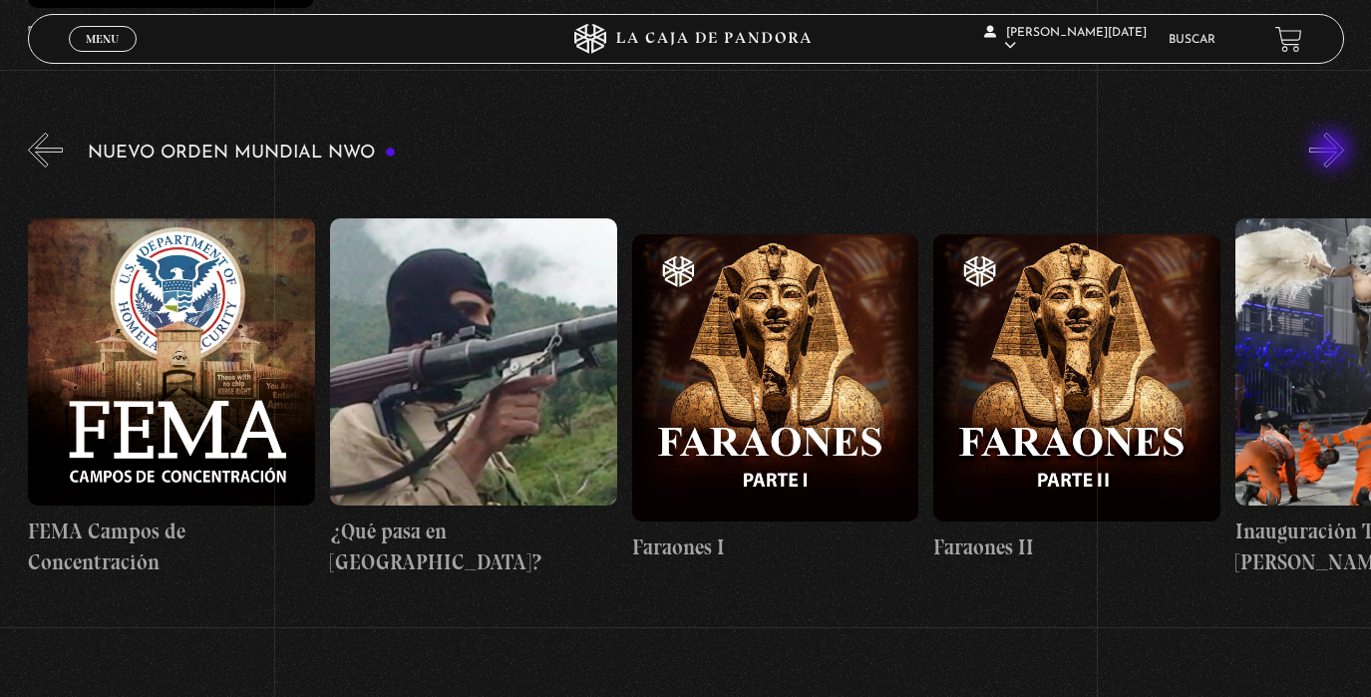
click at [1333, 152] on button "»" at bounding box center [1326, 150] width 35 height 35
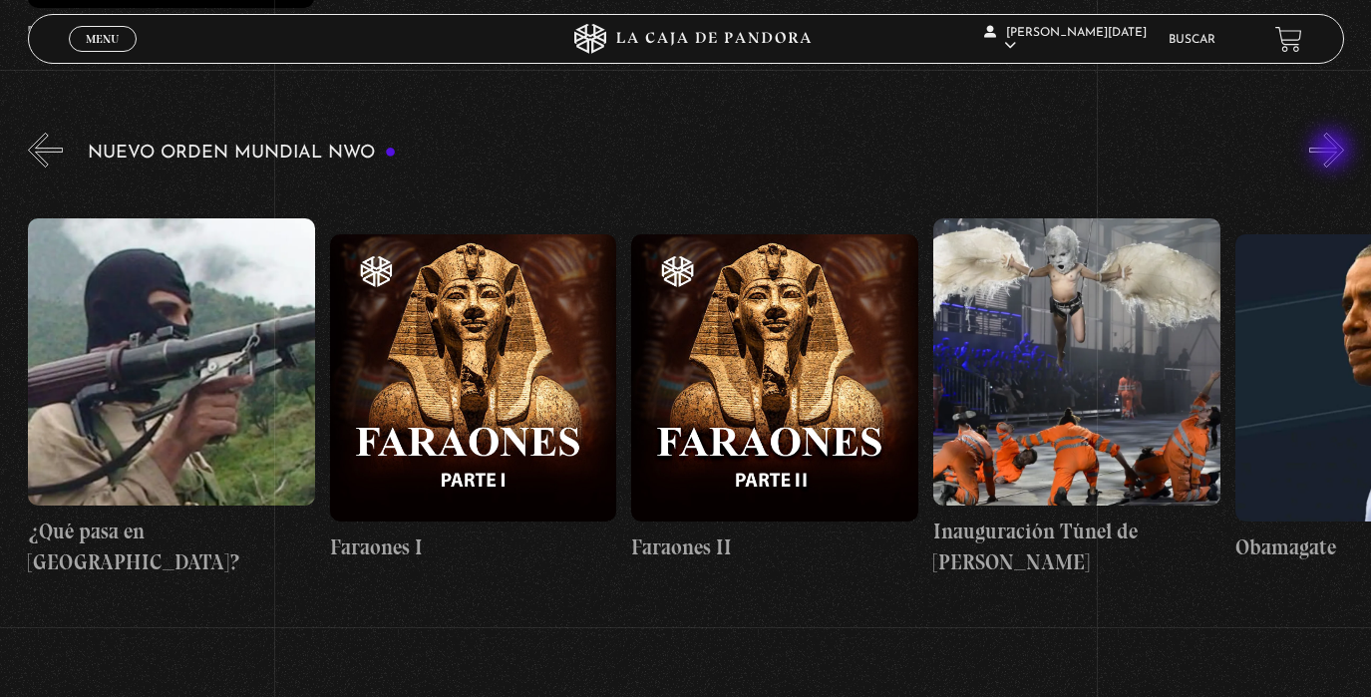
click at [1333, 152] on button "»" at bounding box center [1326, 150] width 35 height 35
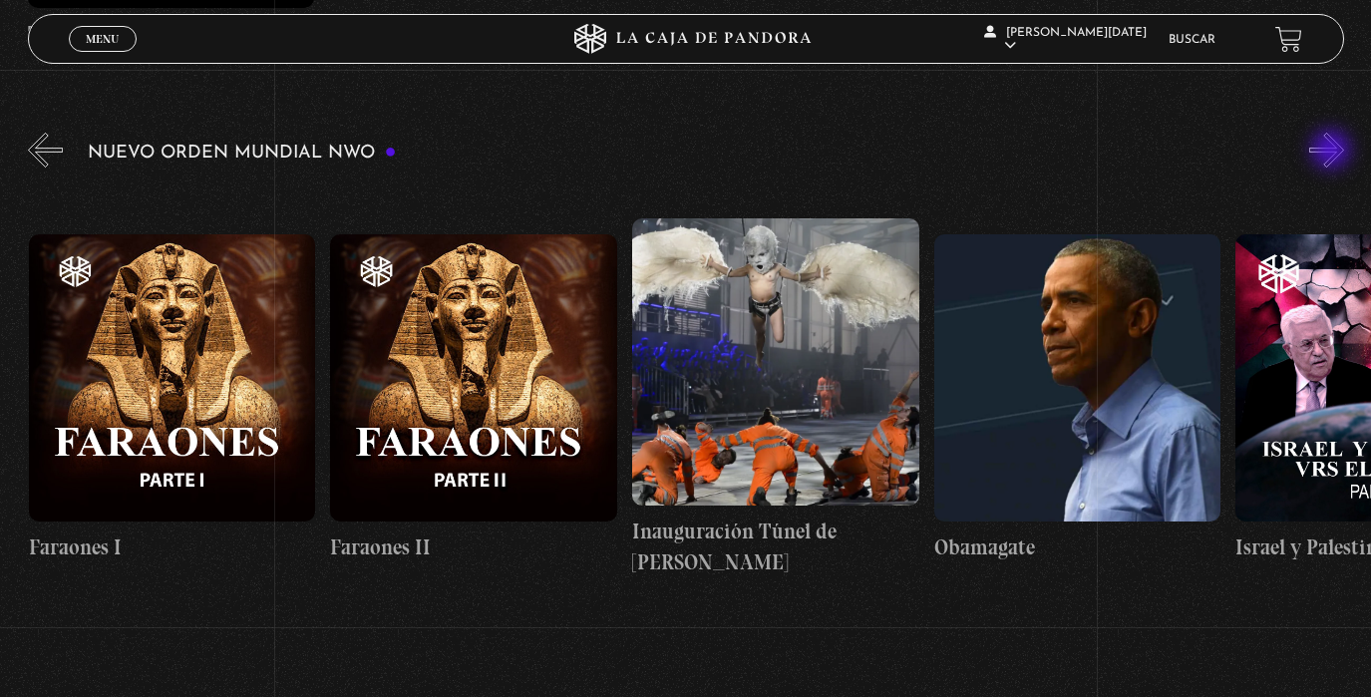
click at [1333, 152] on button "»" at bounding box center [1326, 150] width 35 height 35
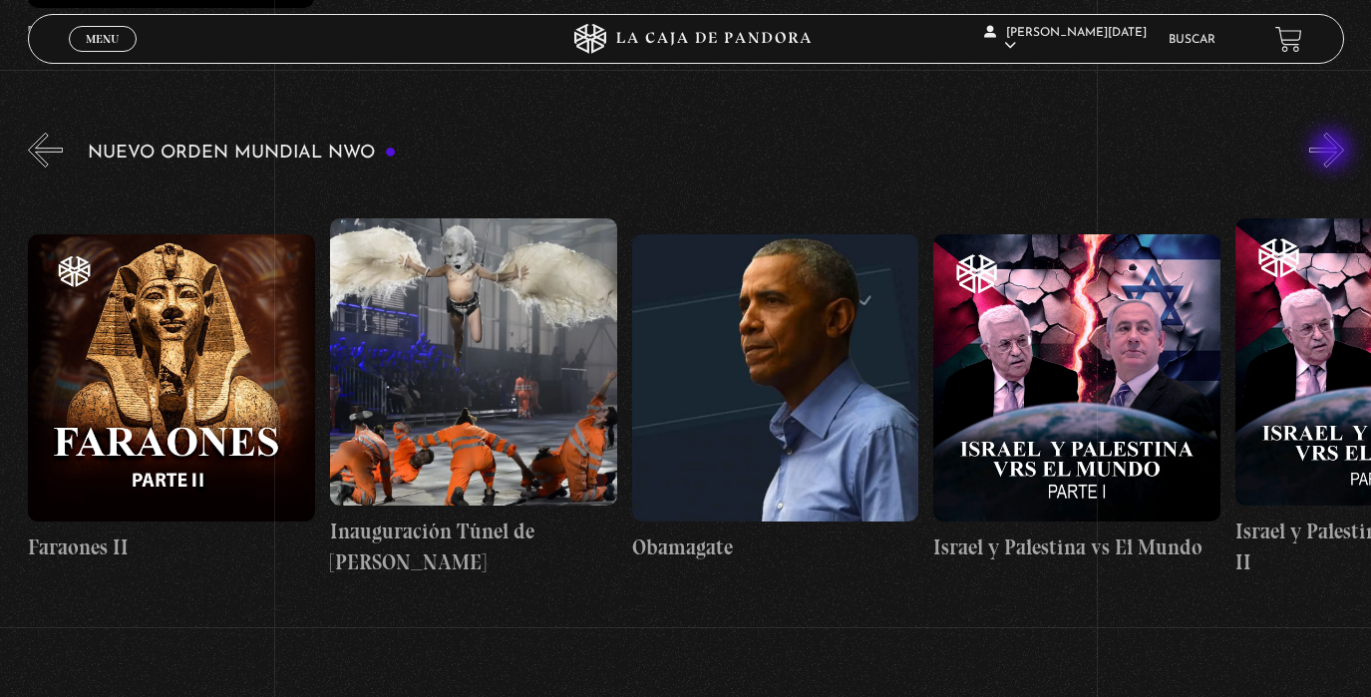
click at [1333, 152] on button "»" at bounding box center [1326, 150] width 35 height 35
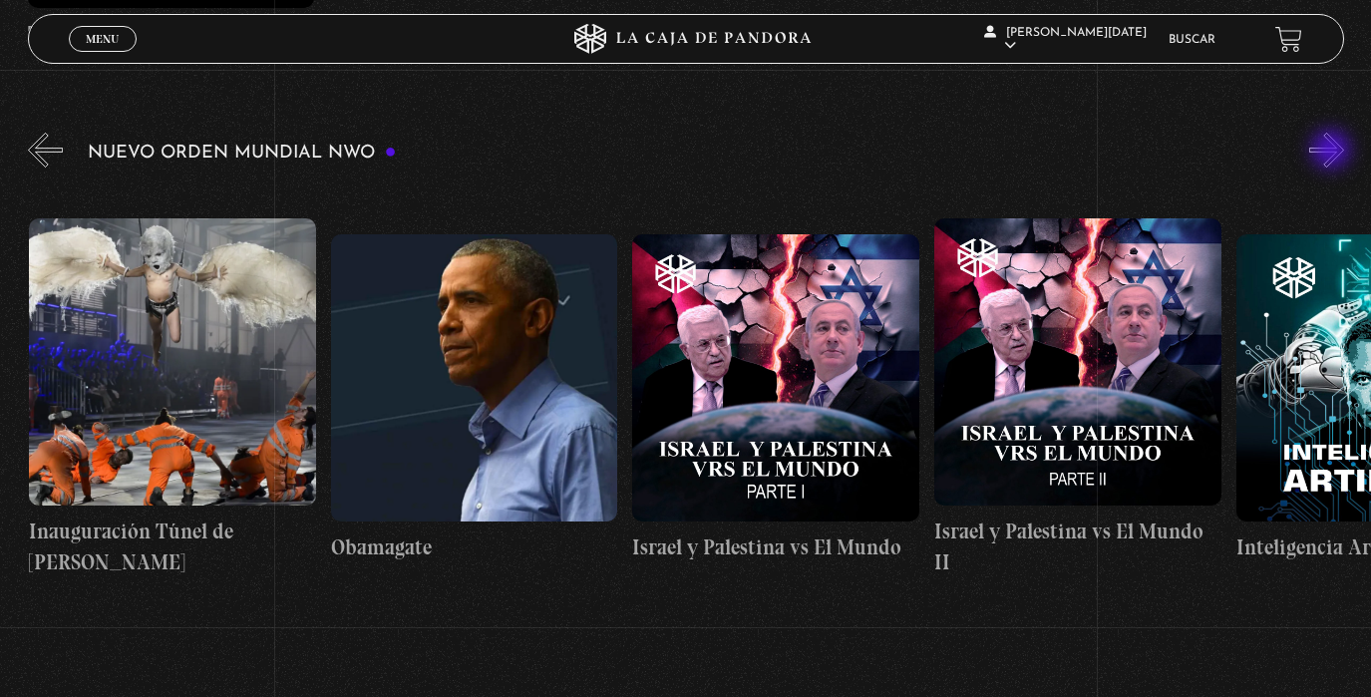
click at [1333, 152] on button "»" at bounding box center [1326, 150] width 35 height 35
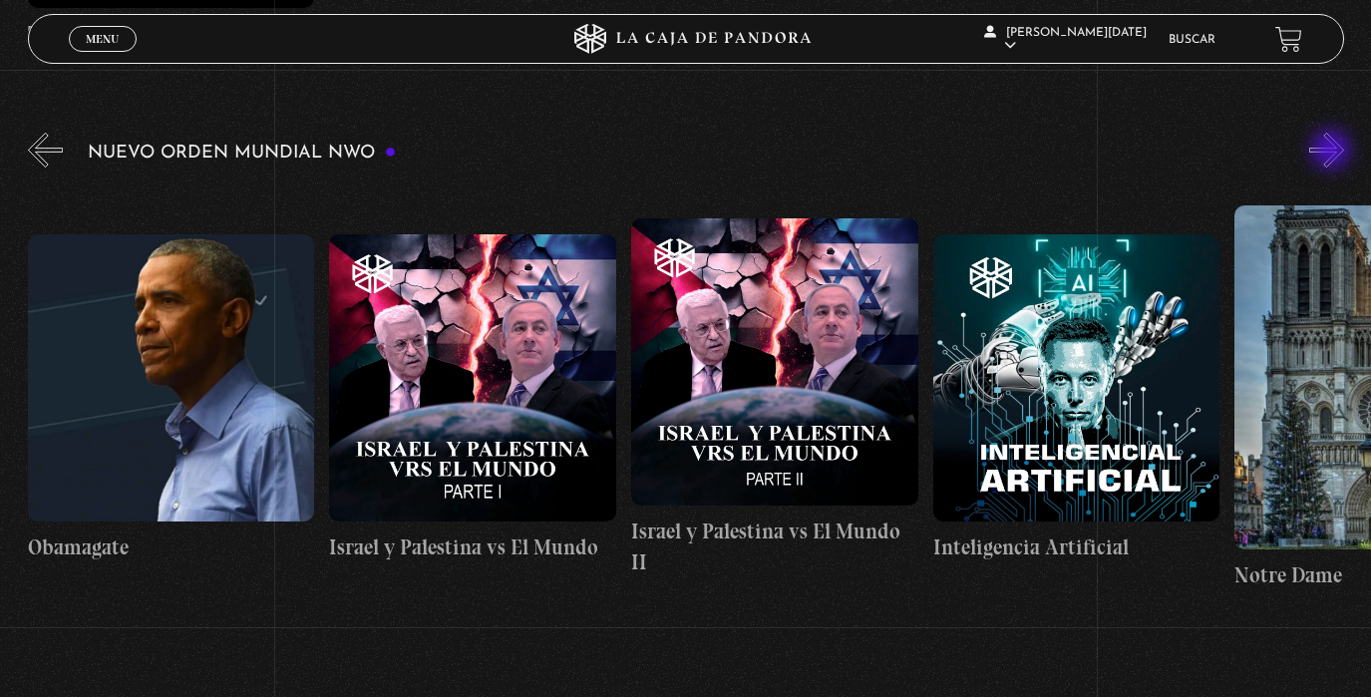
click at [1333, 152] on button "»" at bounding box center [1326, 150] width 35 height 35
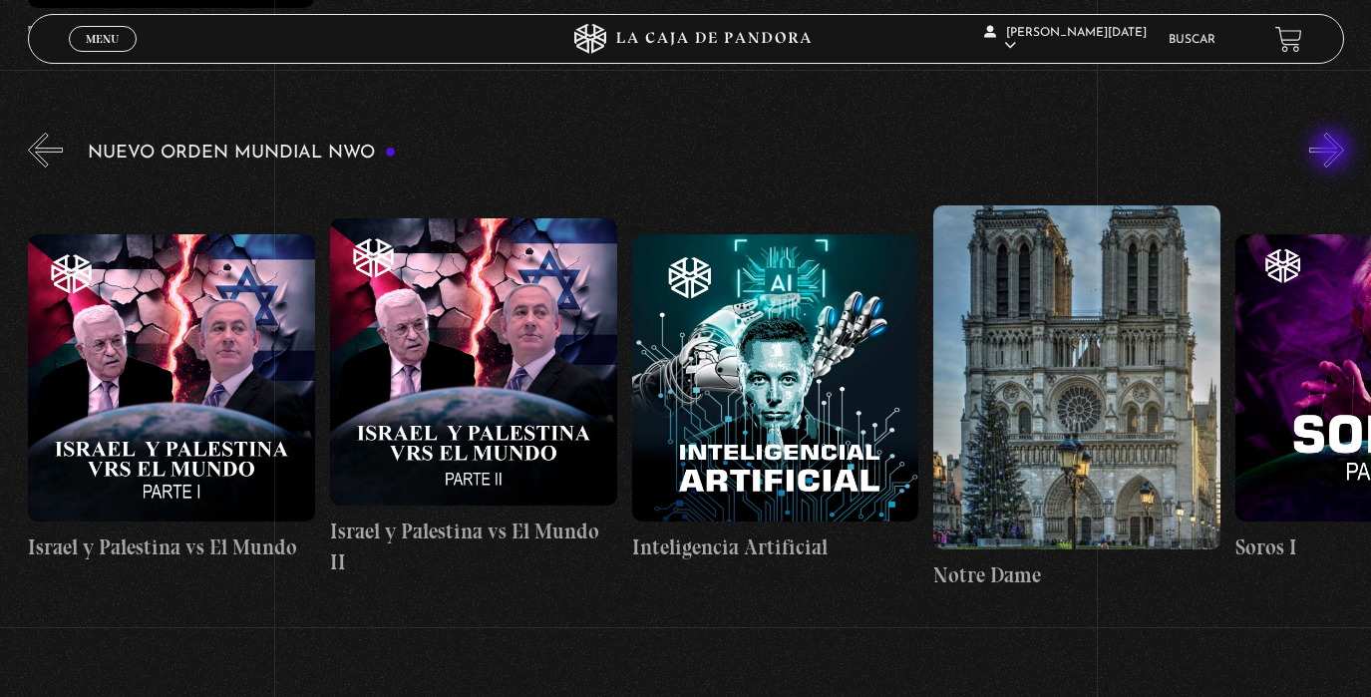
click at [1333, 152] on button "»" at bounding box center [1326, 150] width 35 height 35
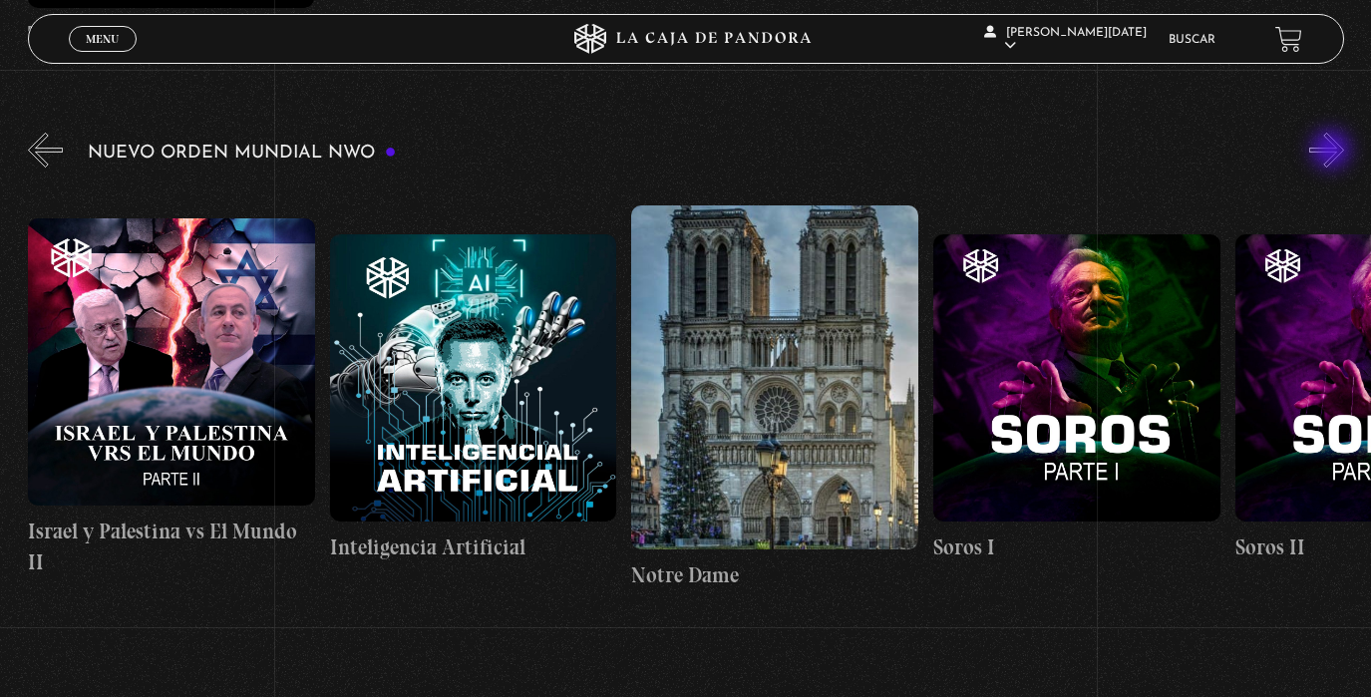
click at [1333, 152] on button "»" at bounding box center [1326, 150] width 35 height 35
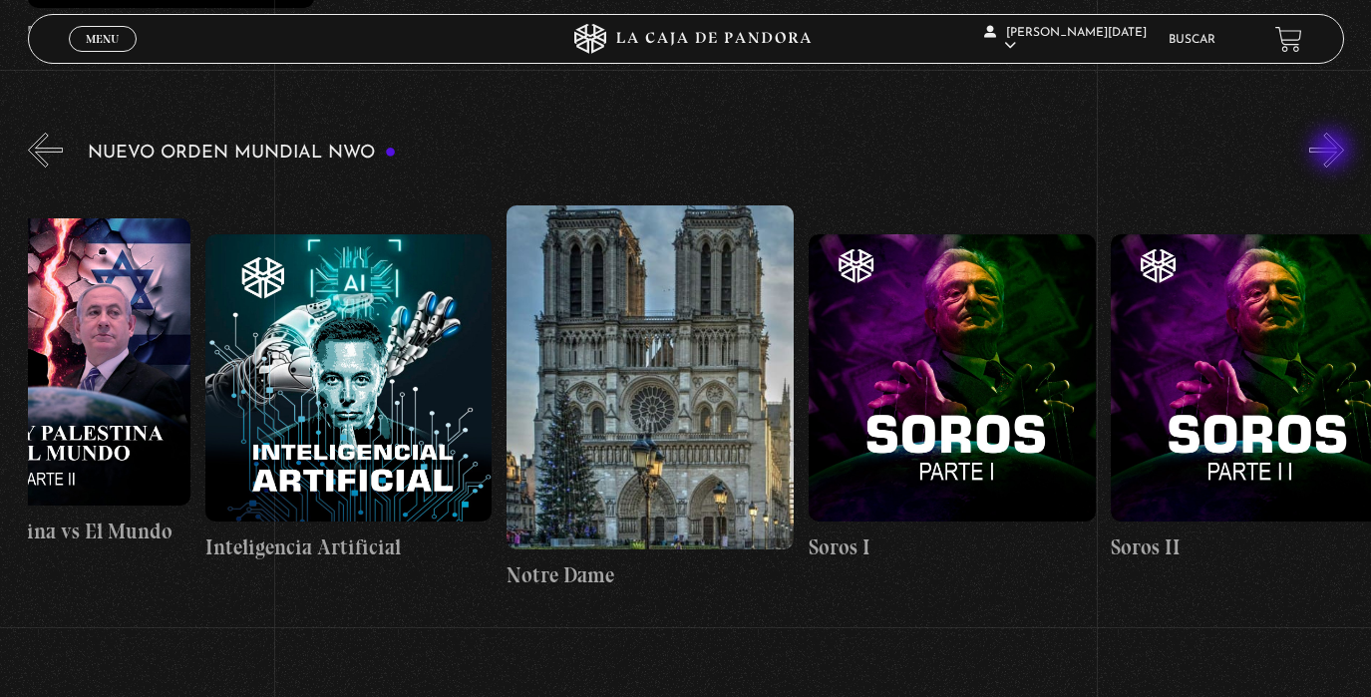
scroll to position [0, 22778]
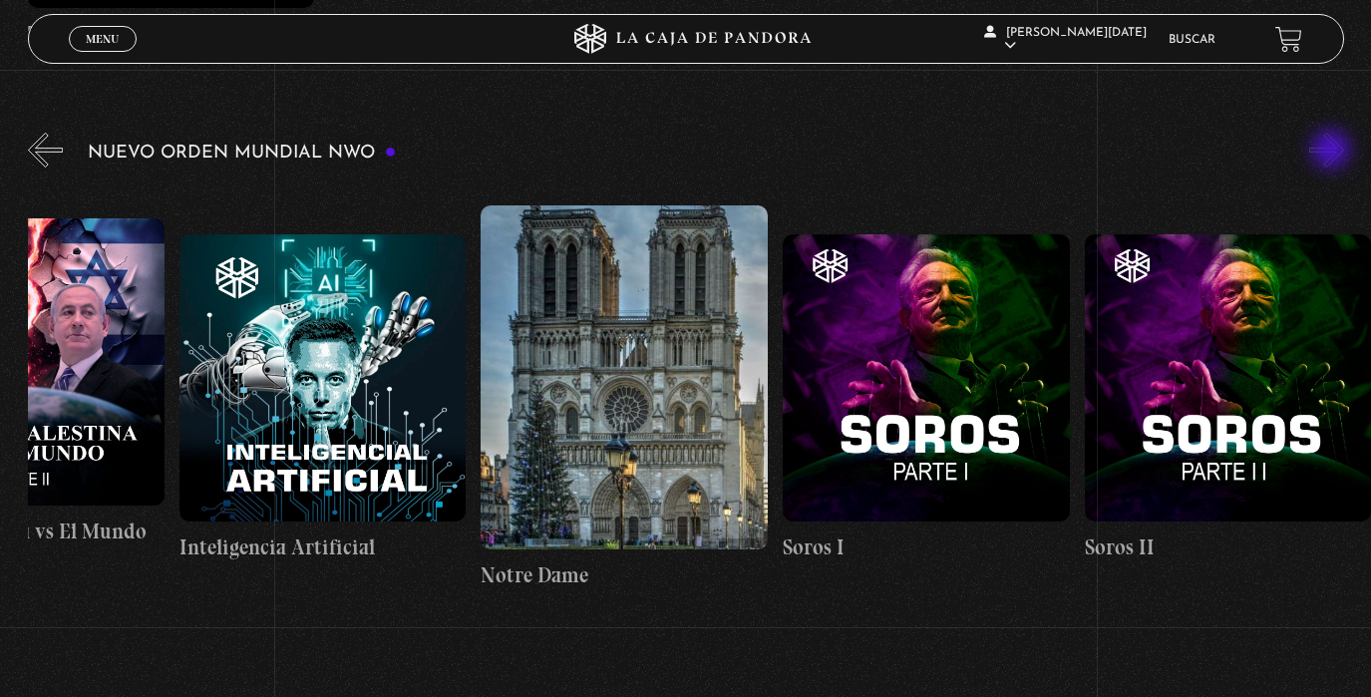
click at [1333, 152] on button "»" at bounding box center [1326, 150] width 35 height 35
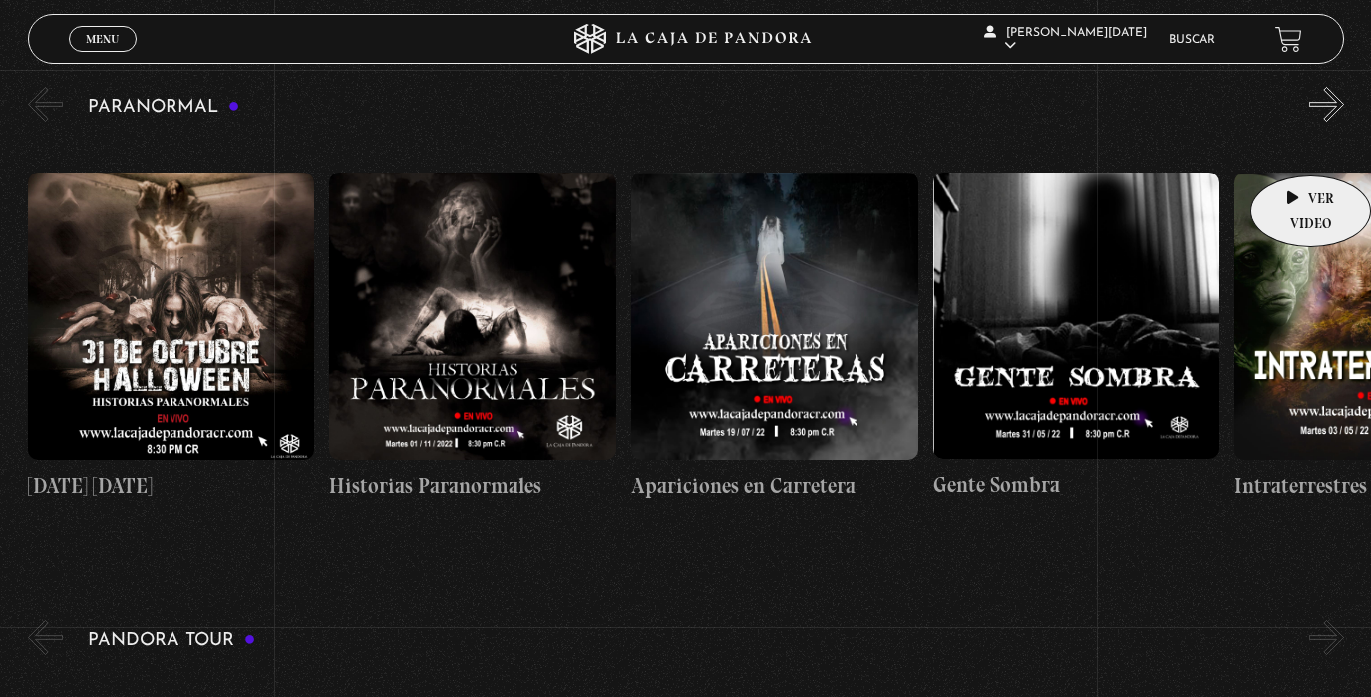
scroll to position [1912, 0]
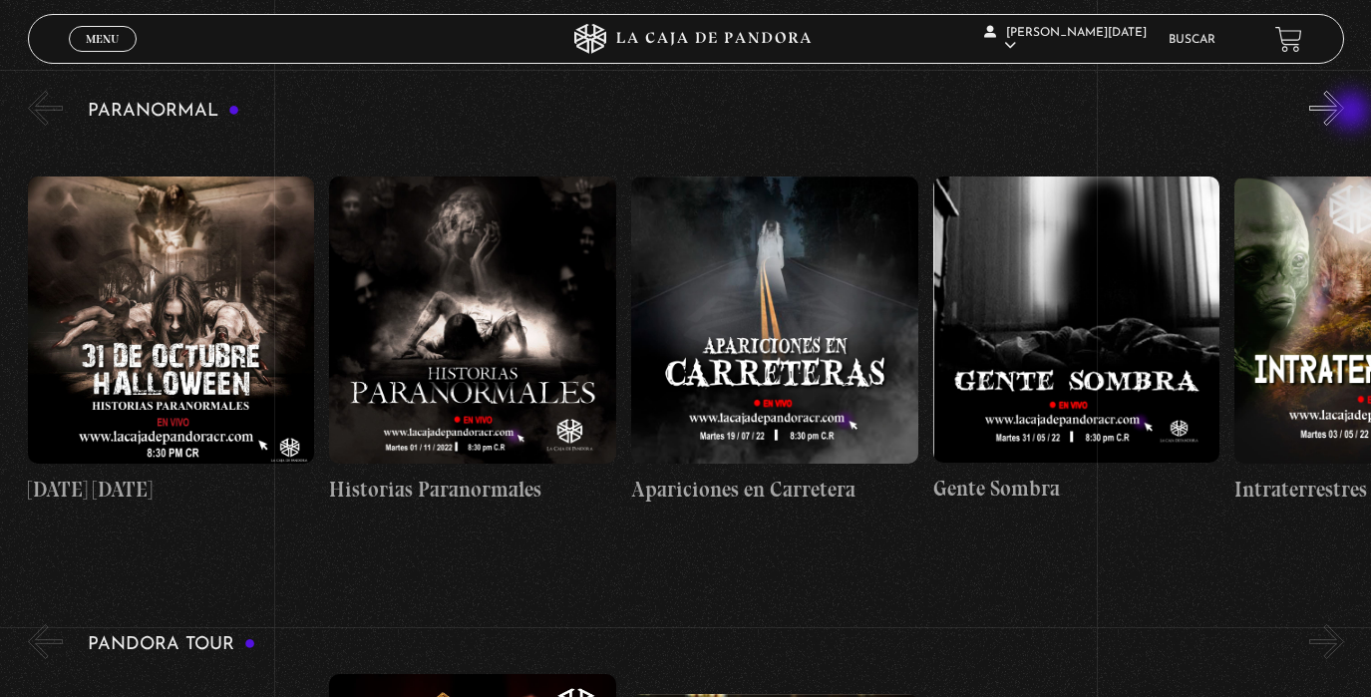
click at [1344, 113] on button "»" at bounding box center [1326, 108] width 35 height 35
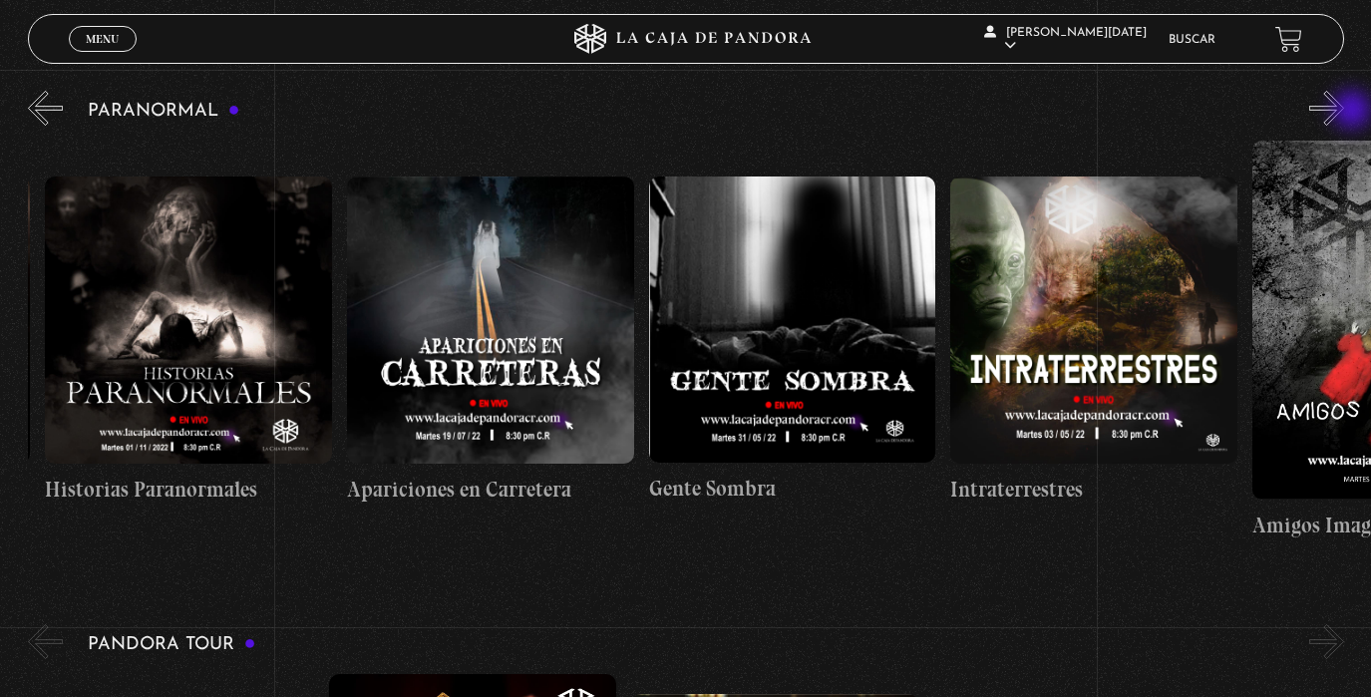
click at [1344, 112] on button "»" at bounding box center [1326, 108] width 35 height 35
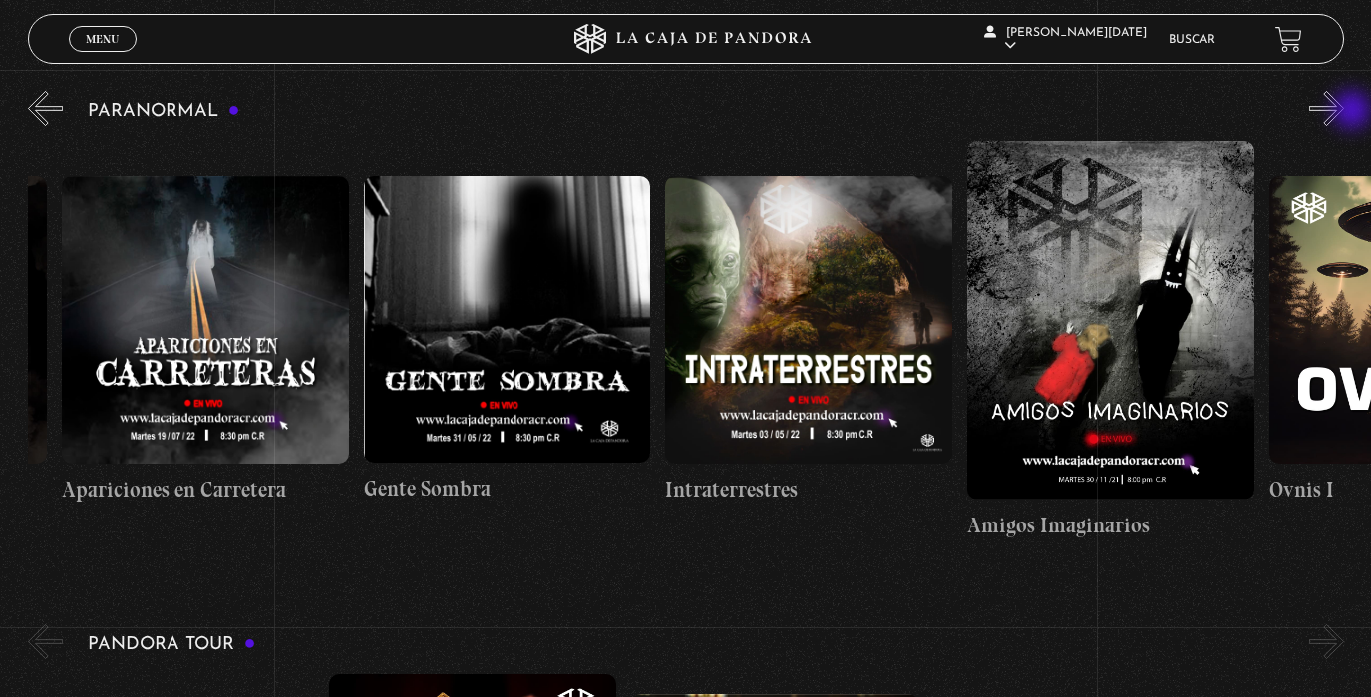
click at [1344, 112] on button "»" at bounding box center [1326, 108] width 35 height 35
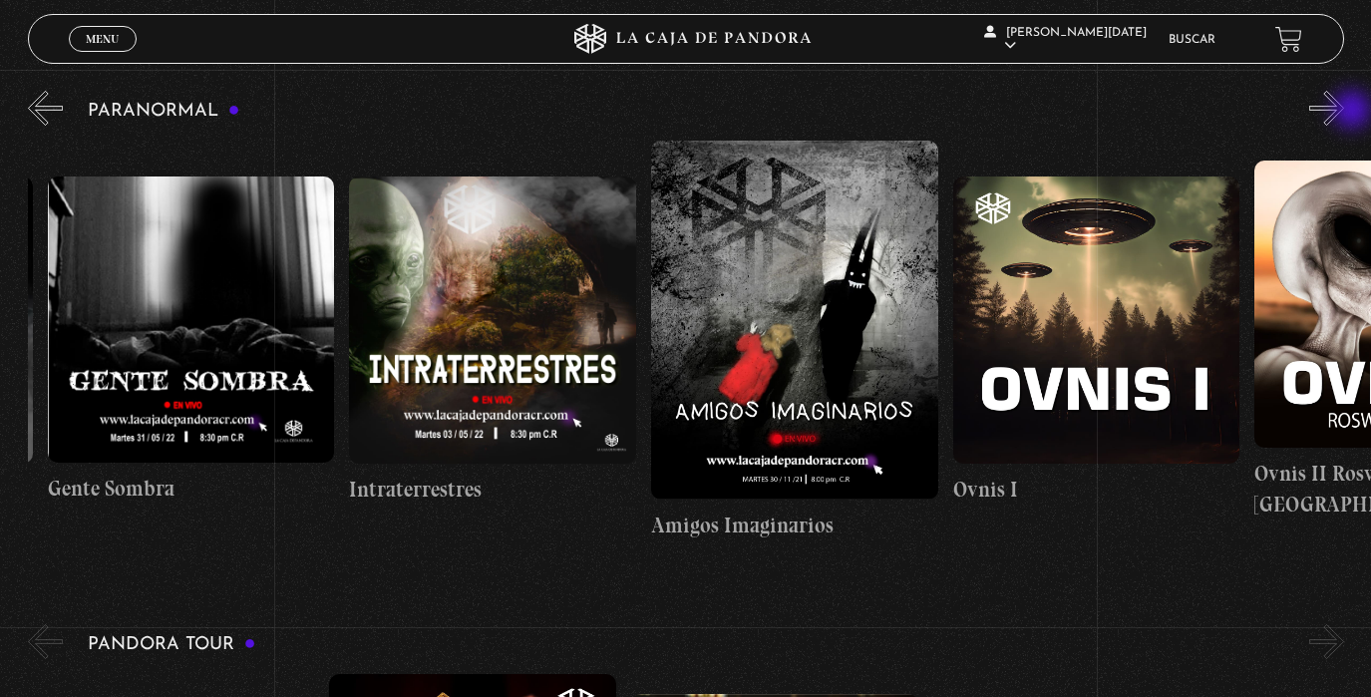
click at [1344, 112] on button "»" at bounding box center [1326, 108] width 35 height 35
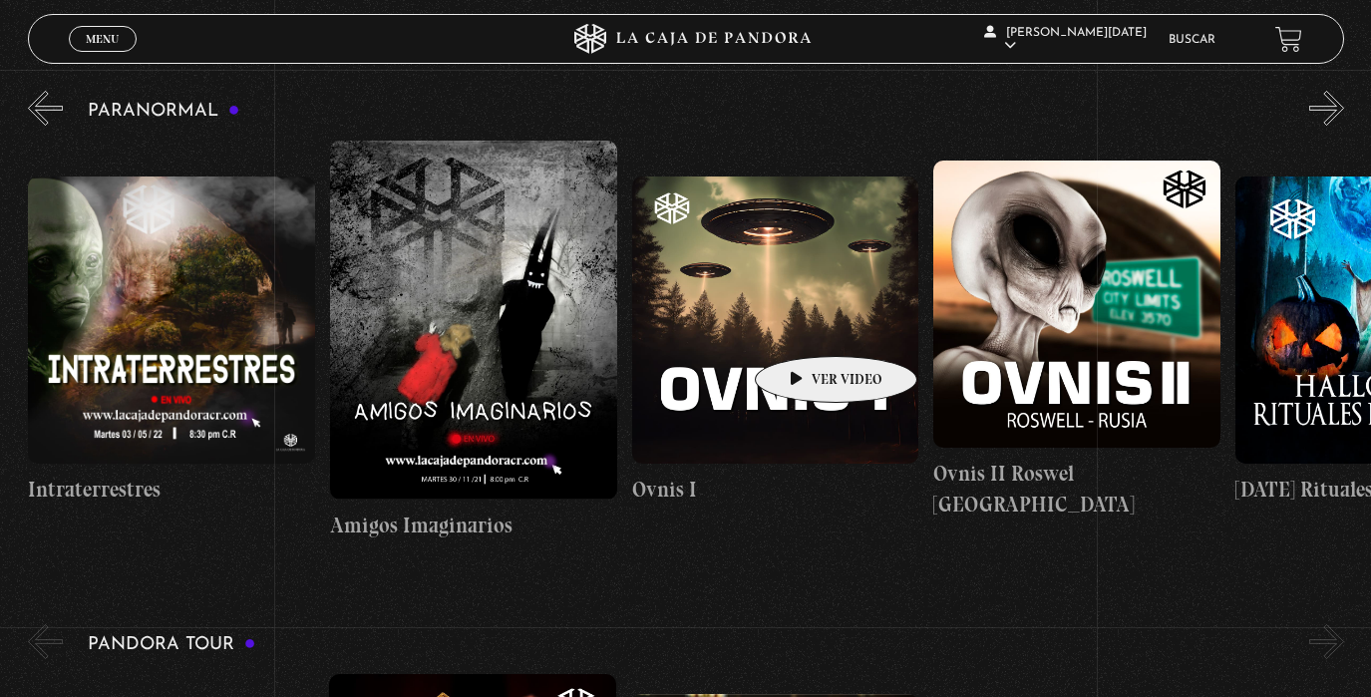
scroll to position [0, 1207]
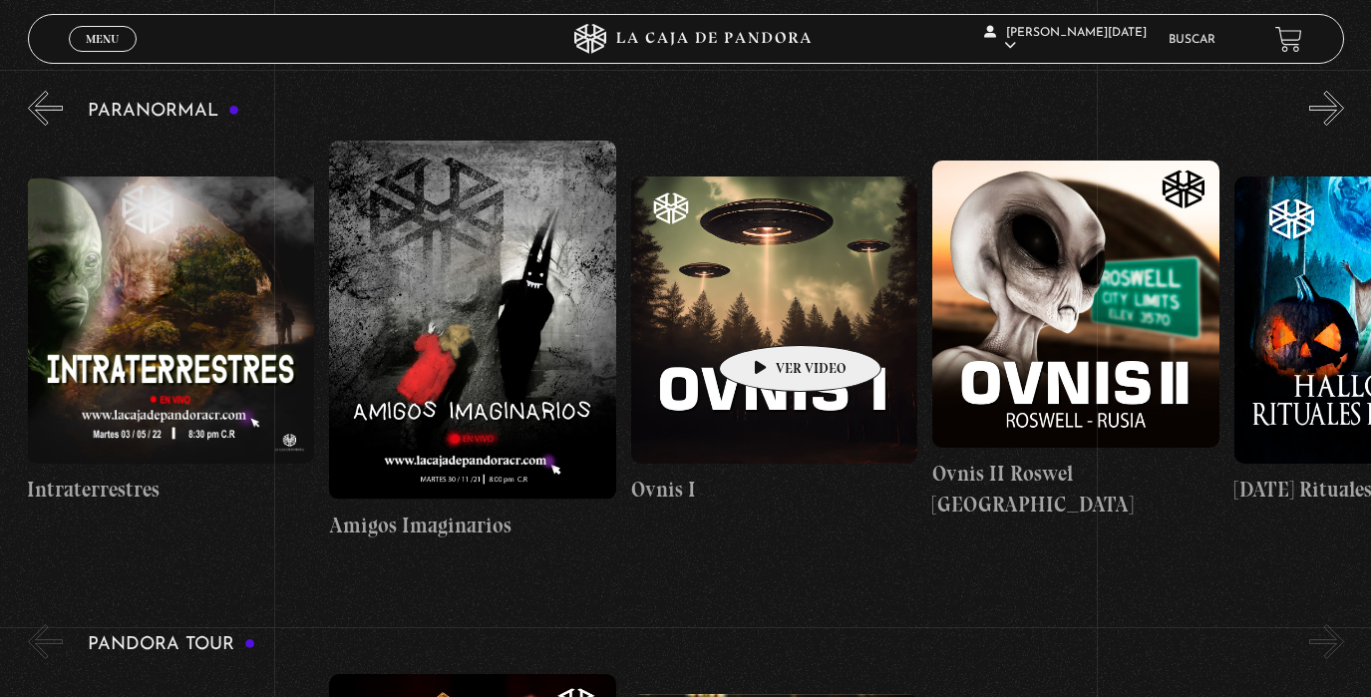
click at [769, 315] on figure at bounding box center [774, 319] width 287 height 287
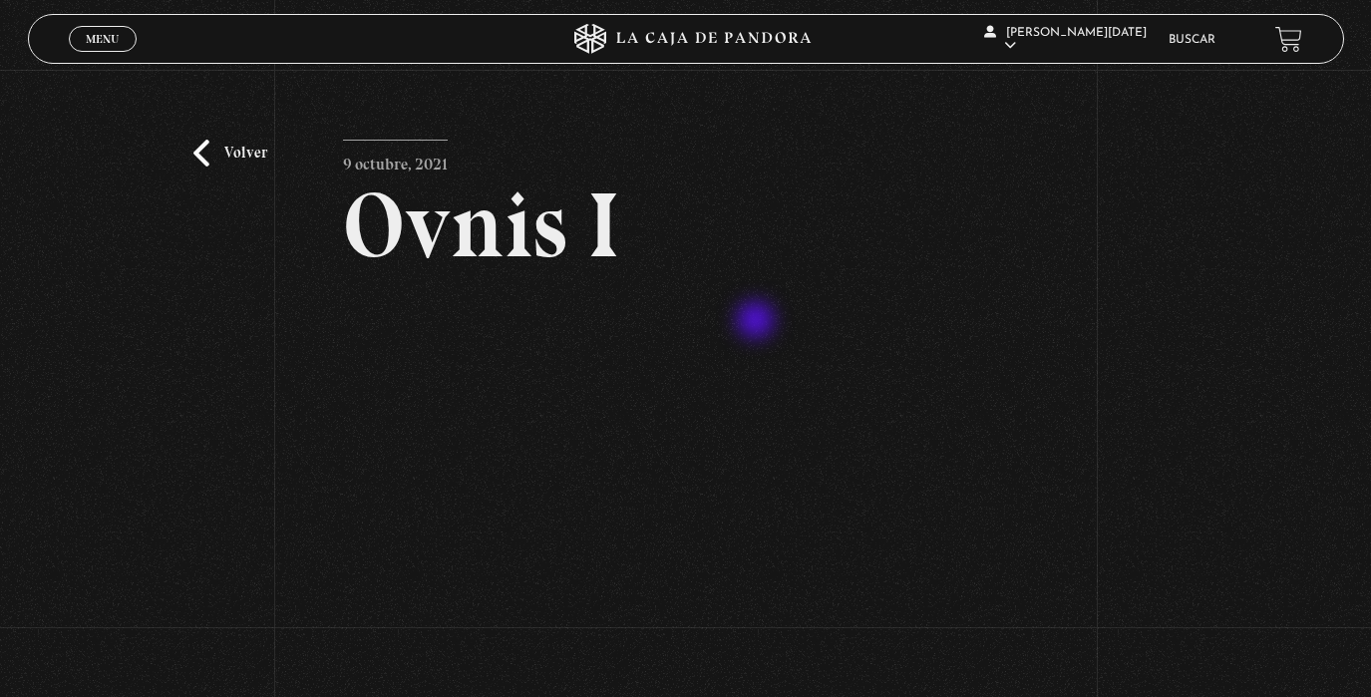
scroll to position [4, 0]
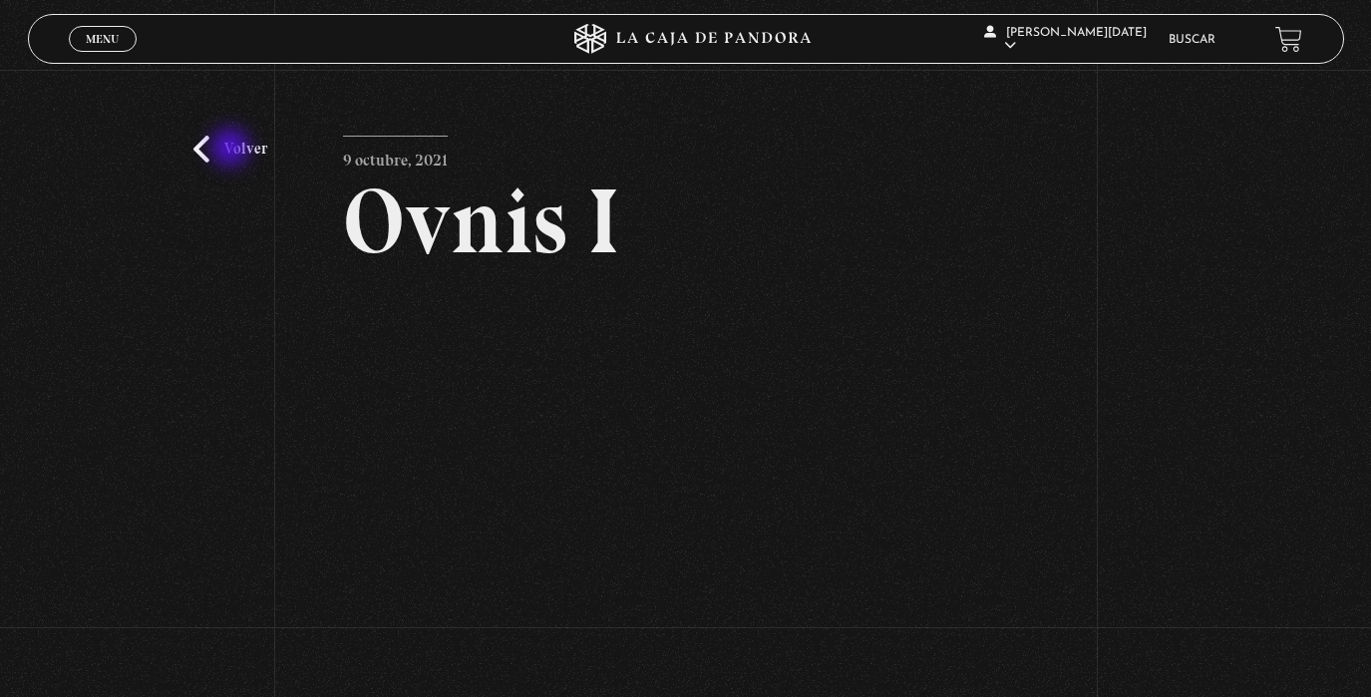
click at [232, 150] on link "Volver" at bounding box center [230, 149] width 74 height 27
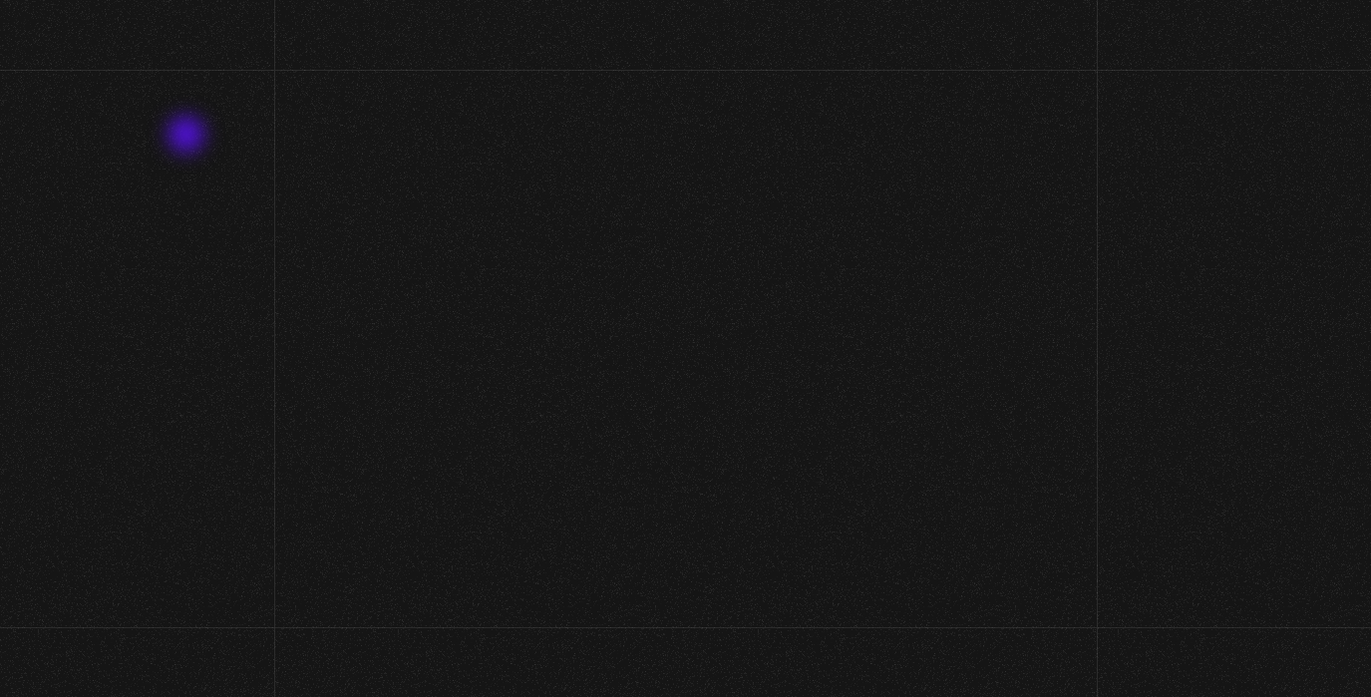
scroll to position [1912, 0]
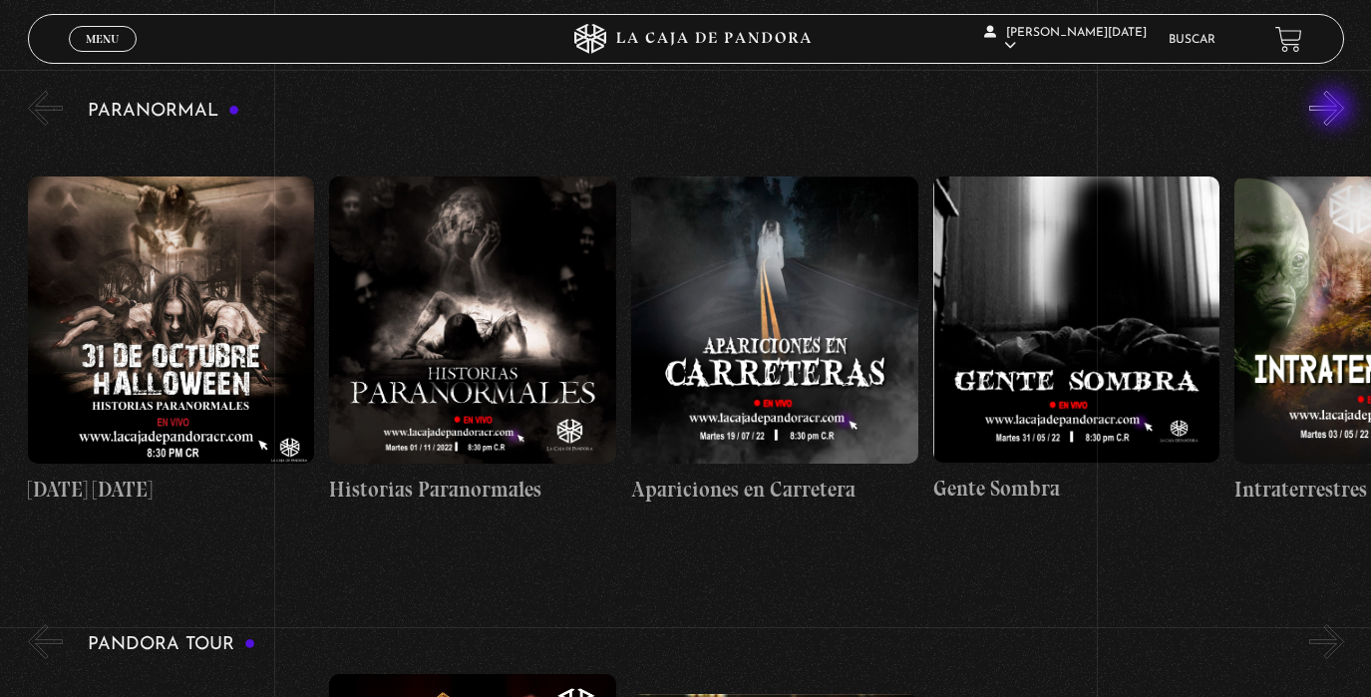
click at [1335, 110] on button "»" at bounding box center [1326, 108] width 35 height 35
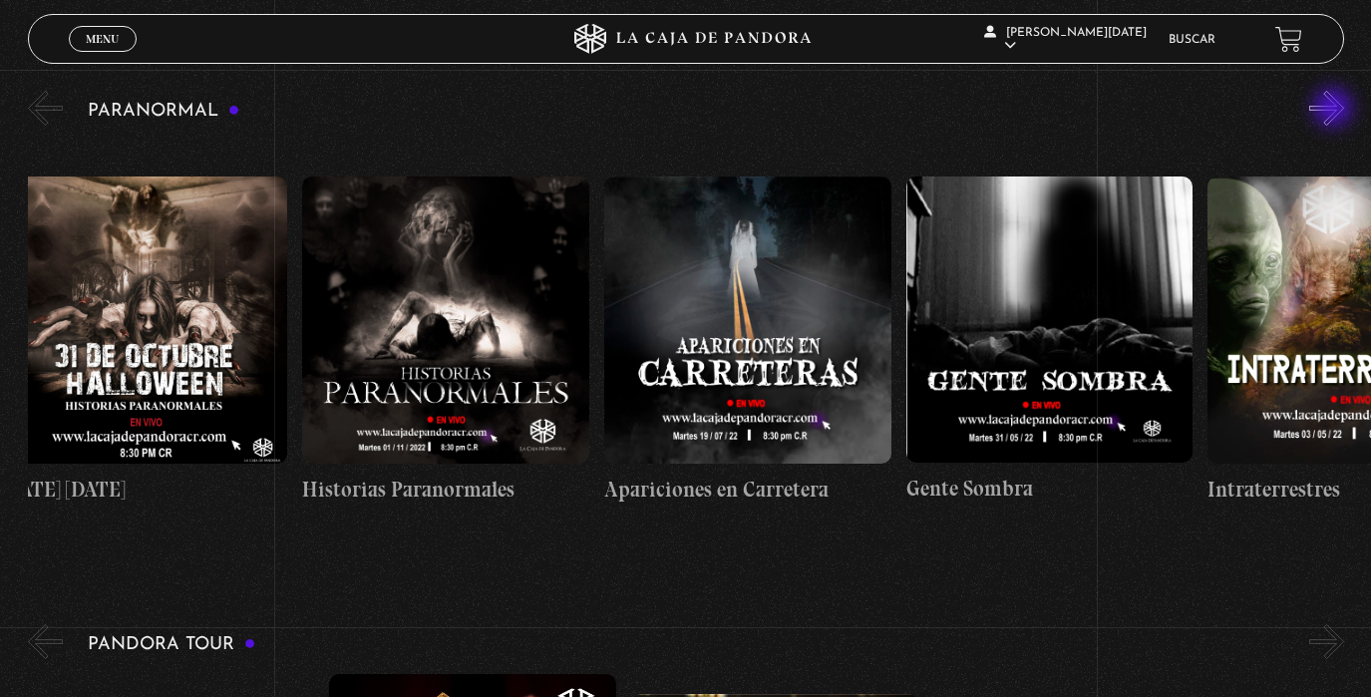
click at [1335, 110] on button "»" at bounding box center [1326, 108] width 35 height 35
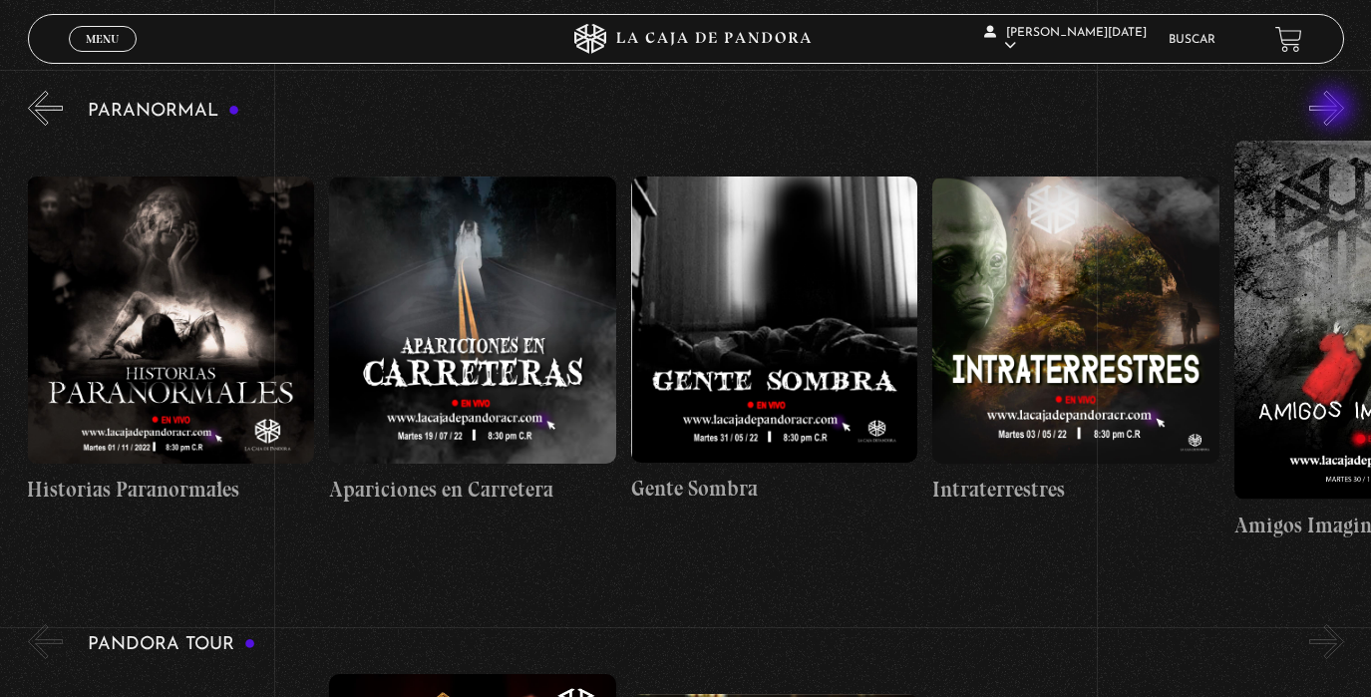
click at [1335, 110] on button "»" at bounding box center [1326, 108] width 35 height 35
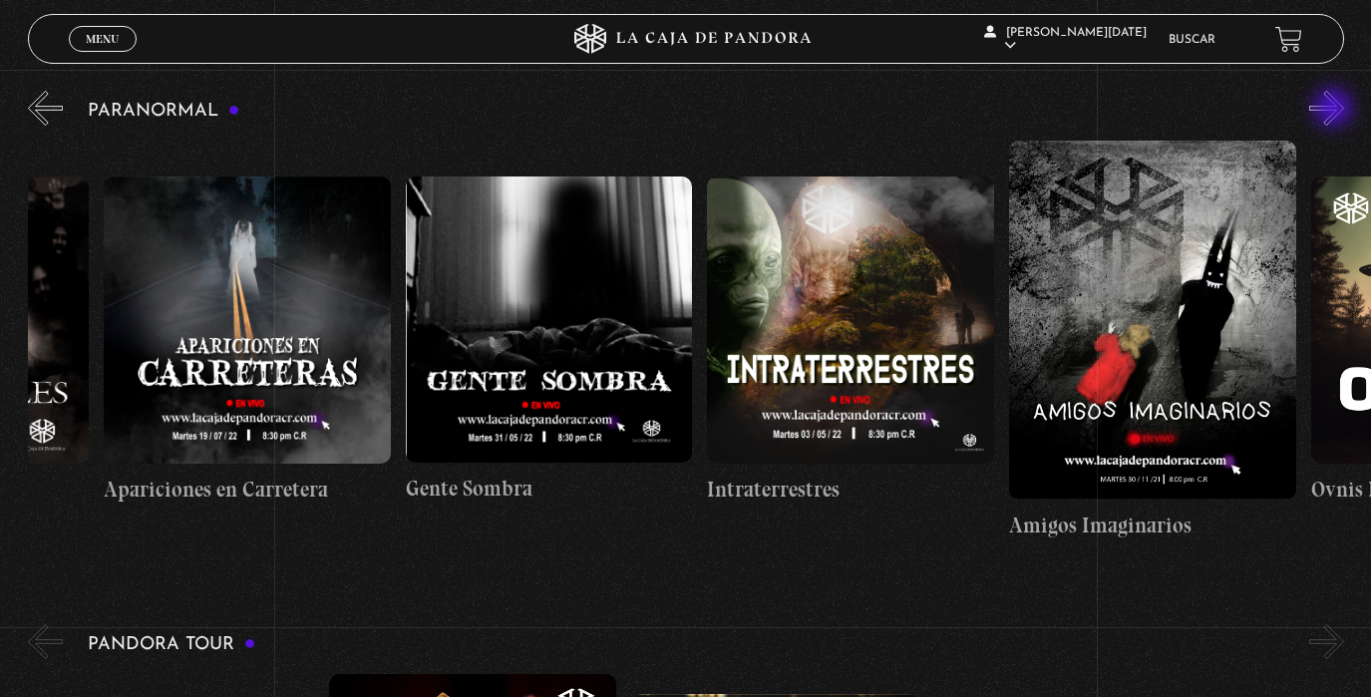
click at [1335, 110] on button "»" at bounding box center [1326, 108] width 35 height 35
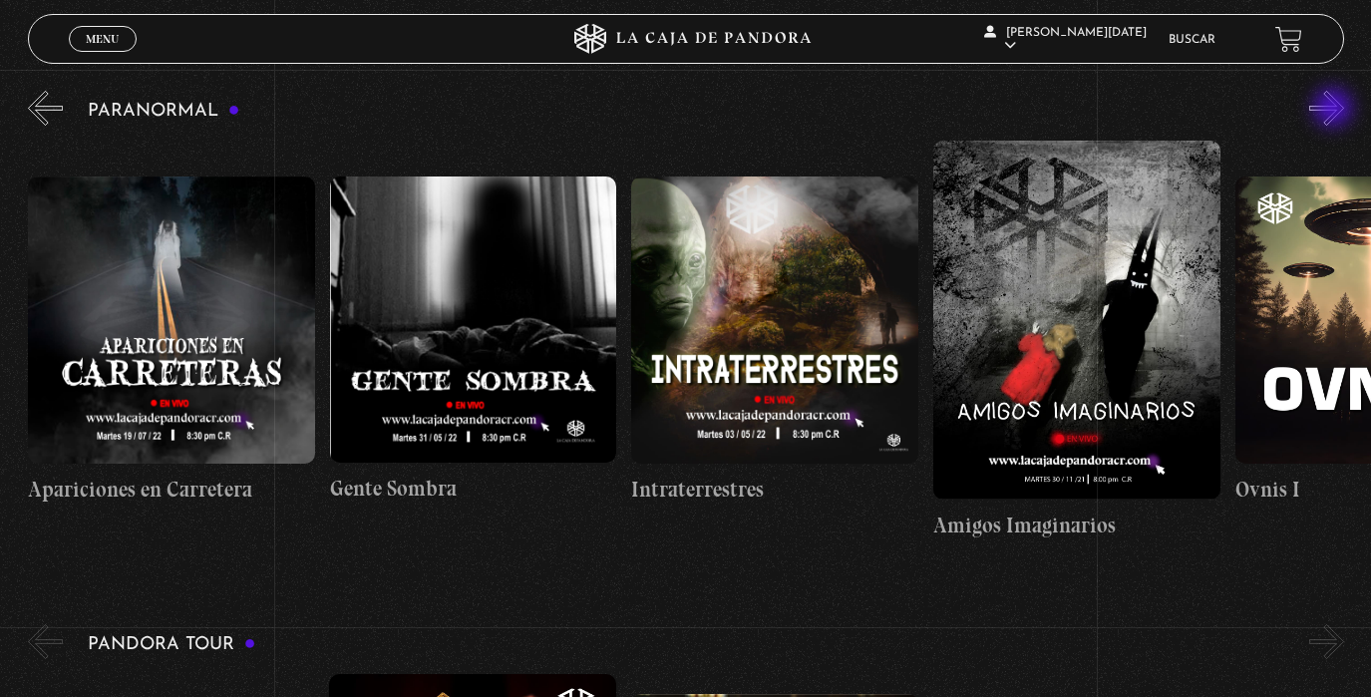
click at [1335, 110] on button "»" at bounding box center [1326, 108] width 35 height 35
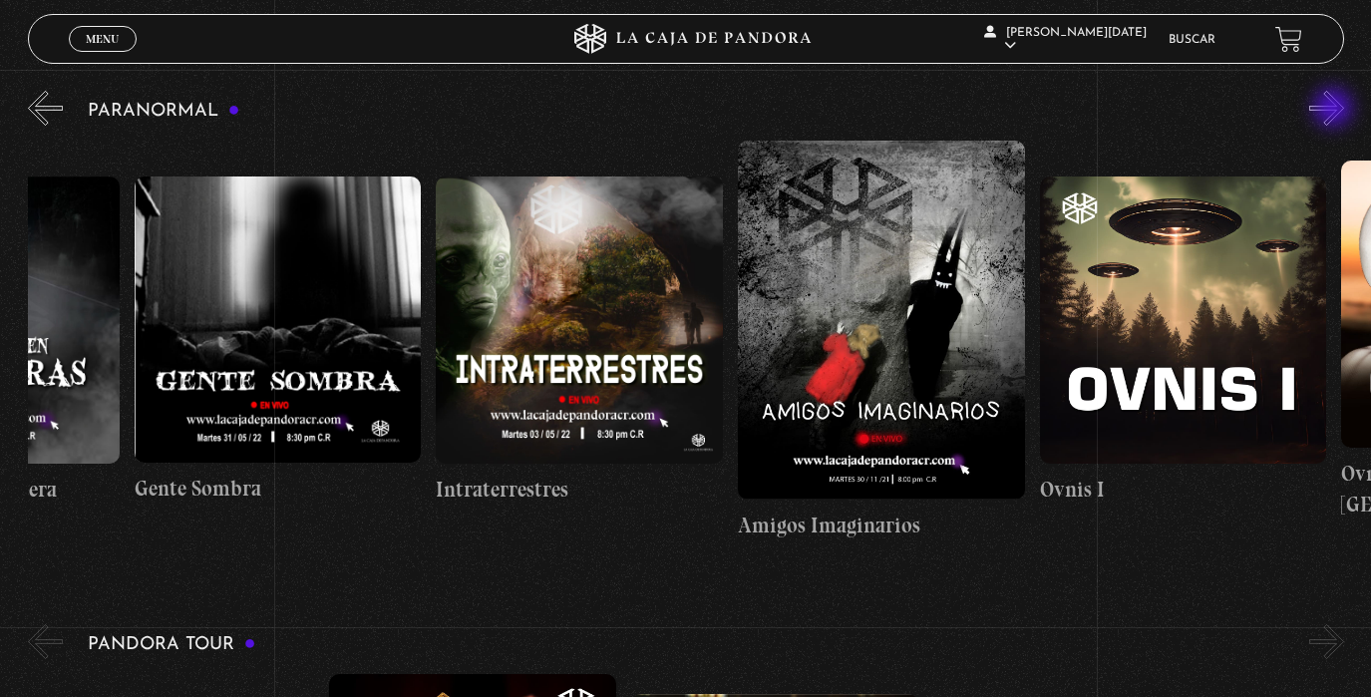
click at [1335, 110] on button "»" at bounding box center [1326, 108] width 35 height 35
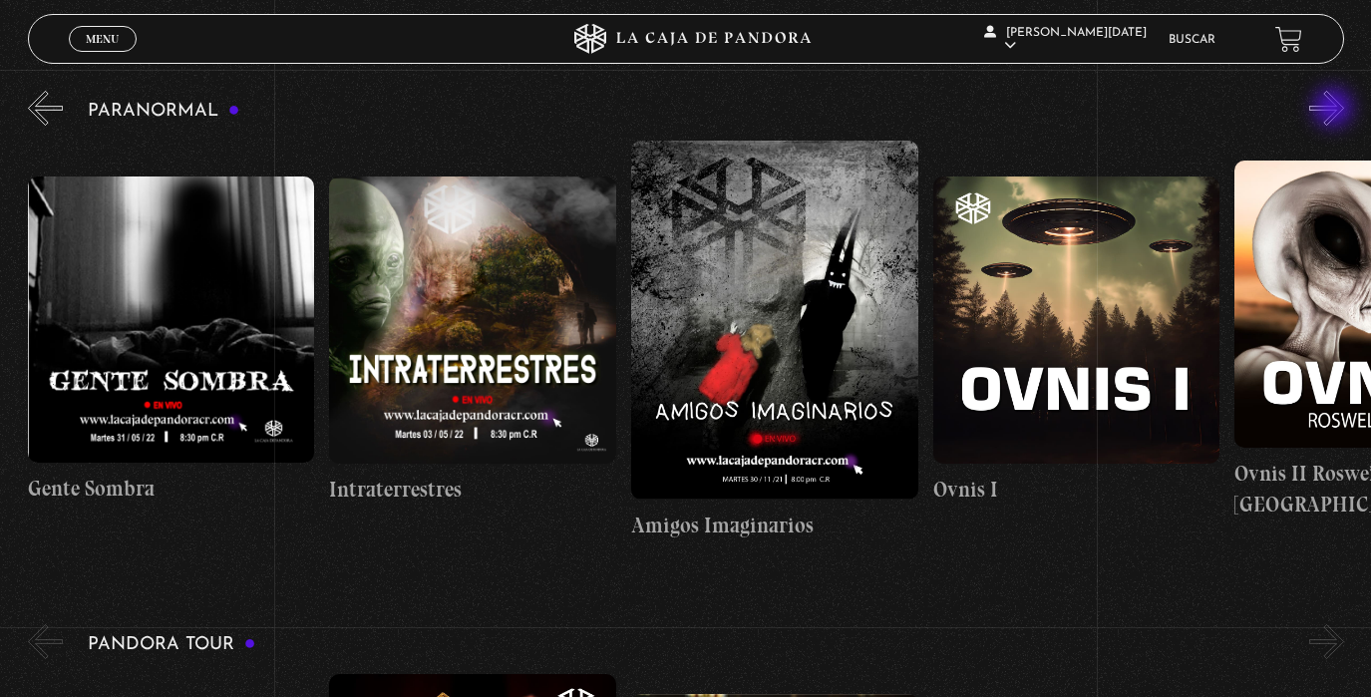
click at [1335, 110] on button "»" at bounding box center [1326, 108] width 35 height 35
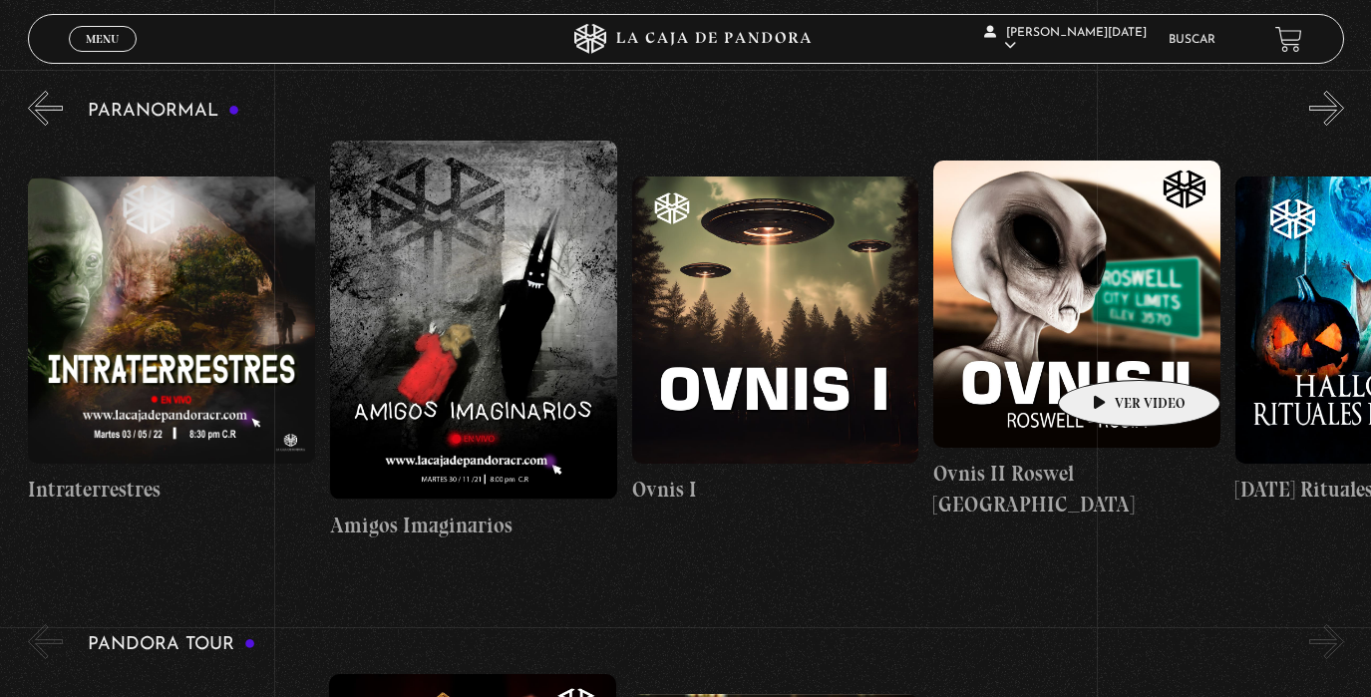
scroll to position [0, 1207]
click at [1106, 349] on figure at bounding box center [1075, 303] width 287 height 287
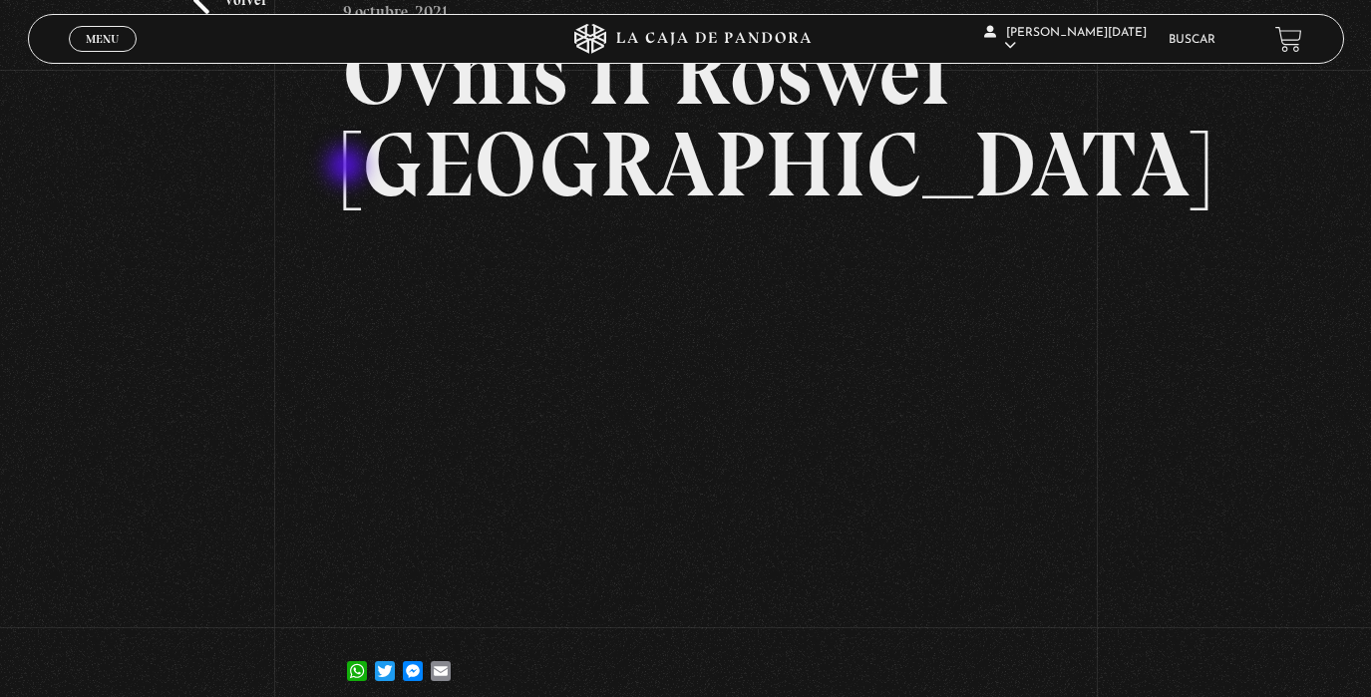
scroll to position [154, 0]
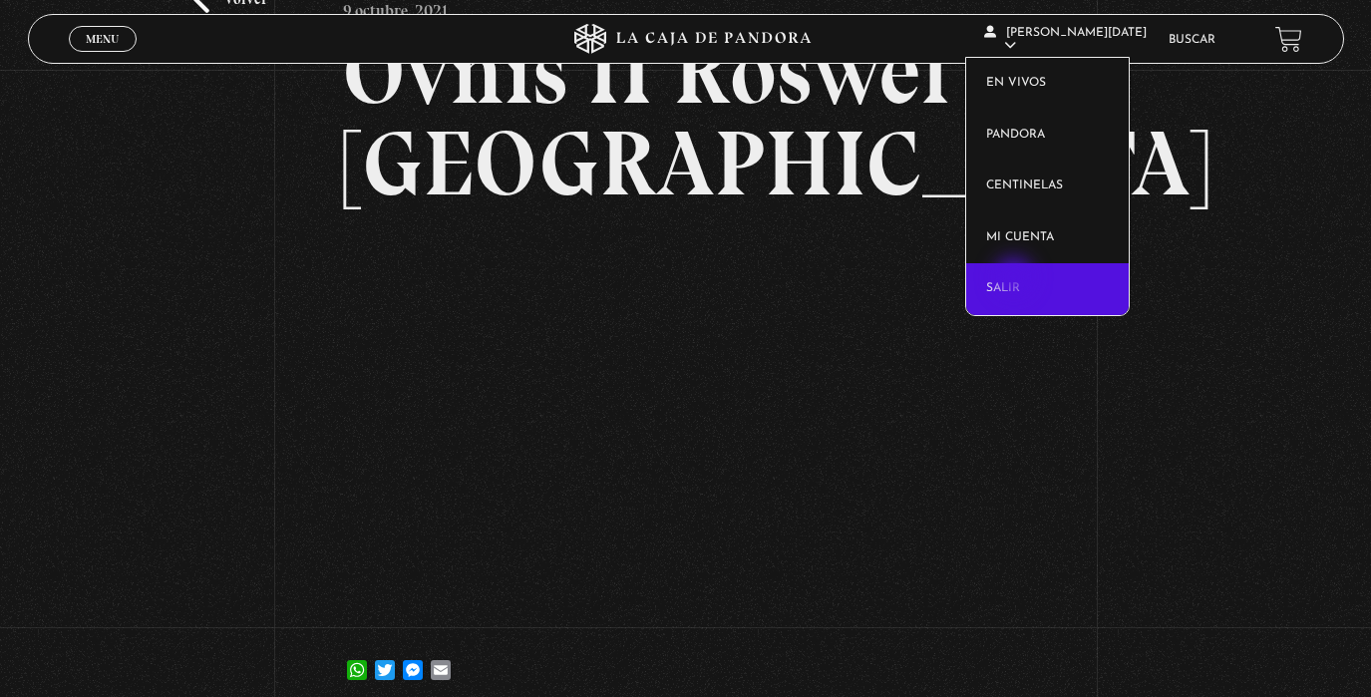
click at [1015, 280] on link "Salir" at bounding box center [1047, 289] width 162 height 52
